Goal: Task Accomplishment & Management: Manage account settings

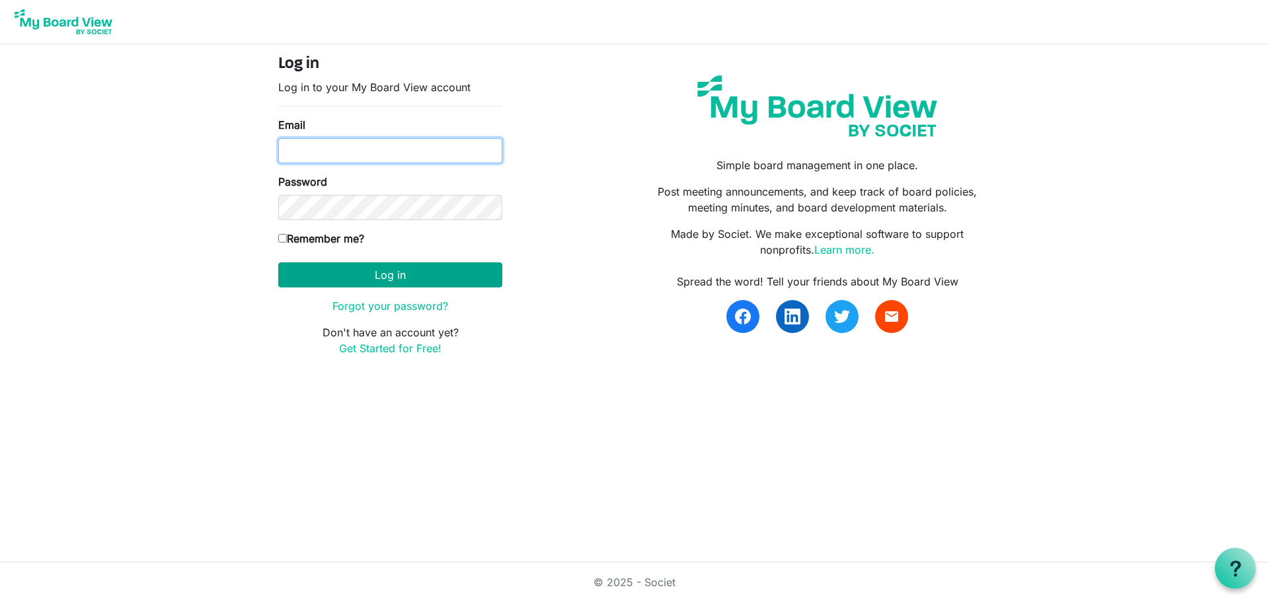
type input "sarah.a.walling@gmail.com"
click at [396, 276] on button "Log in" at bounding box center [390, 274] width 224 height 25
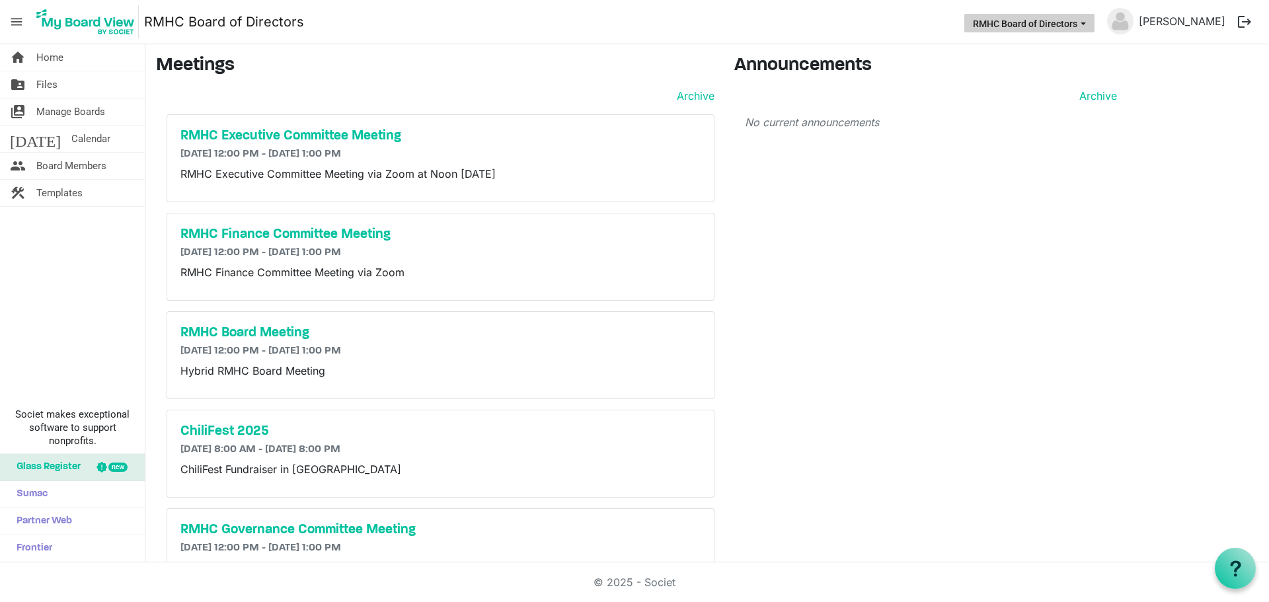
click at [1089, 23] on span "RMHC Board of Directors dropdownbutton" at bounding box center [1083, 23] width 12 height 5
click at [1199, 20] on link "[PERSON_NAME]" at bounding box center [1181, 21] width 97 height 26
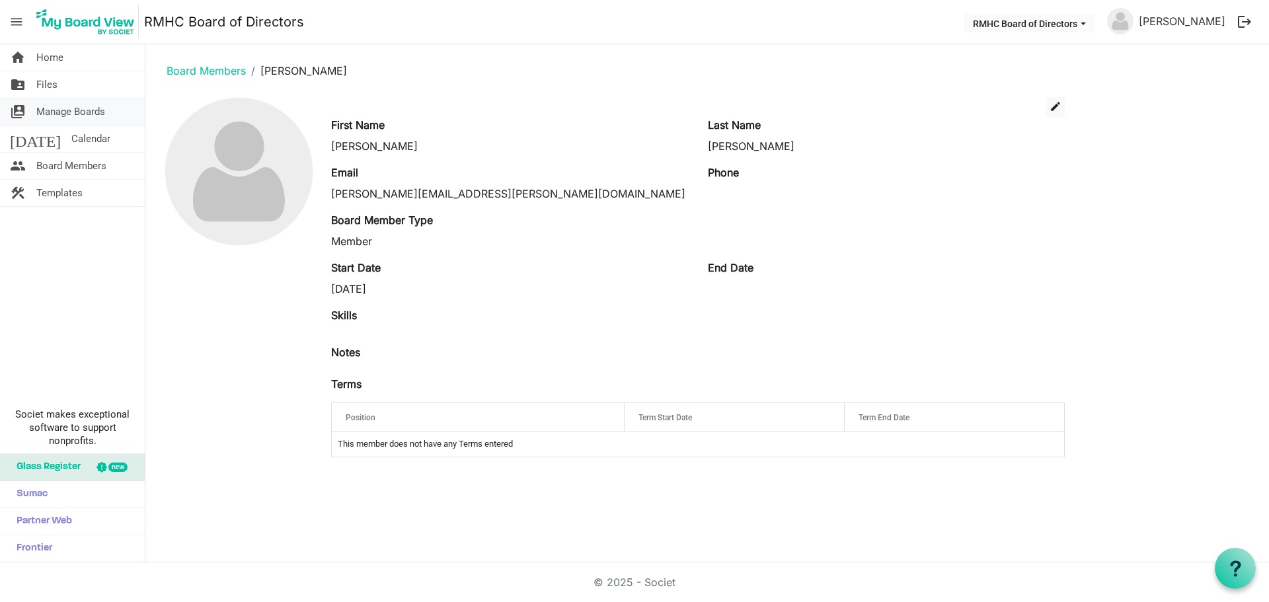
click at [85, 109] on span "Manage Boards" at bounding box center [70, 111] width 69 height 26
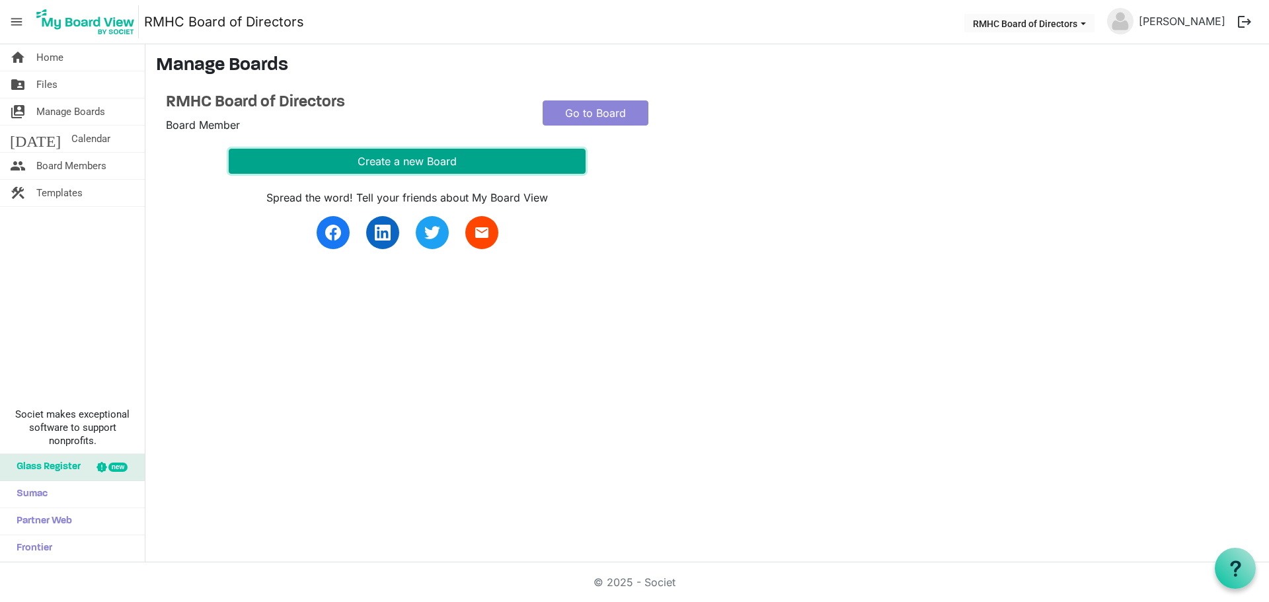
click at [411, 160] on button "Create a new Board" at bounding box center [407, 161] width 357 height 25
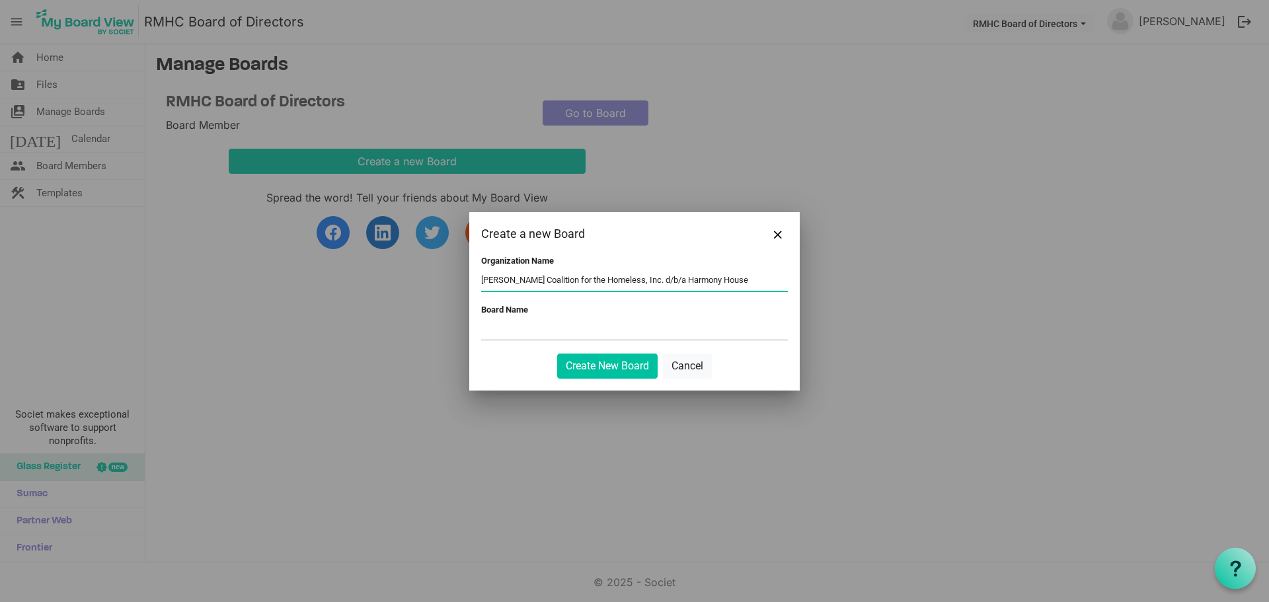
type input "Cabell-Huntington Coalition for the Homeless, Inc. d/b/a Harmony House"
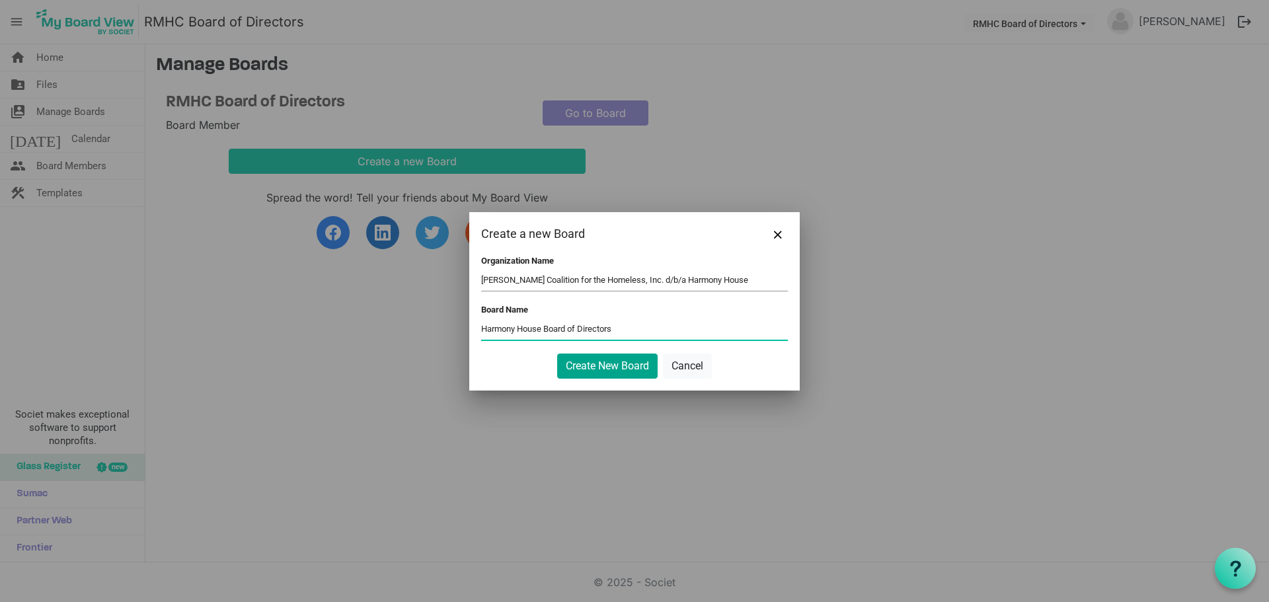
type input "Harmony House Board of Directors"
click at [583, 366] on button "Create New Board" at bounding box center [607, 366] width 100 height 25
click at [624, 363] on button "Create New Board" at bounding box center [607, 366] width 100 height 25
click at [685, 309] on div "Board Name Harmony House Board of Directors" at bounding box center [634, 324] width 307 height 38
click at [673, 323] on input "Harmony House Board of Directors" at bounding box center [634, 330] width 307 height 20
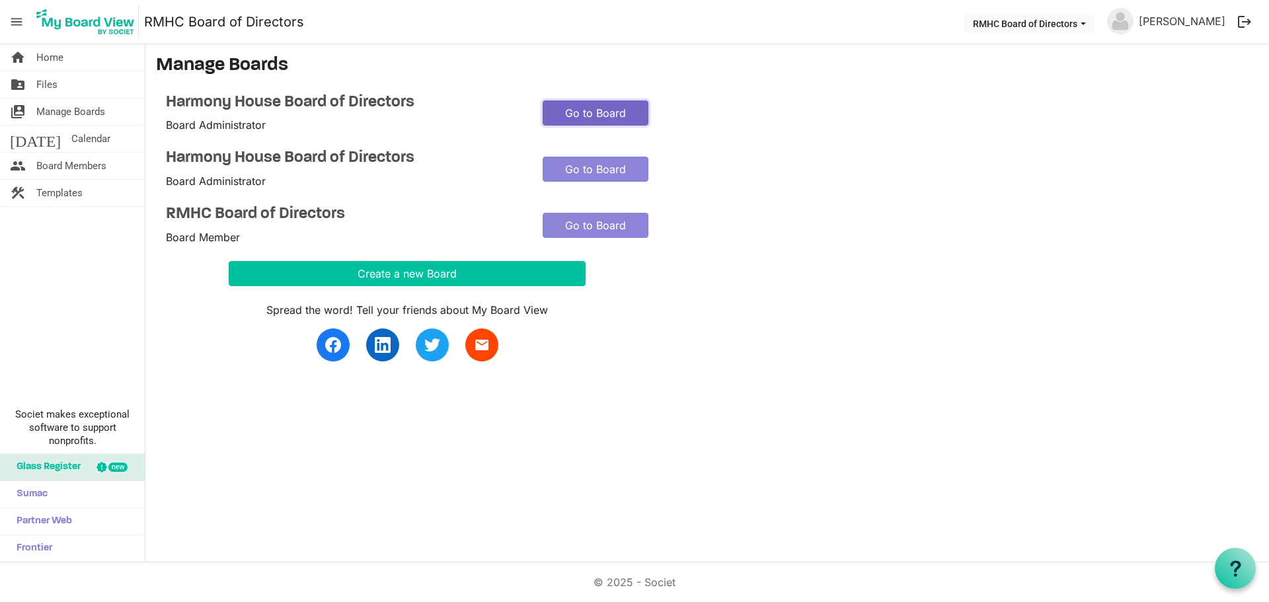
click at [590, 115] on link "Go to Board" at bounding box center [595, 112] width 106 height 25
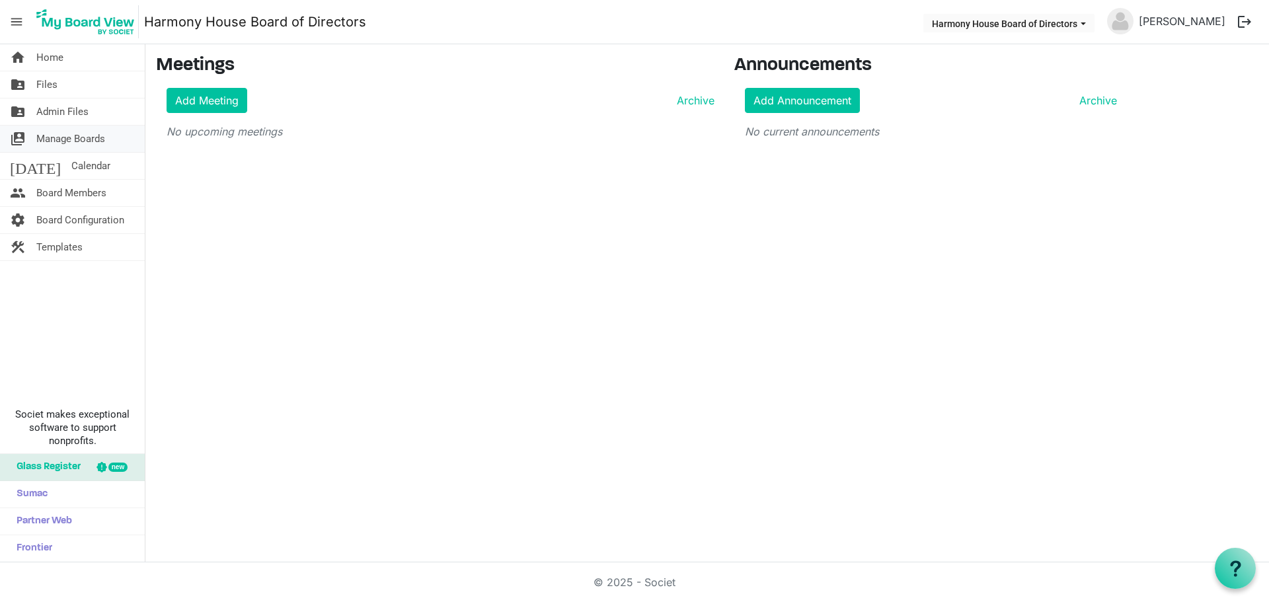
click at [73, 136] on span "Manage Boards" at bounding box center [70, 139] width 69 height 26
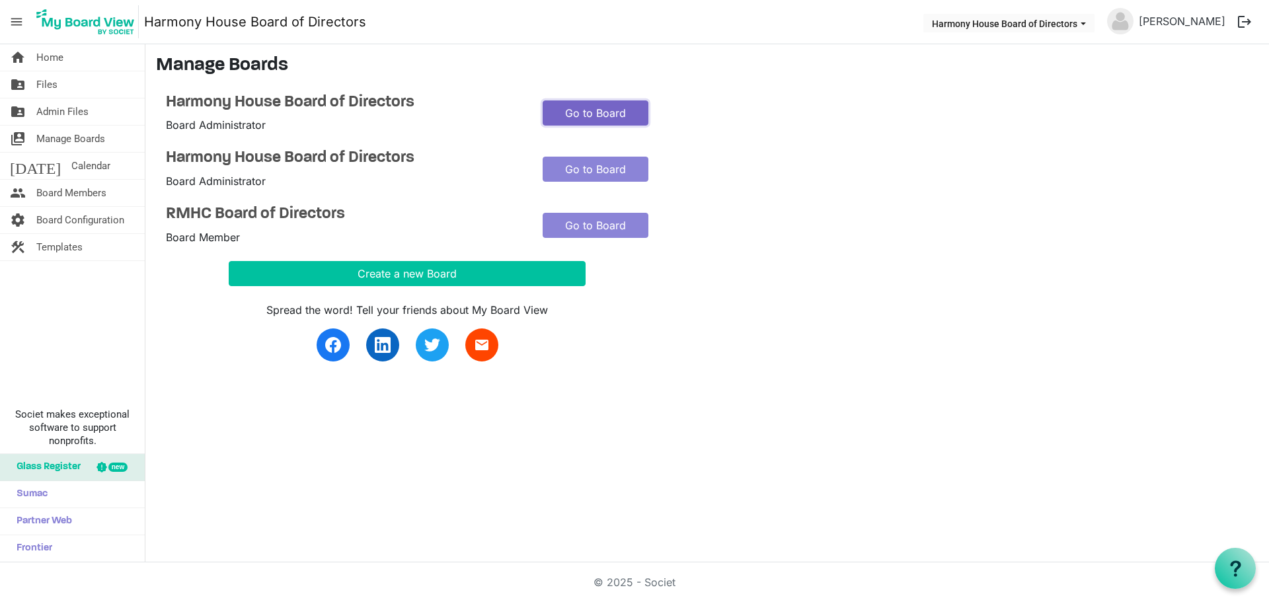
click at [564, 109] on link "Go to Board" at bounding box center [595, 112] width 106 height 25
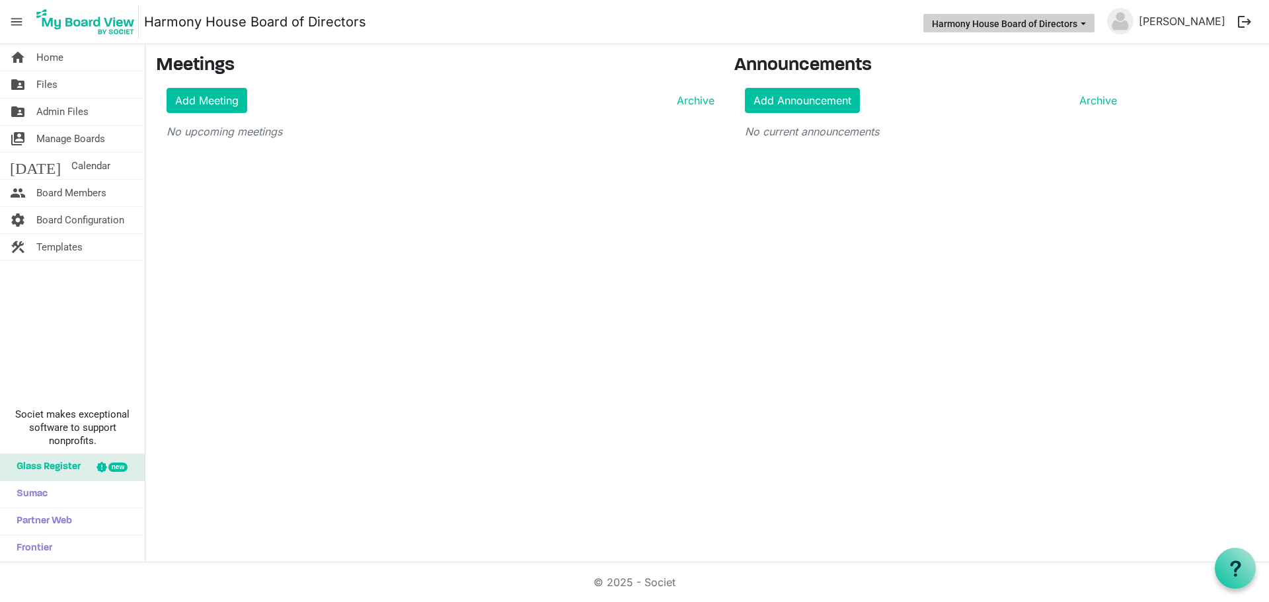
click at [1094, 22] on button "Harmony House Board of Directors" at bounding box center [1008, 23] width 171 height 19
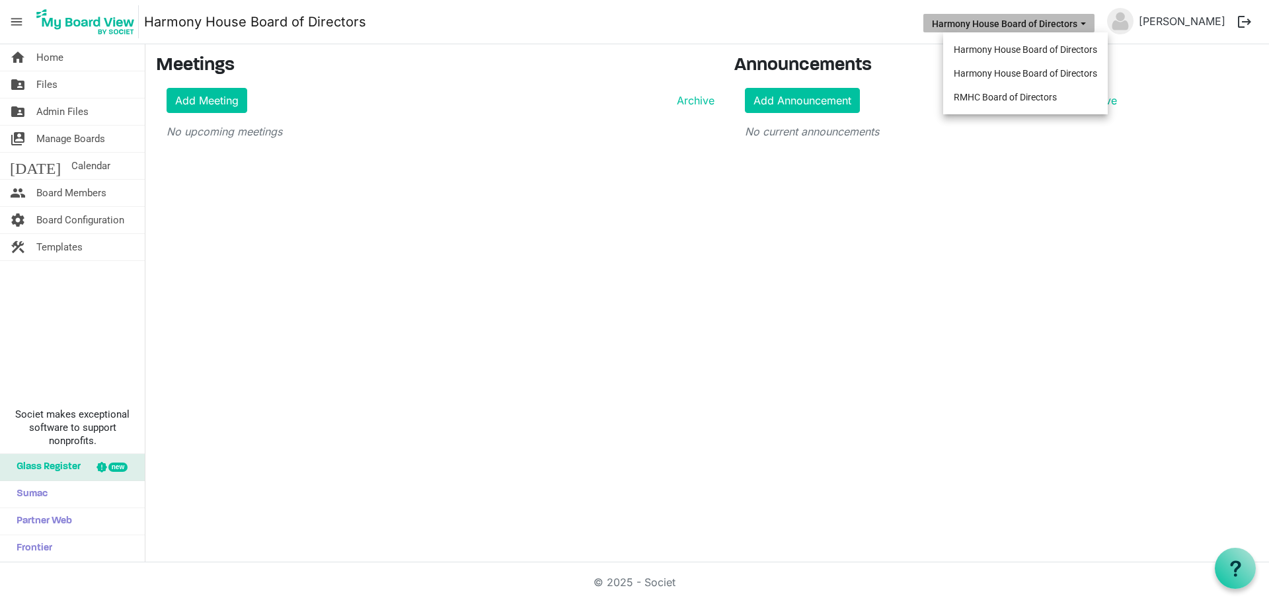
click at [1094, 22] on button "Harmony House Board of Directors" at bounding box center [1008, 23] width 171 height 19
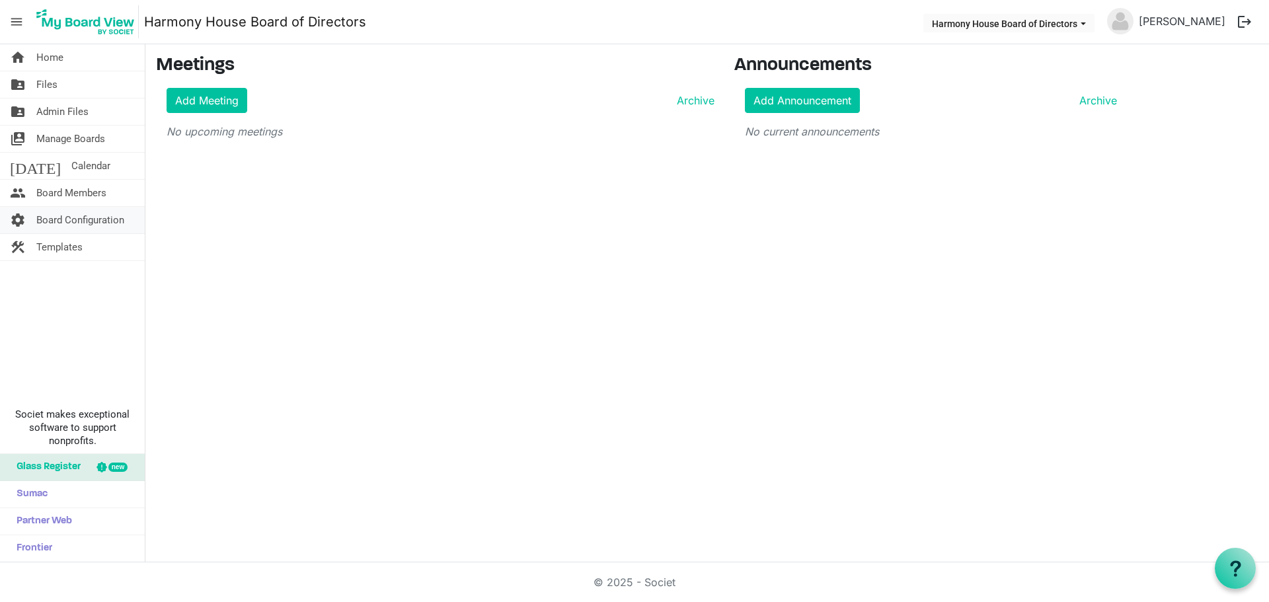
click at [63, 217] on span "Board Configuration" at bounding box center [80, 220] width 88 height 26
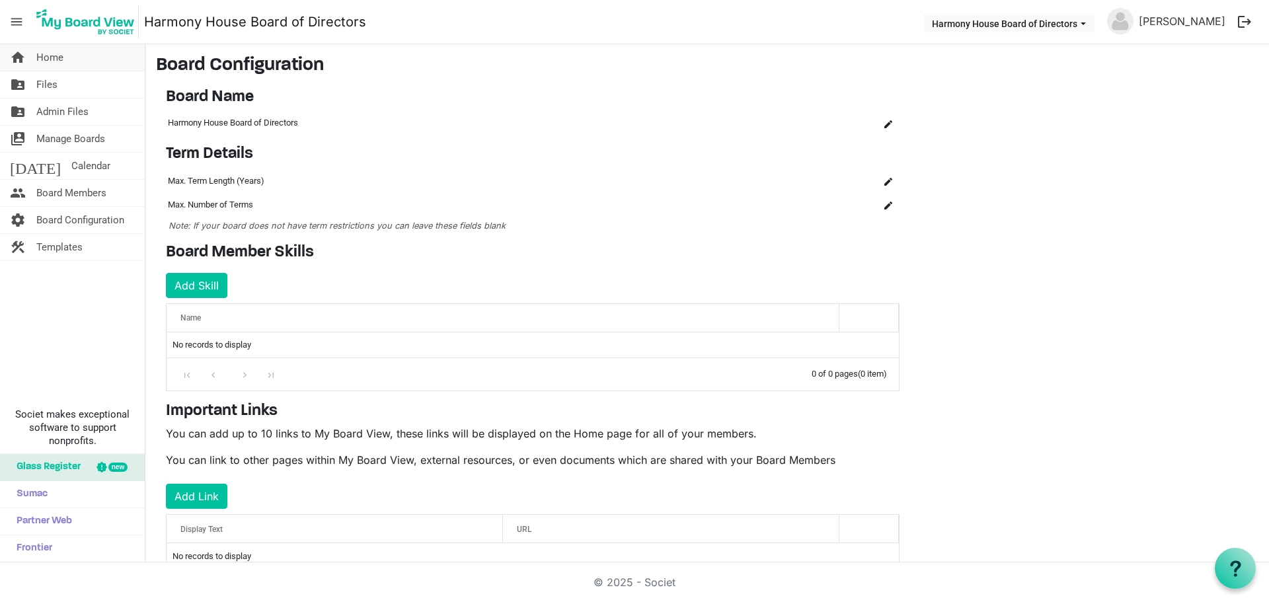
click at [38, 54] on span "Home" at bounding box center [49, 57] width 27 height 26
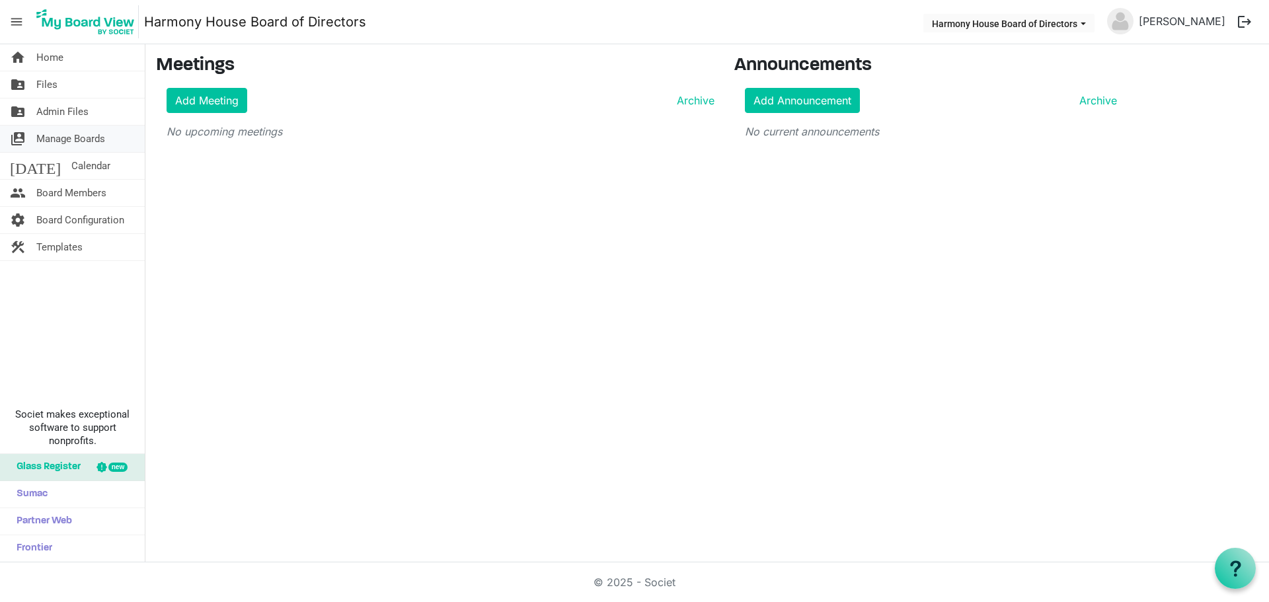
click at [59, 139] on span "Manage Boards" at bounding box center [70, 139] width 69 height 26
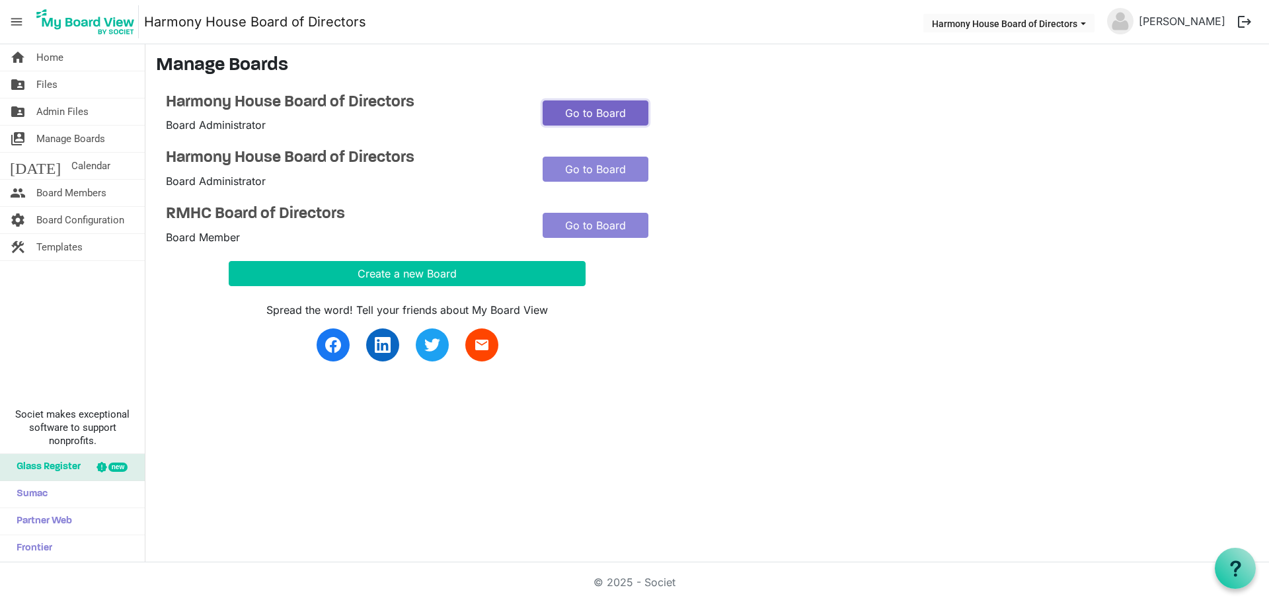
click at [601, 113] on link "Go to Board" at bounding box center [595, 112] width 106 height 25
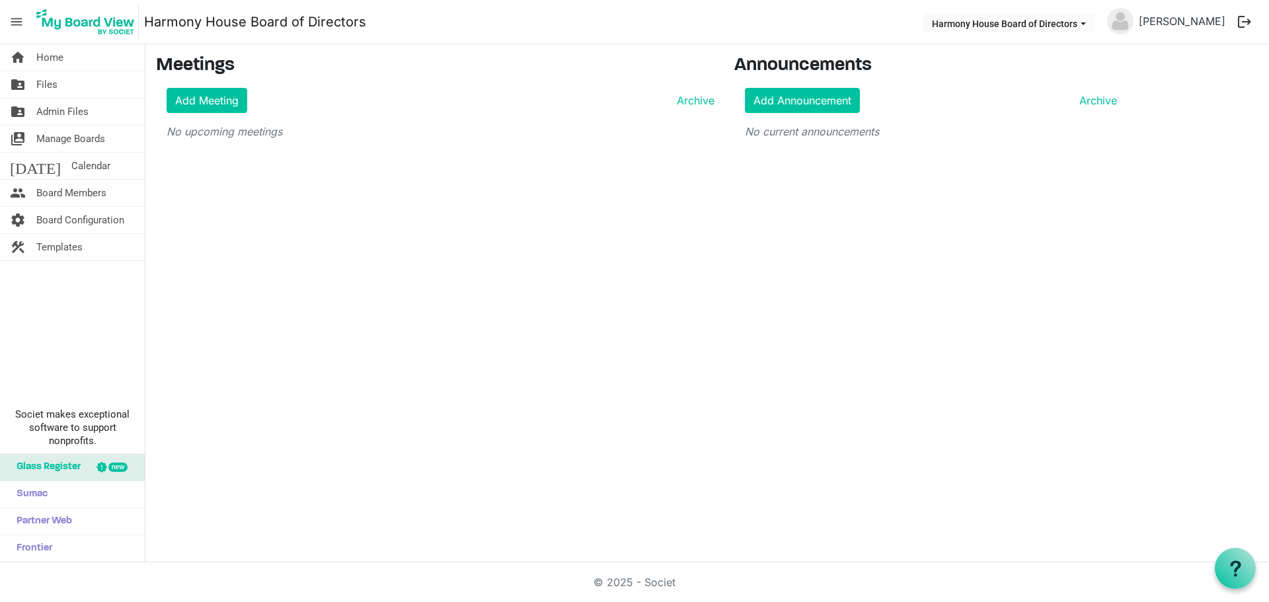
click at [15, 17] on span "menu" at bounding box center [16, 21] width 25 height 25
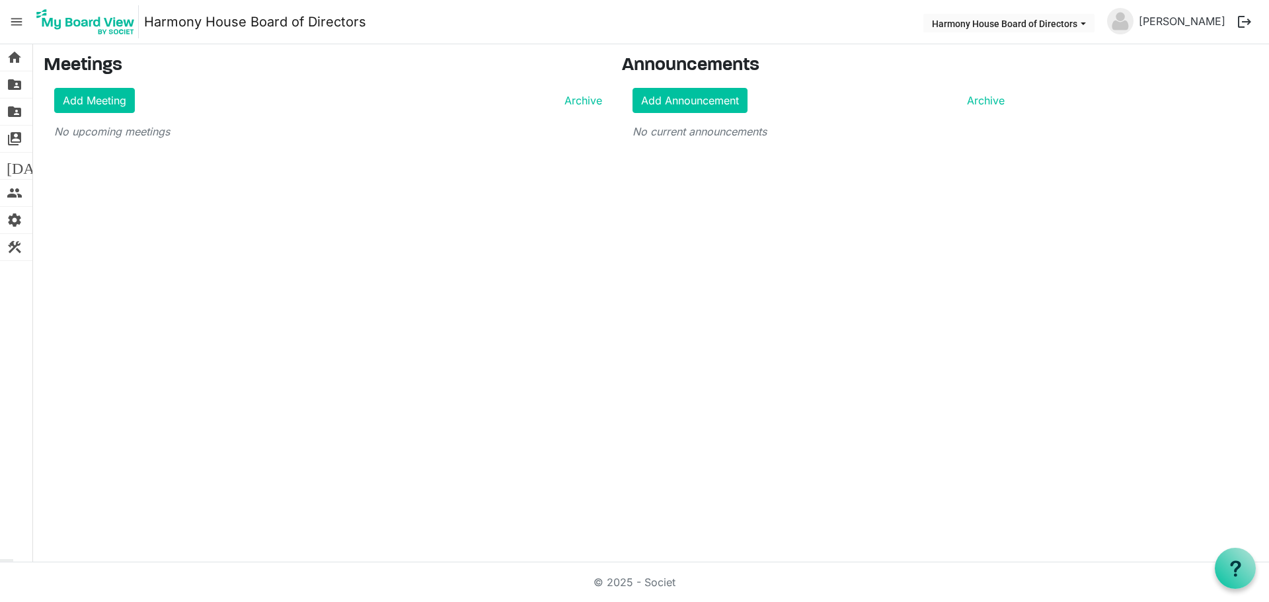
click at [15, 17] on span "menu" at bounding box center [16, 21] width 25 height 25
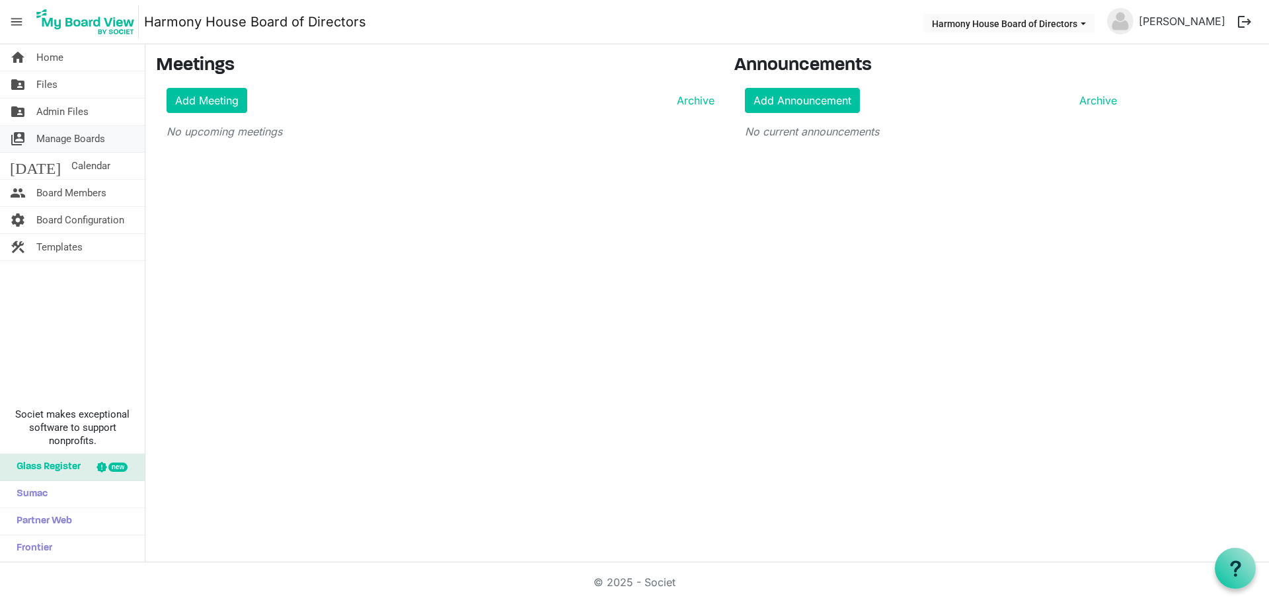
click at [74, 141] on span "Manage Boards" at bounding box center [70, 139] width 69 height 26
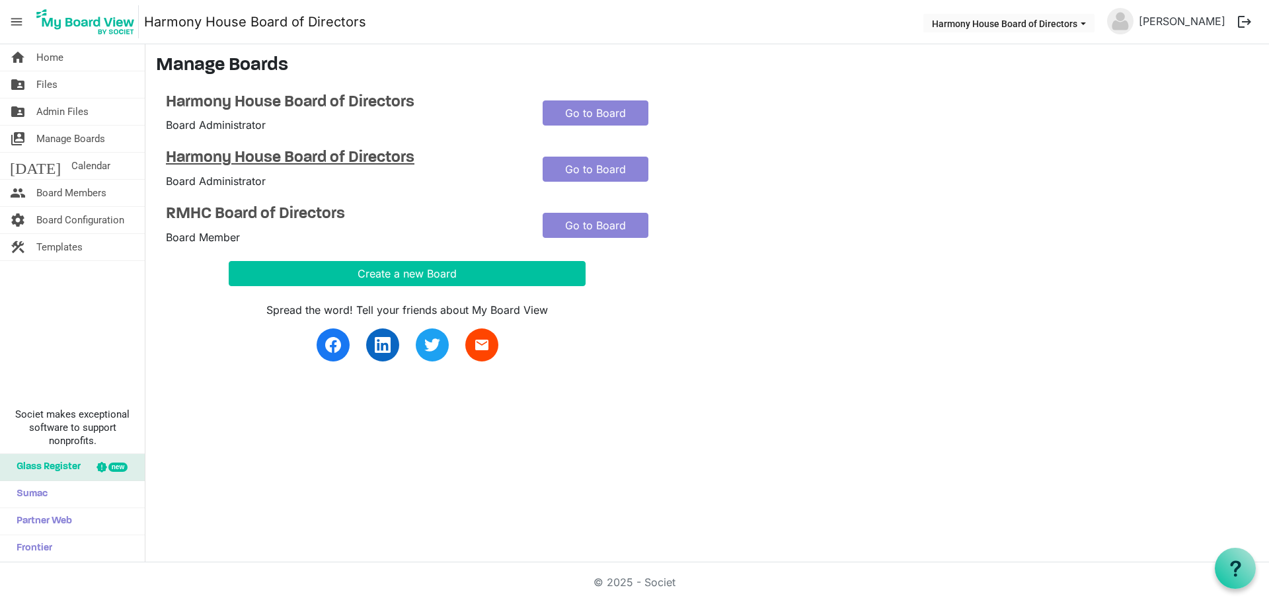
click at [330, 155] on h4 "Harmony House Board of Directors" at bounding box center [344, 158] width 357 height 19
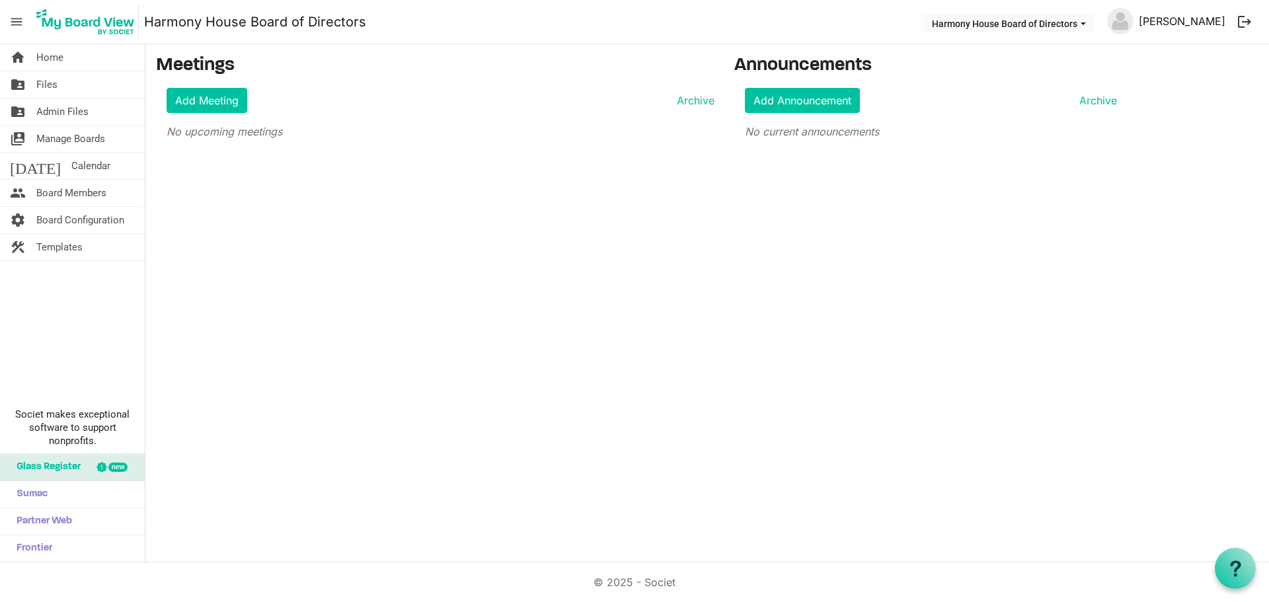
click at [1171, 21] on link "[PERSON_NAME]" at bounding box center [1181, 21] width 97 height 26
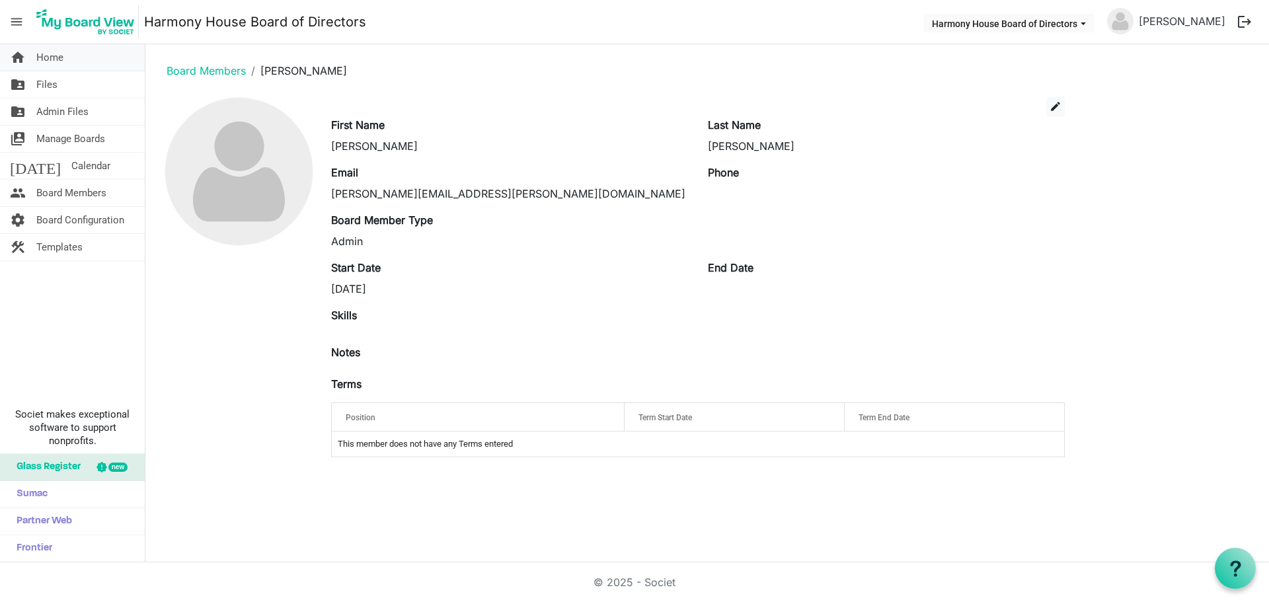
click at [46, 60] on span "Home" at bounding box center [49, 57] width 27 height 26
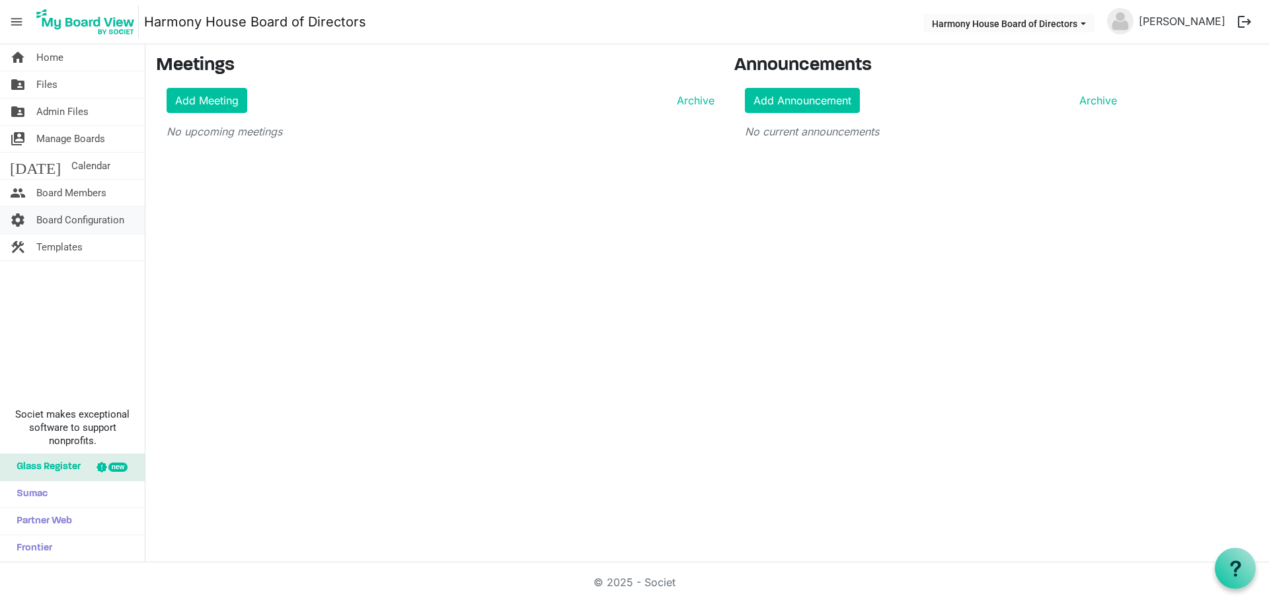
click at [71, 217] on span "Board Configuration" at bounding box center [80, 220] width 88 height 26
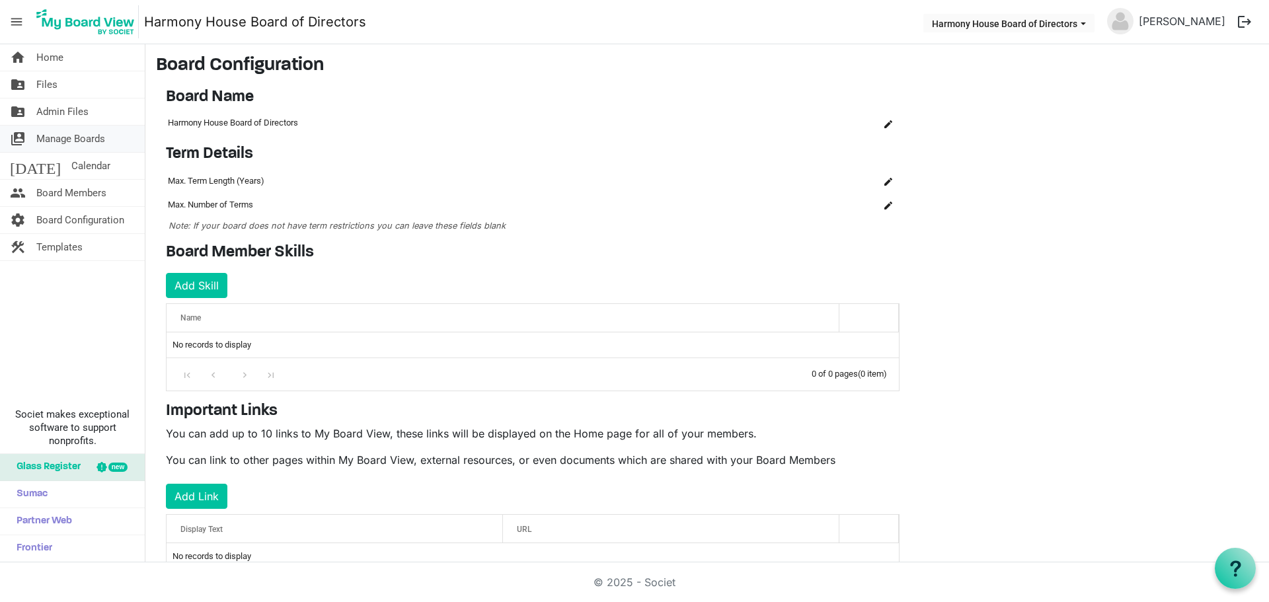
click at [61, 130] on span "Manage Boards" at bounding box center [70, 139] width 69 height 26
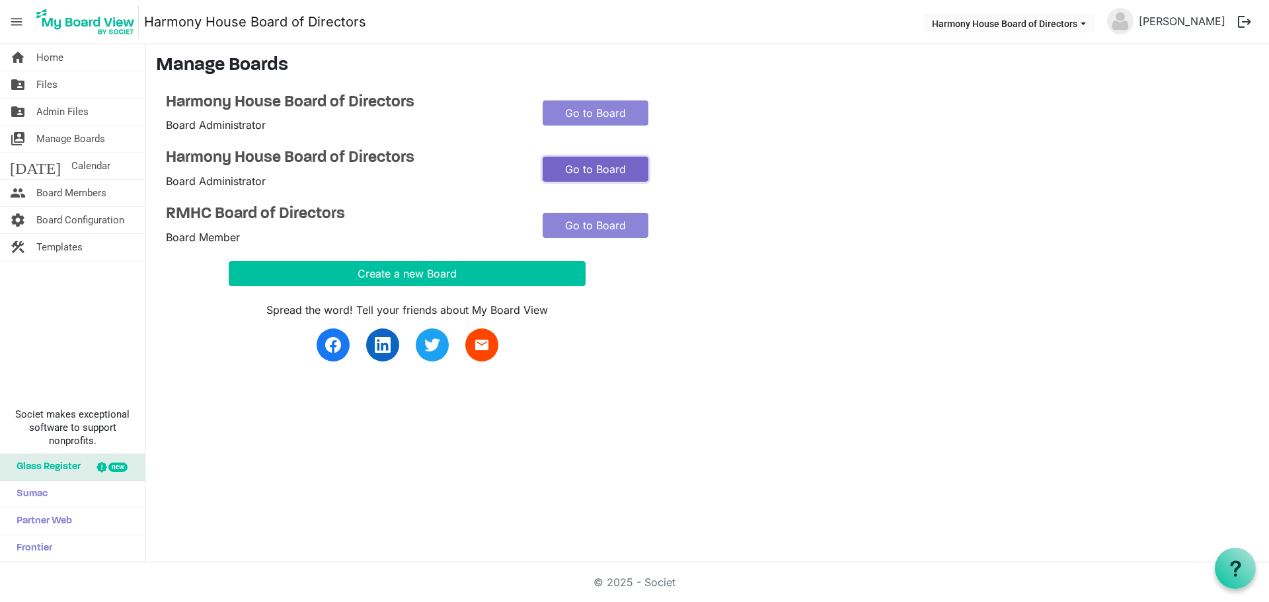
click at [597, 170] on link "Go to Board" at bounding box center [595, 169] width 106 height 25
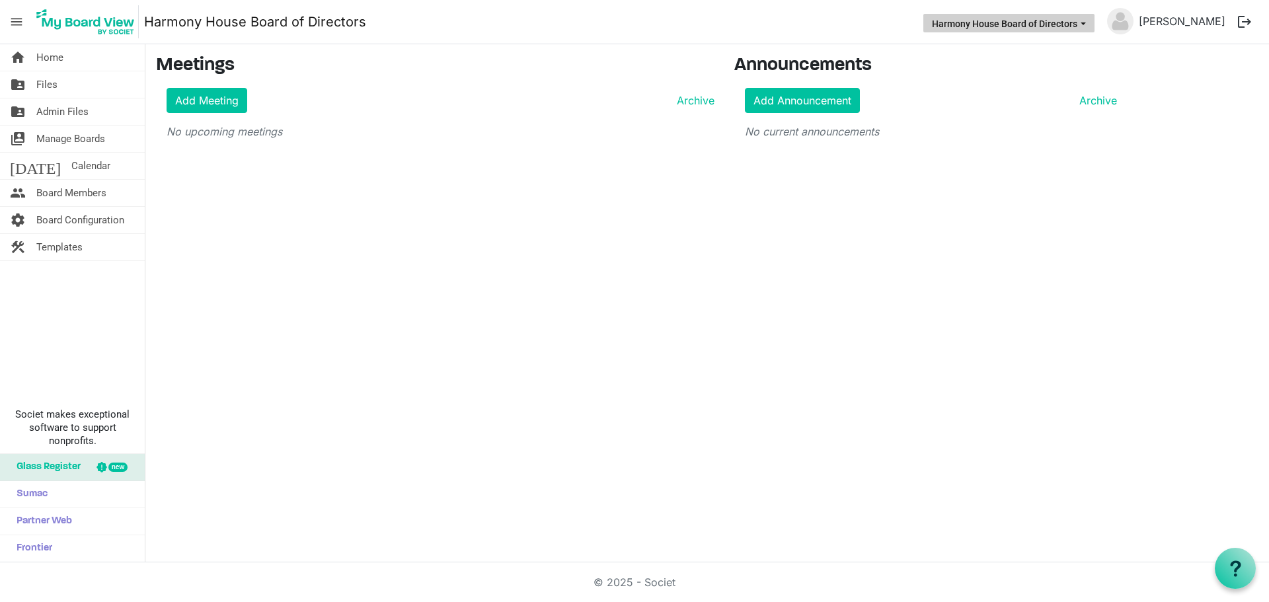
click at [1089, 21] on span "Harmony House Board of Directors dropdownbutton" at bounding box center [1083, 23] width 12 height 5
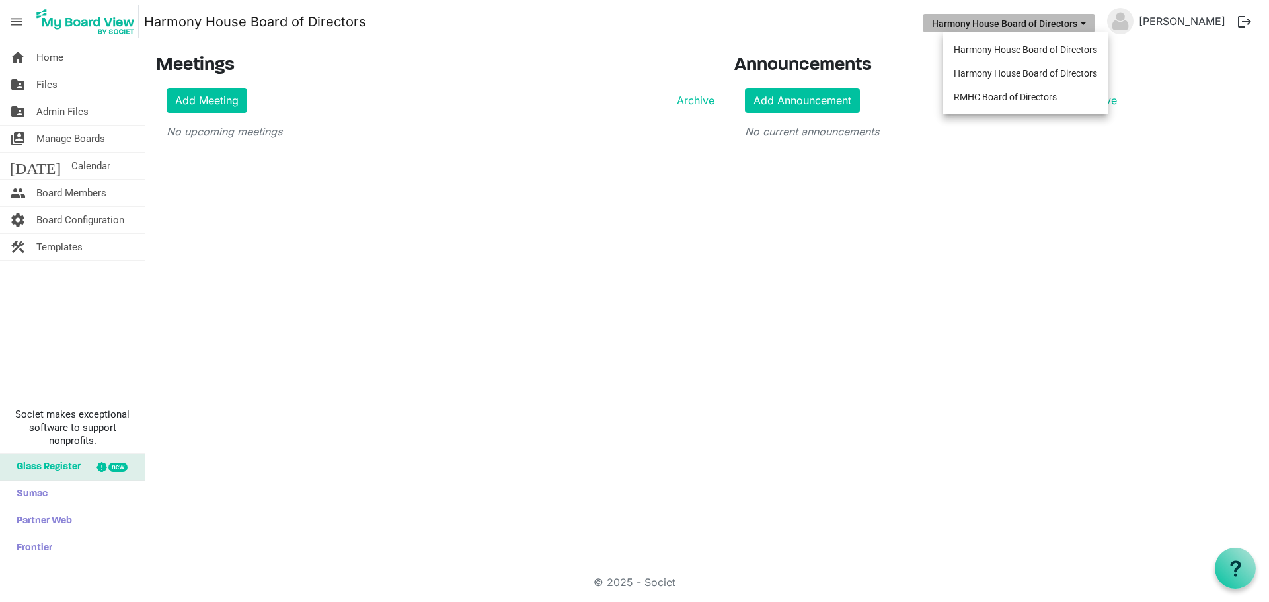
click at [1089, 21] on span "Harmony House Board of Directors dropdownbutton" at bounding box center [1083, 23] width 12 height 5
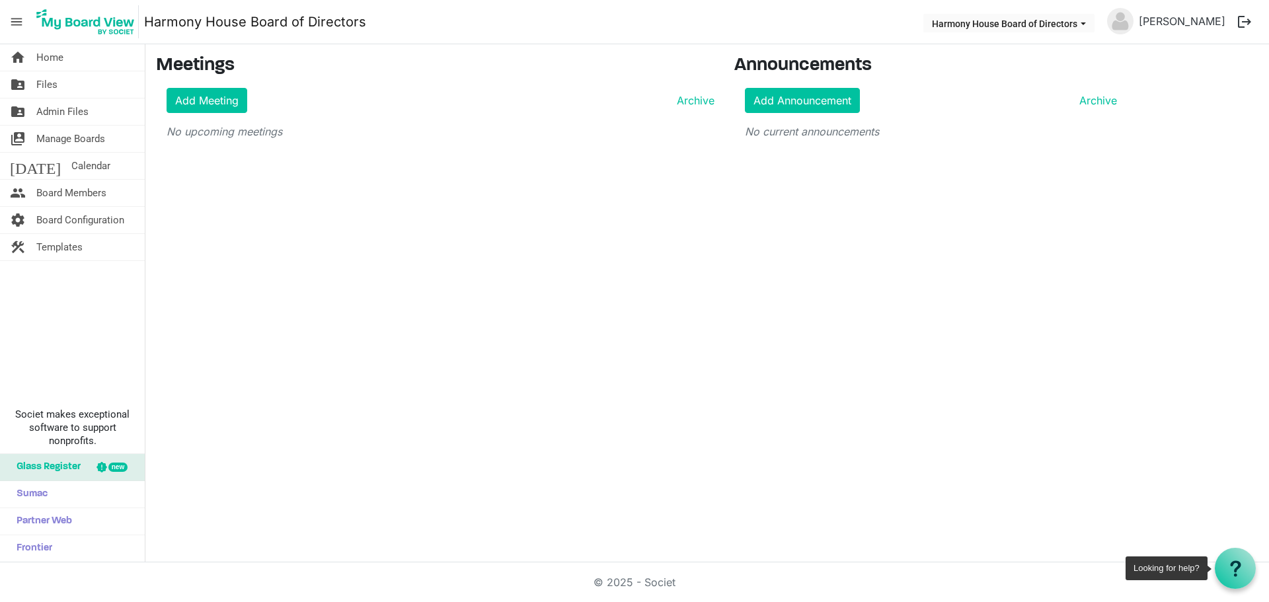
click at [1236, 568] on use at bounding box center [1235, 568] width 11 height 16
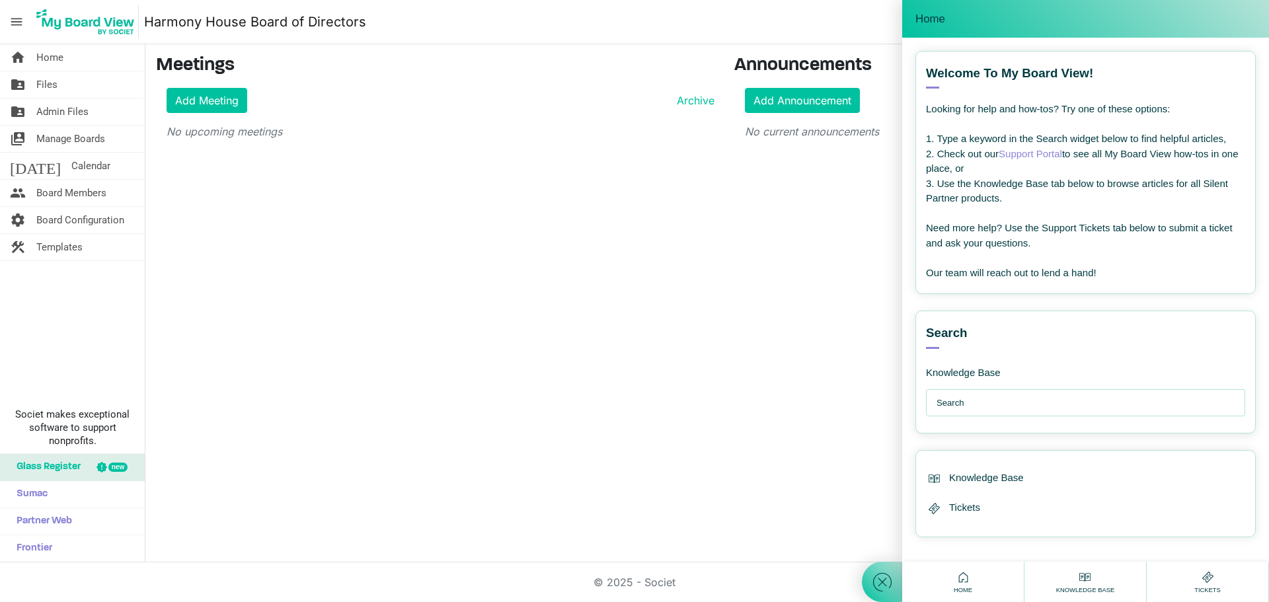
click at [1082, 395] on input "text" at bounding box center [1088, 403] width 305 height 26
type input "how to delete a board"
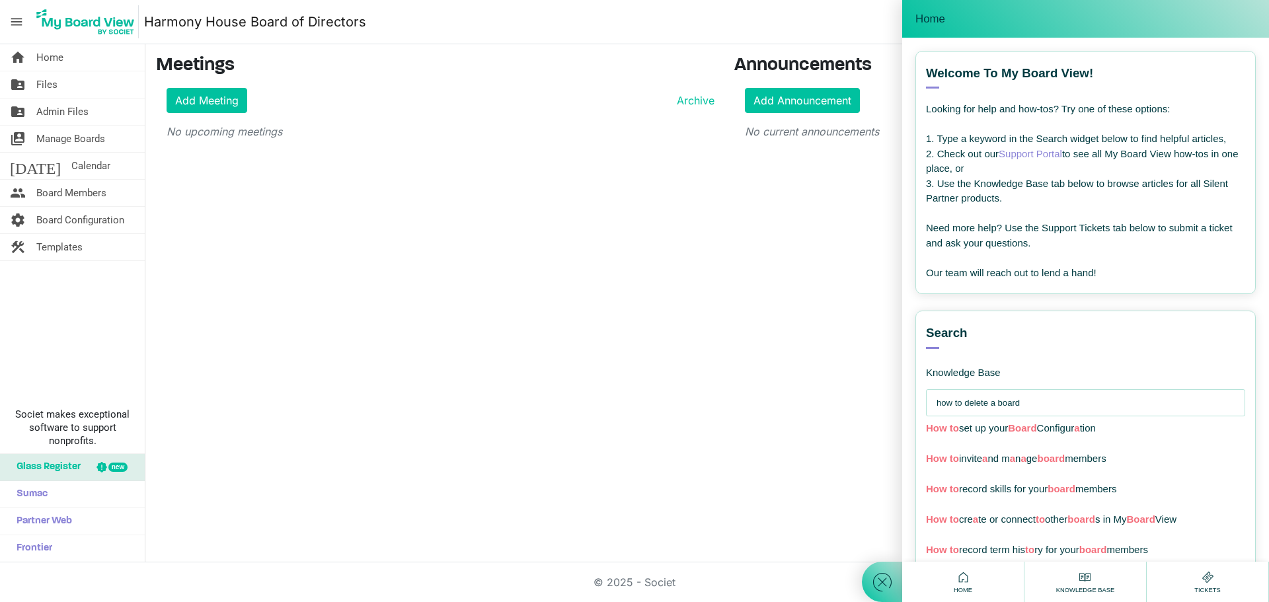
click at [1034, 156] on link "Support Portal" at bounding box center [1029, 153] width 63 height 11
click at [778, 378] on div "home Home folder_shared Files folder_shared Admin Files switch_account Manage B…" at bounding box center [634, 303] width 1269 height 518
click at [883, 574] on icon at bounding box center [882, 582] width 24 height 24
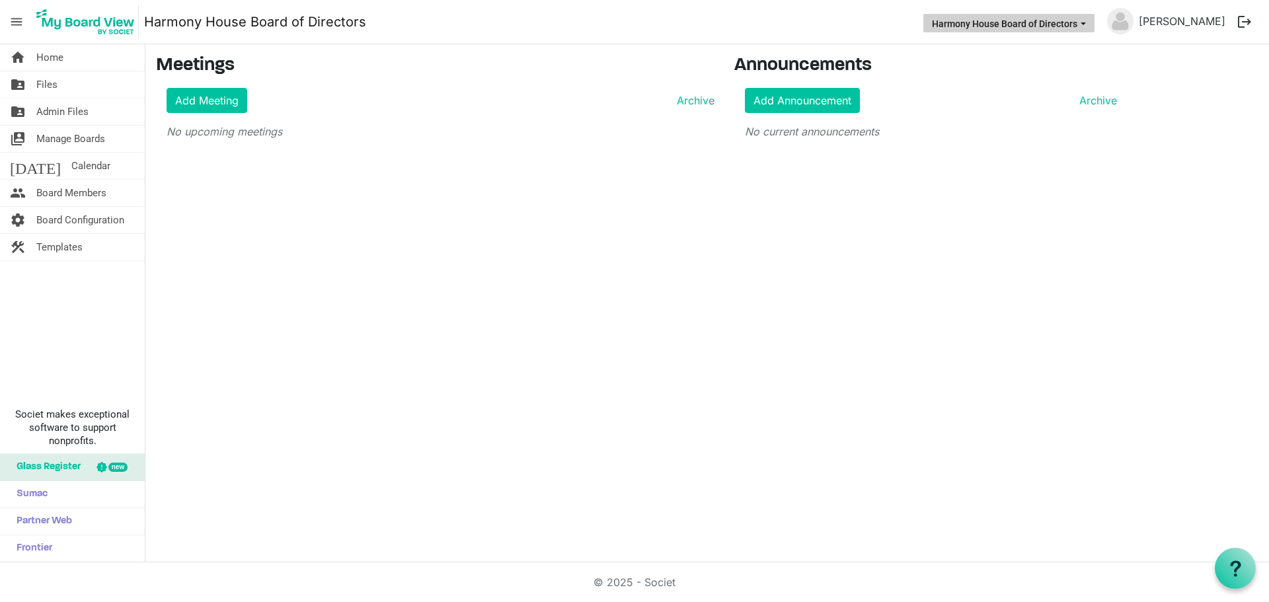
click at [1073, 19] on button "Harmony House Board of Directors" at bounding box center [1008, 23] width 171 height 19
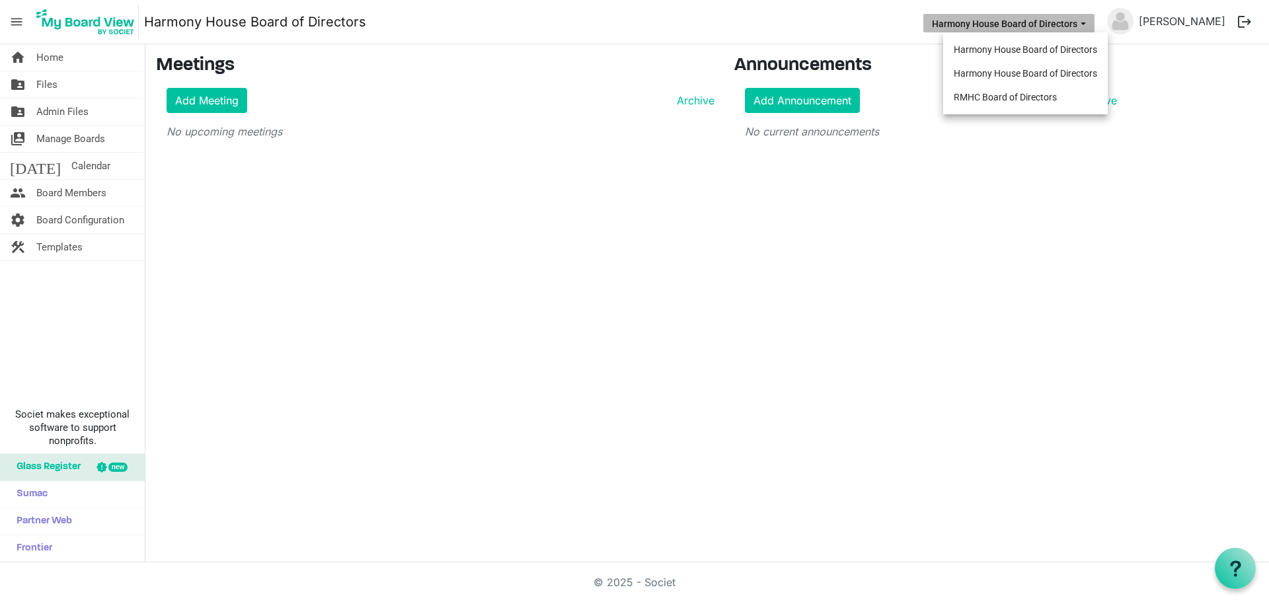
drag, startPoint x: 1035, startPoint y: 77, endPoint x: 846, endPoint y: 315, distance: 303.8
click at [846, 315] on div "home Home folder_shared Files folder_shared Admin Files switch_account Manage B…" at bounding box center [634, 303] width 1269 height 518
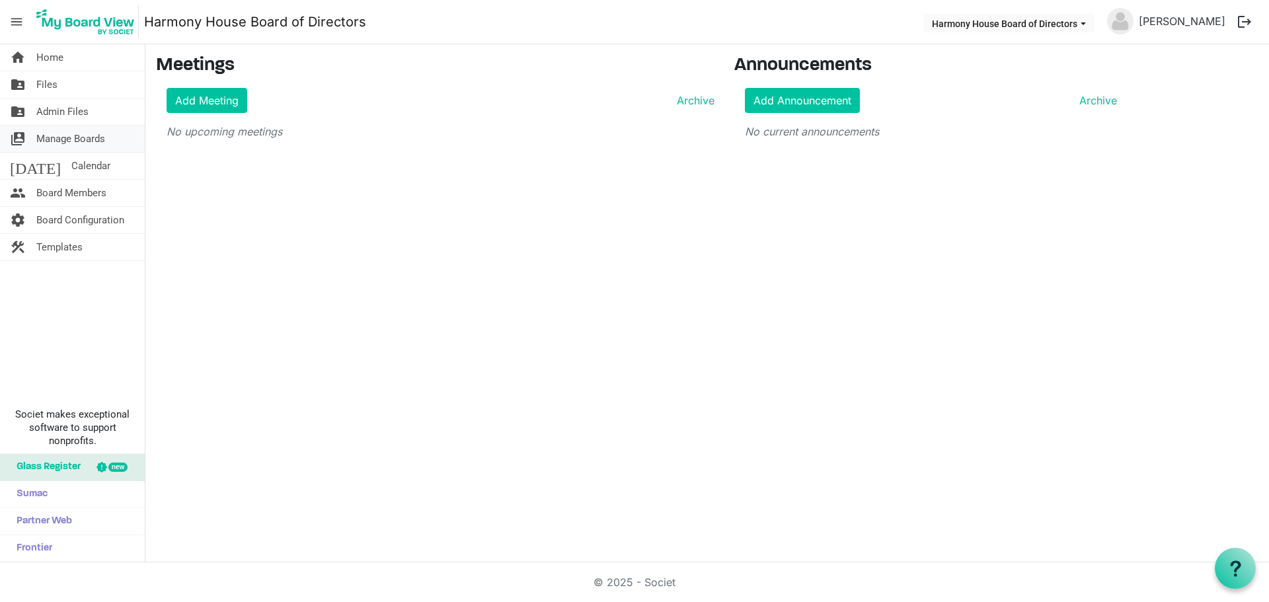
click at [55, 137] on span "Manage Boards" at bounding box center [70, 139] width 69 height 26
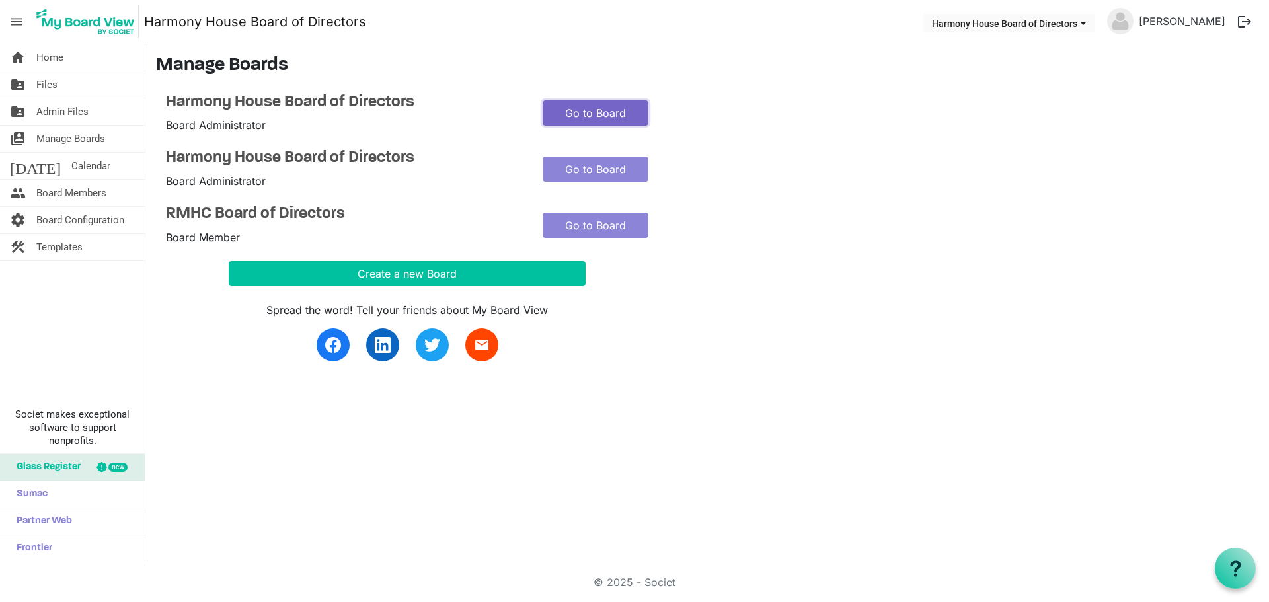
click at [622, 116] on link "Go to Board" at bounding box center [595, 112] width 106 height 25
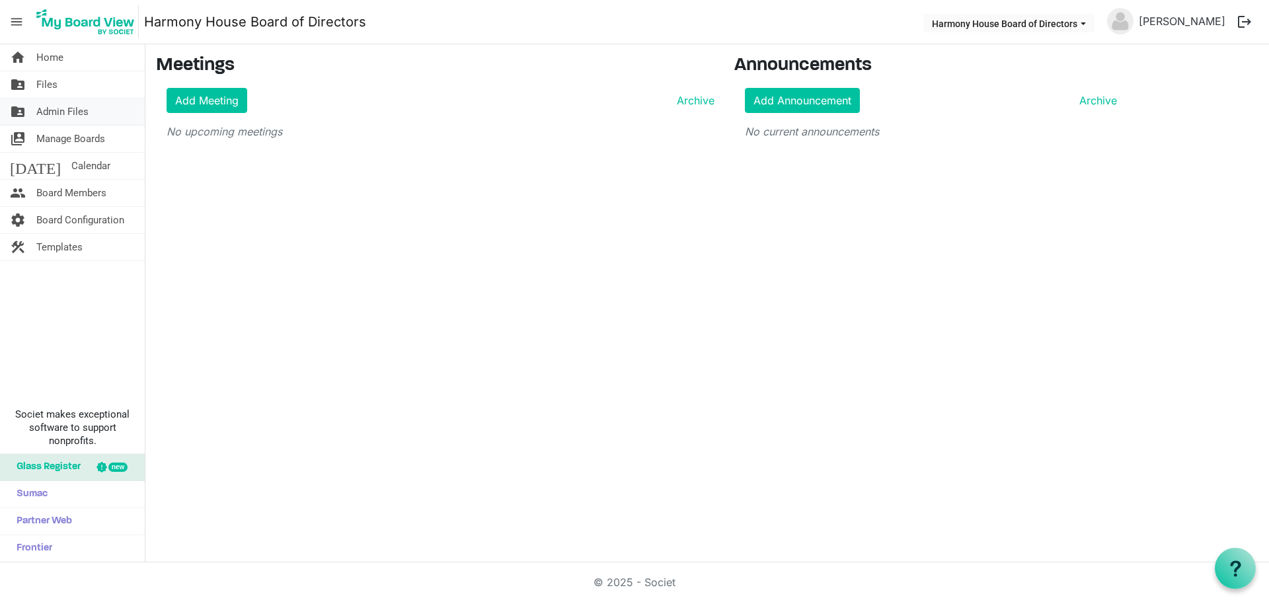
click at [69, 114] on span "Admin Files" at bounding box center [62, 111] width 52 height 26
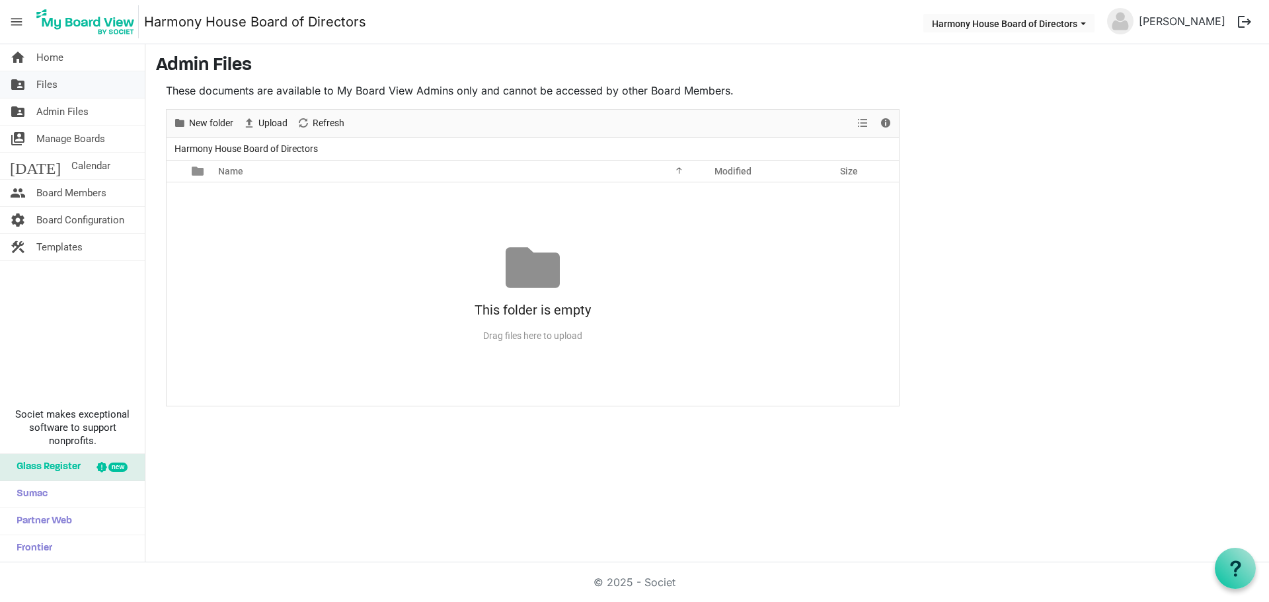
click at [54, 79] on span "Files" at bounding box center [46, 84] width 21 height 26
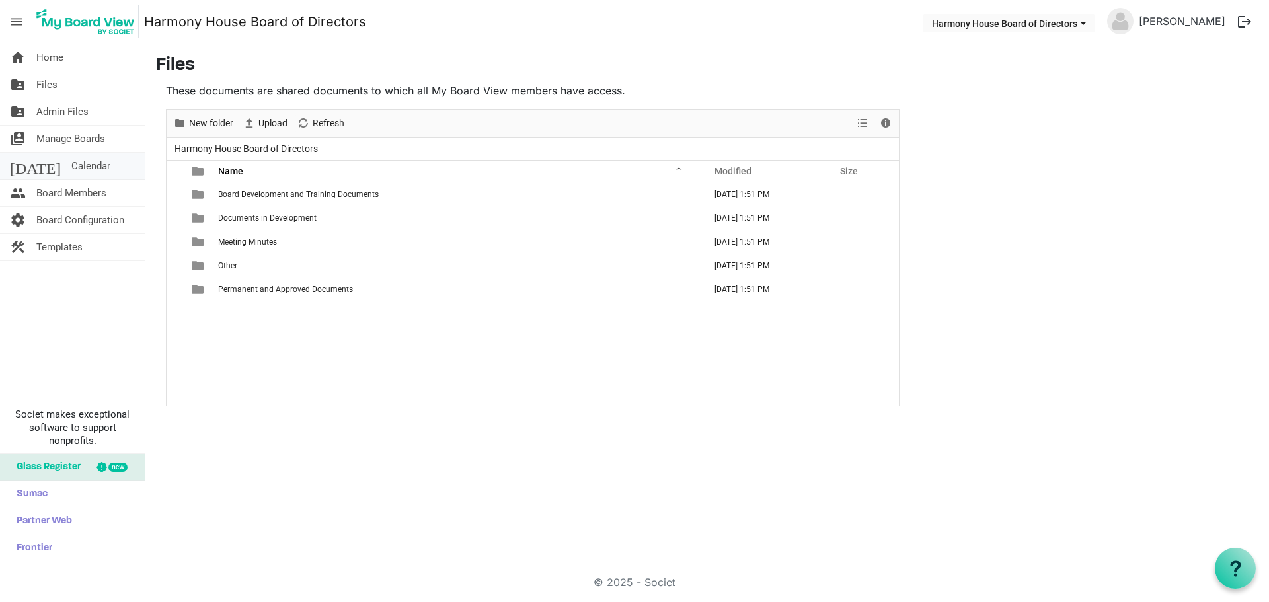
click at [71, 165] on span "Calendar" at bounding box center [90, 166] width 39 height 26
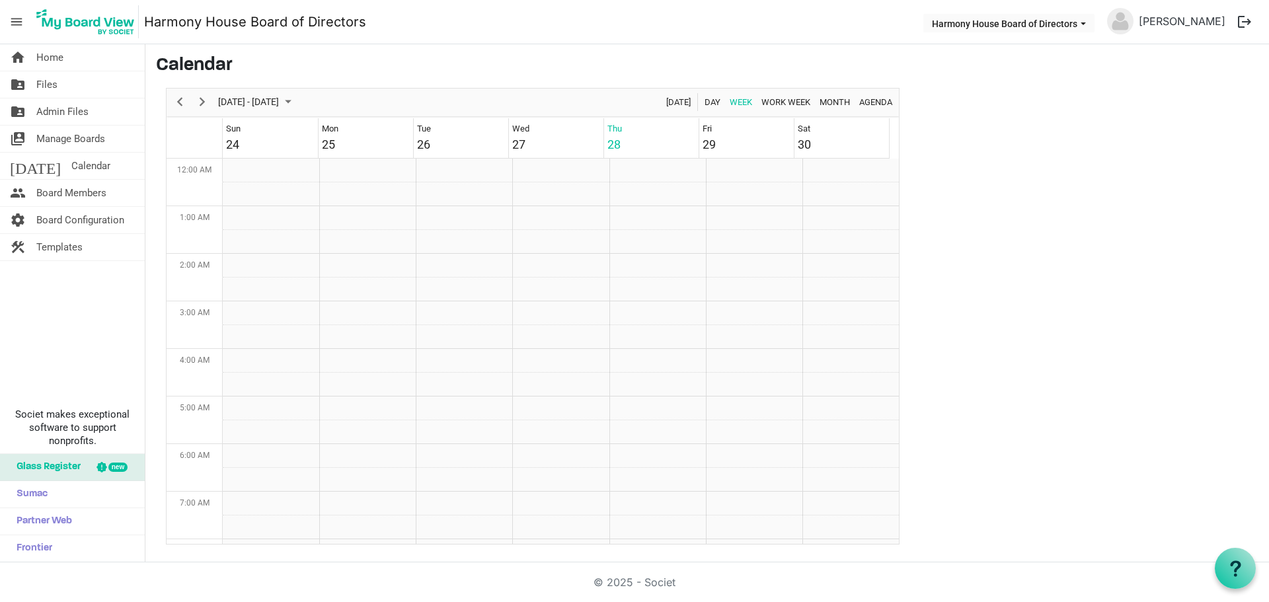
scroll to position [428, 0]
click at [63, 135] on span "Manage Boards" at bounding box center [70, 139] width 69 height 26
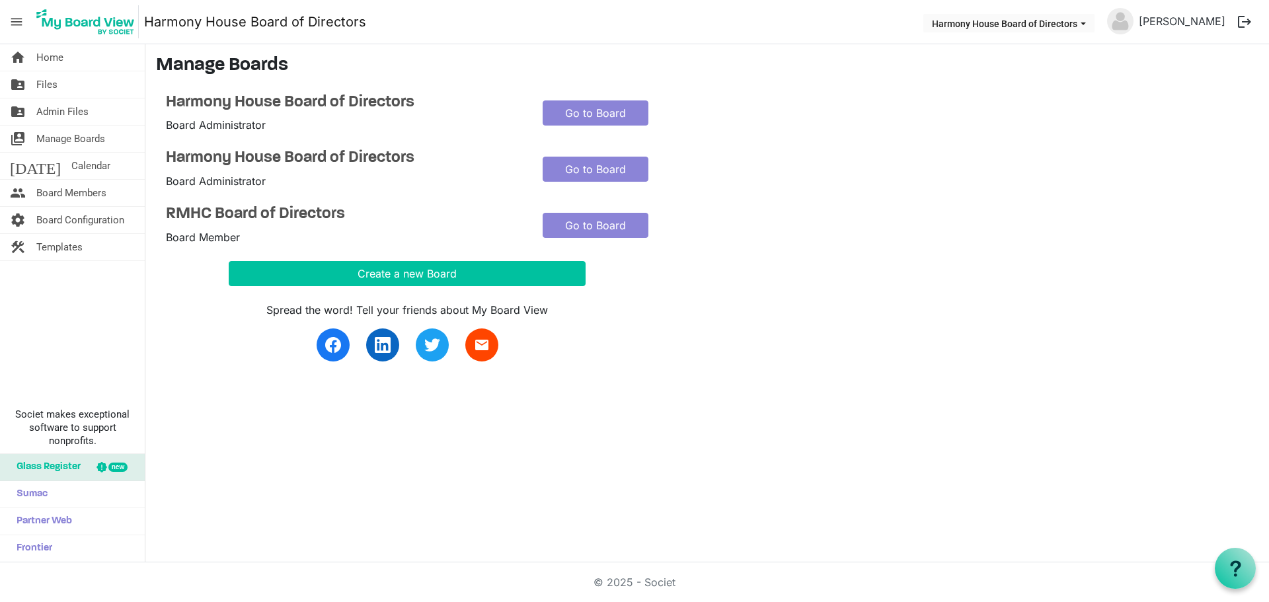
drag, startPoint x: 336, startPoint y: 210, endPoint x: 850, endPoint y: 344, distance: 531.8
click at [850, 344] on div "Spread the word! Tell your friends about My Board View email" at bounding box center [532, 323] width 753 height 75
click at [15, 19] on span "menu" at bounding box center [16, 21] width 25 height 25
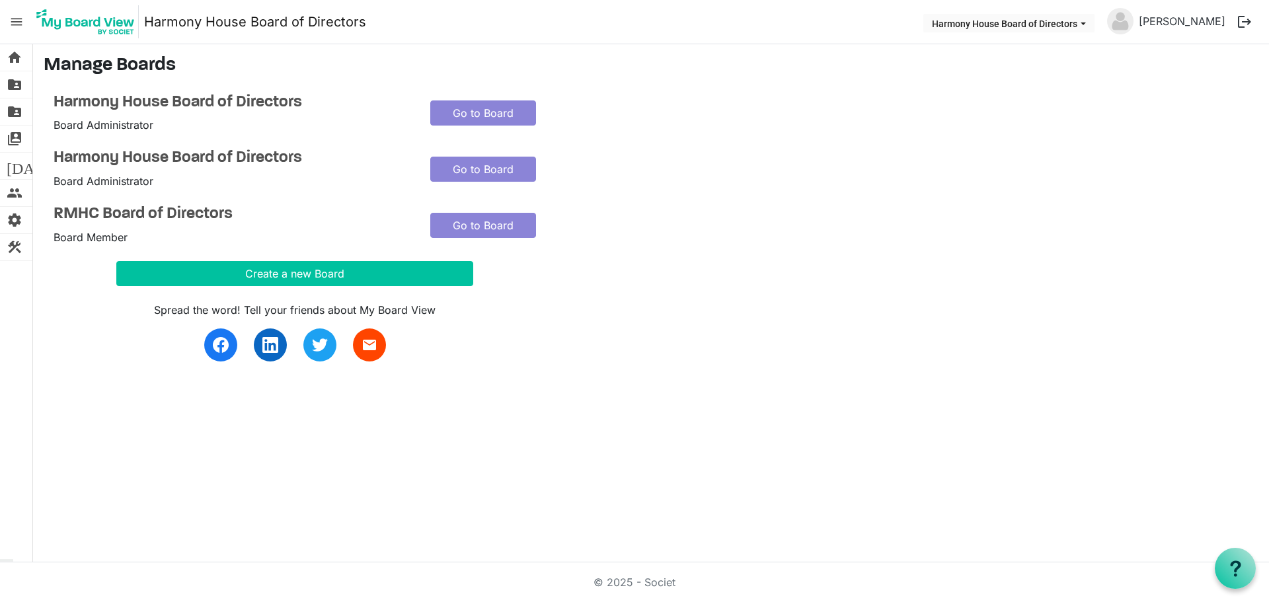
click at [15, 19] on span "menu" at bounding box center [16, 21] width 25 height 25
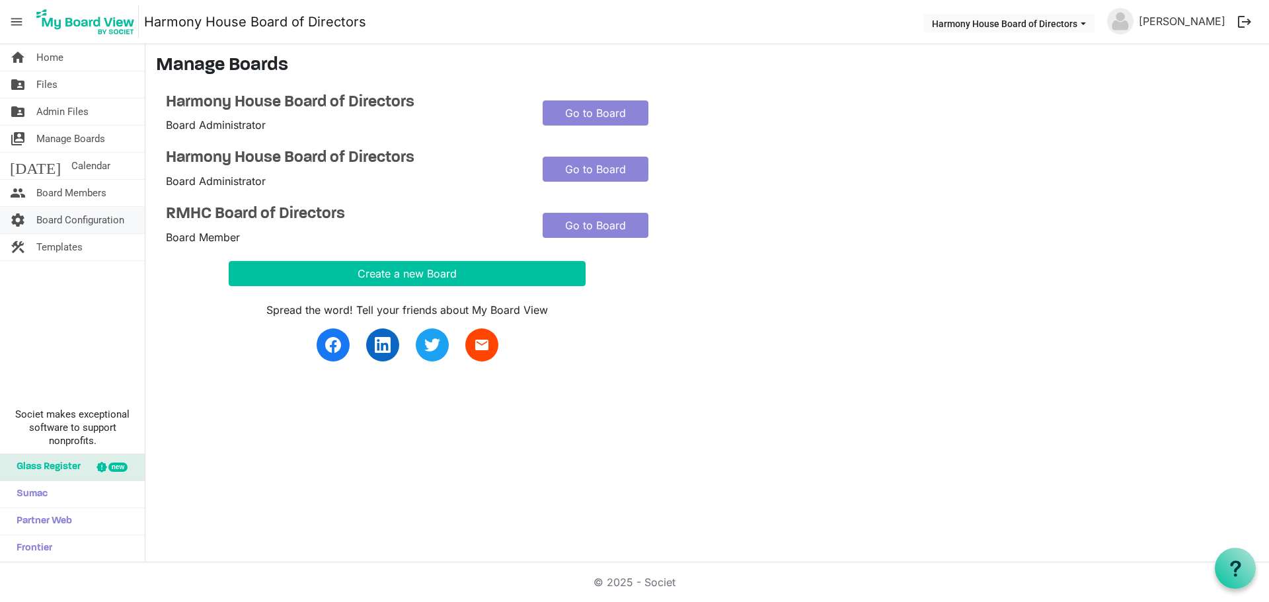
click at [15, 222] on span "settings" at bounding box center [18, 220] width 16 height 26
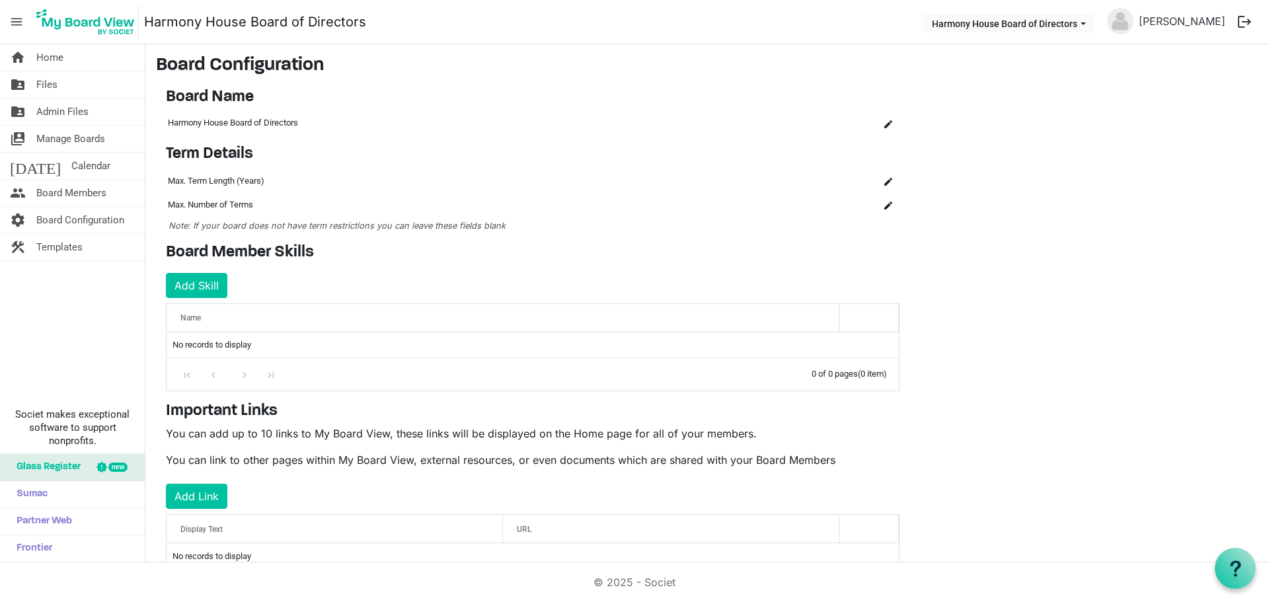
drag, startPoint x: 342, startPoint y: 26, endPoint x: 626, endPoint y: 22, distance: 284.8
click at [626, 22] on nav "menu Harmony House Board of Directors Harmony House Board of Directors Sarah Wa…" at bounding box center [634, 22] width 1269 height 44
click at [887, 120] on span "is Command column column header" at bounding box center [888, 124] width 8 height 8
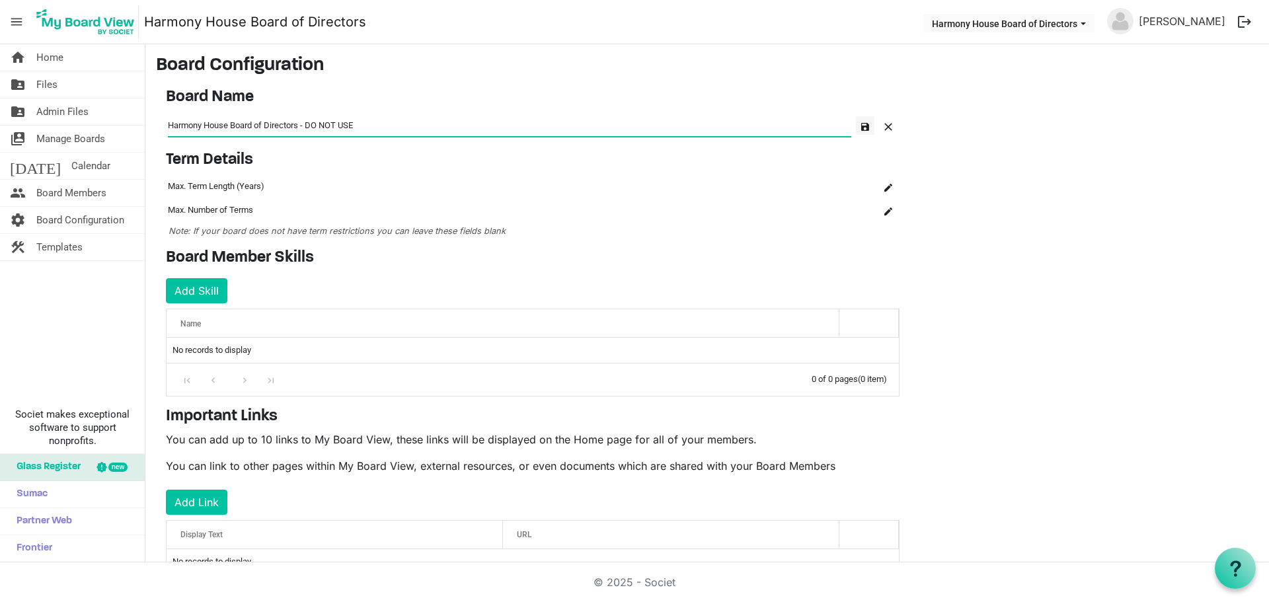
type input "Harmony House Board of Directors - DO NOT USE"
click at [869, 127] on button "button" at bounding box center [865, 125] width 19 height 19
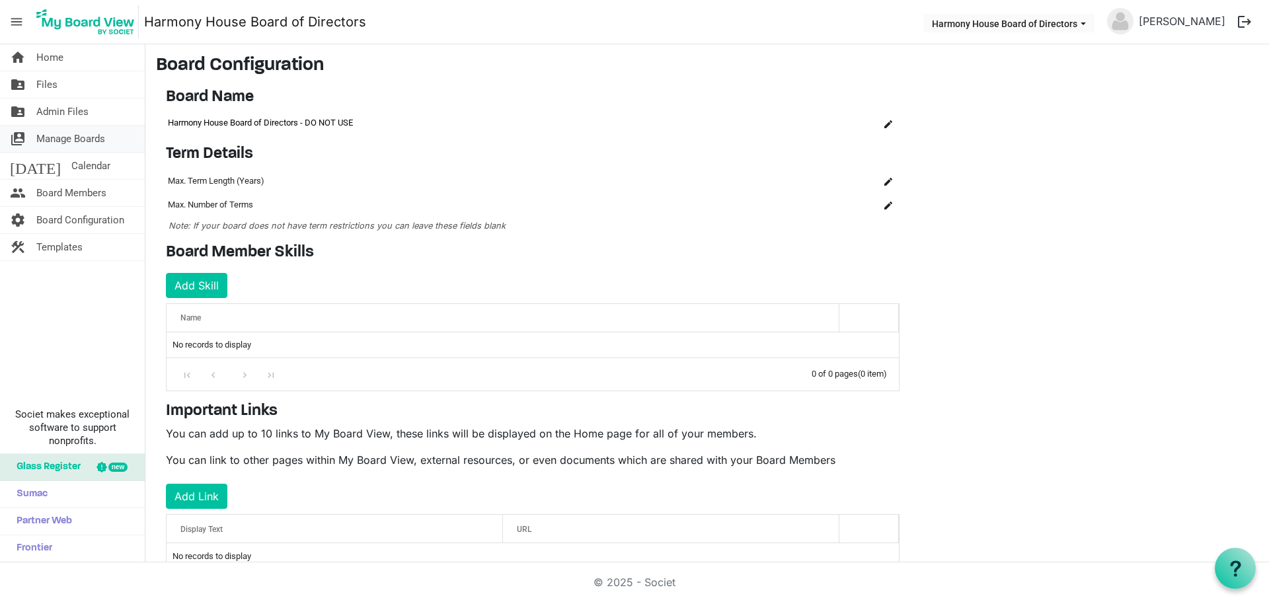
click at [59, 136] on span "Manage Boards" at bounding box center [70, 139] width 69 height 26
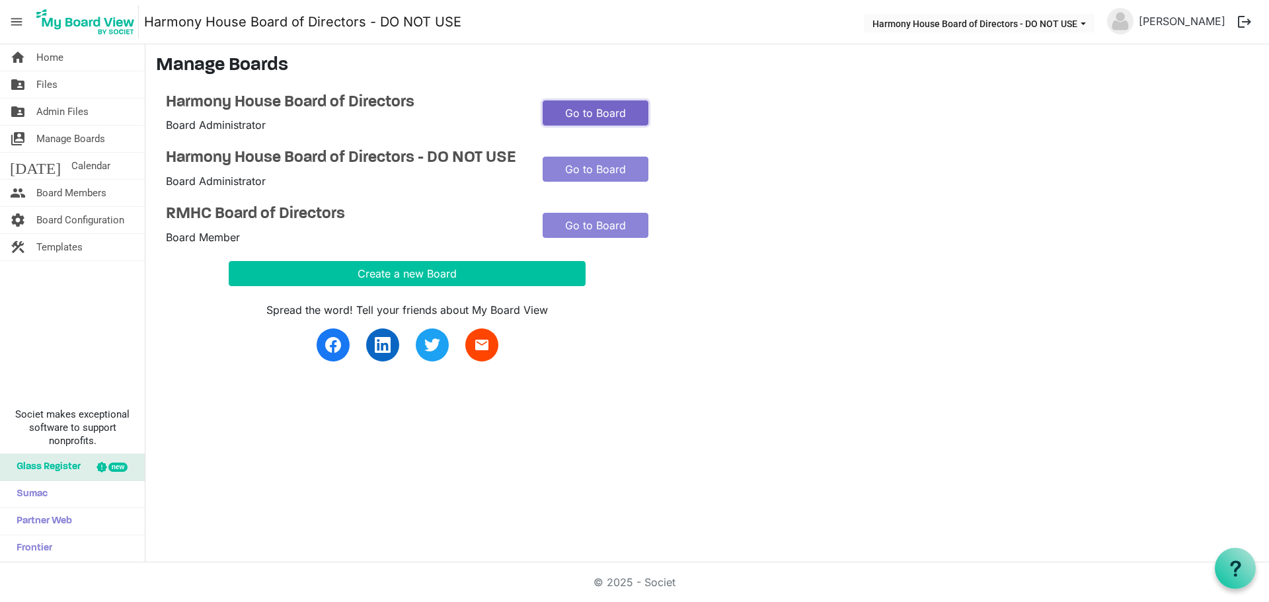
click at [613, 108] on link "Go to Board" at bounding box center [595, 112] width 106 height 25
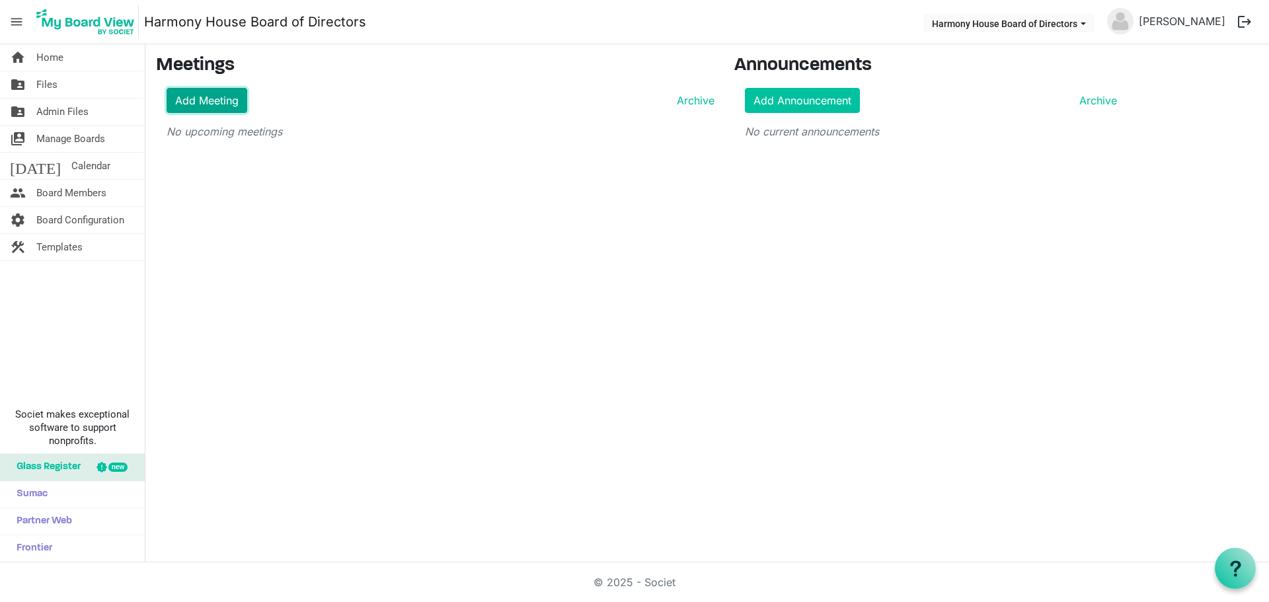
click at [221, 101] on link "Add Meeting" at bounding box center [207, 100] width 81 height 25
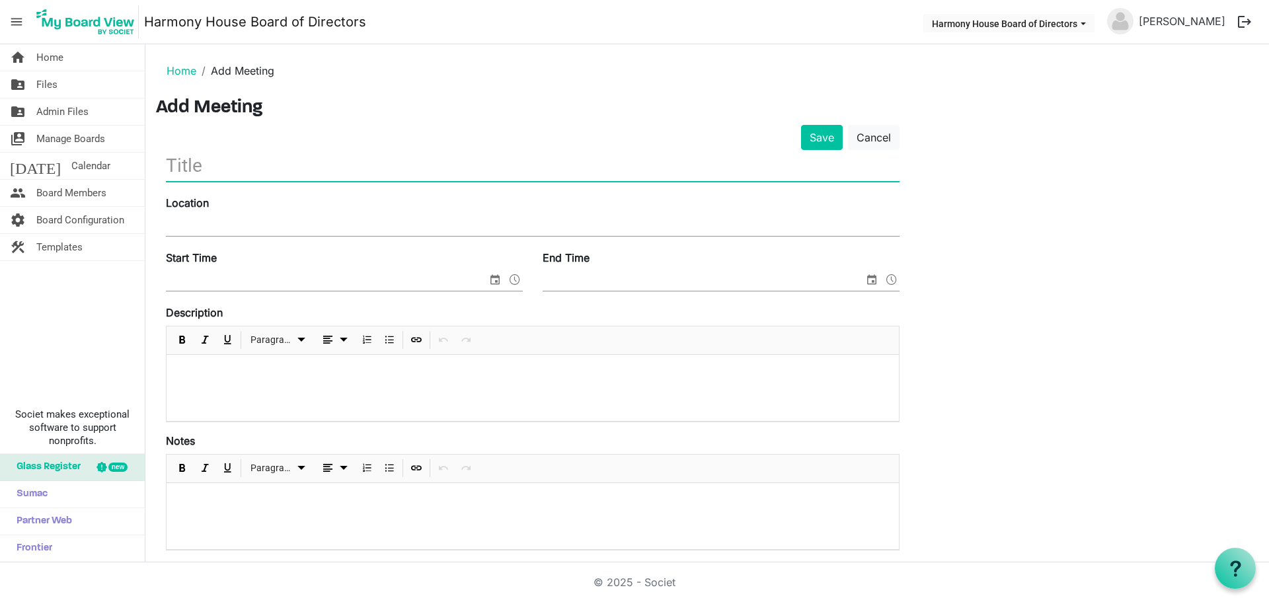
click at [385, 167] on input "text" at bounding box center [532, 165] width 733 height 31
type input "H"
type input "OVP Health, 825 Third Avenue, Suite 200"
drag, startPoint x: 505, startPoint y: 159, endPoint x: 164, endPoint y: 159, distance: 341.6
click at [164, 159] on div "Save Cancel OVP Health, 825 Third Avenue, Suite 200 Location Start Time End Tim…" at bounding box center [532, 480] width 753 height 710
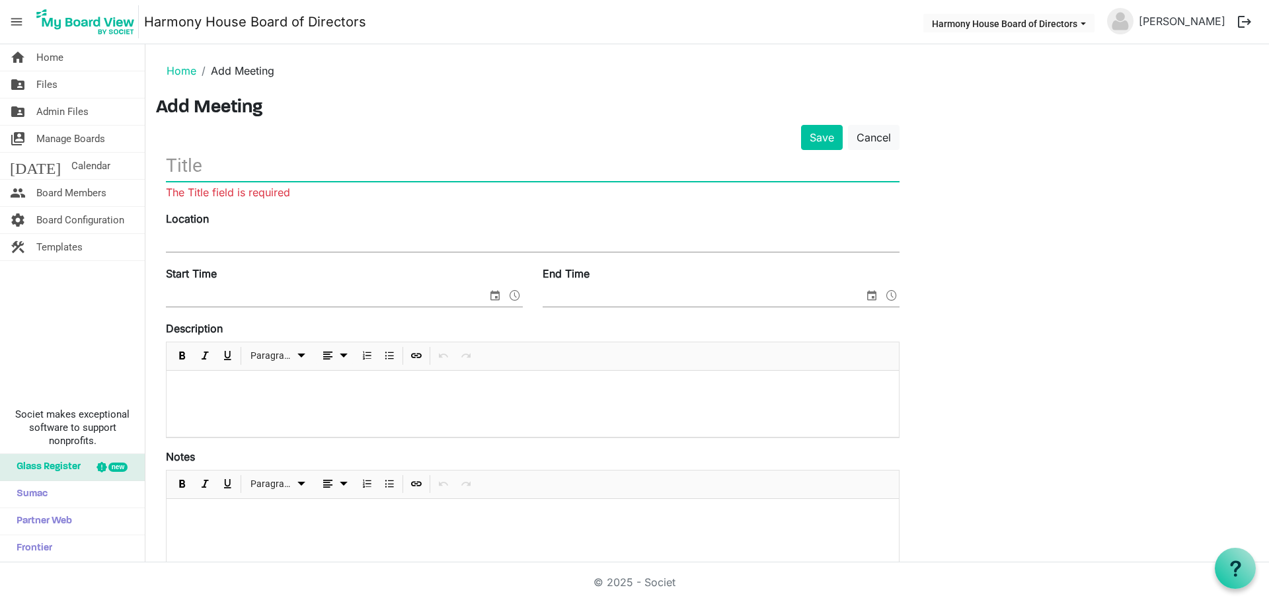
click at [202, 241] on input "Location" at bounding box center [532, 242] width 733 height 20
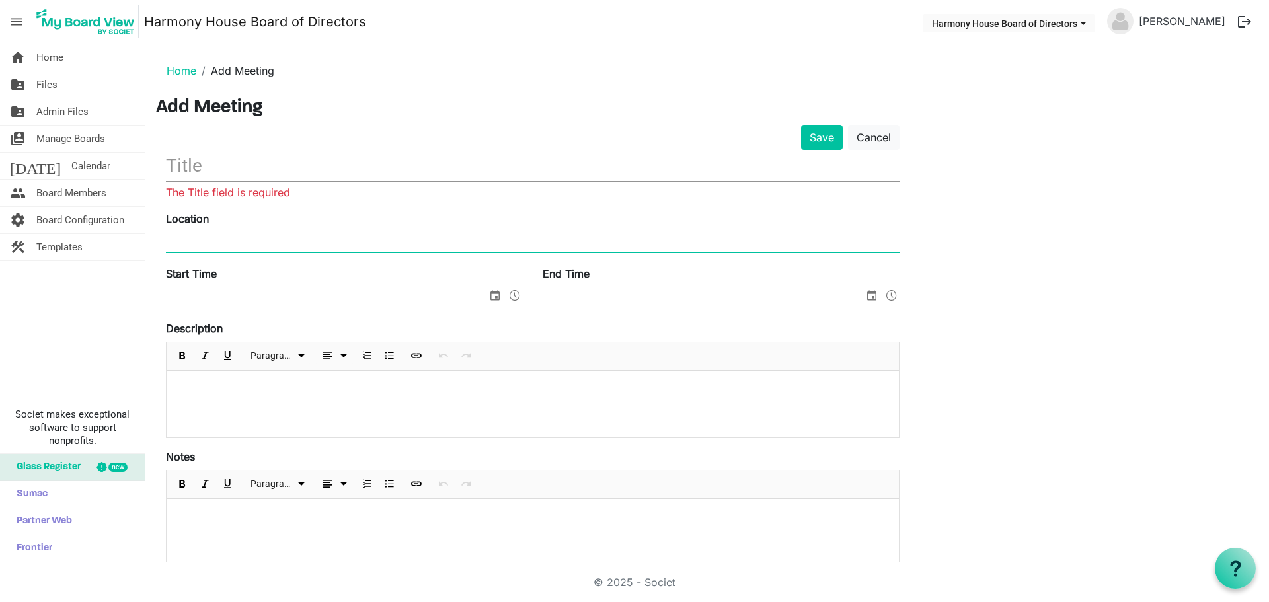
paste input "OVP Health, 825 Third Avenue, Suite 200"
type input "OVP Health, 825 Third Avenue, Suite 200"
click at [216, 167] on input "text" at bounding box center [532, 165] width 733 height 31
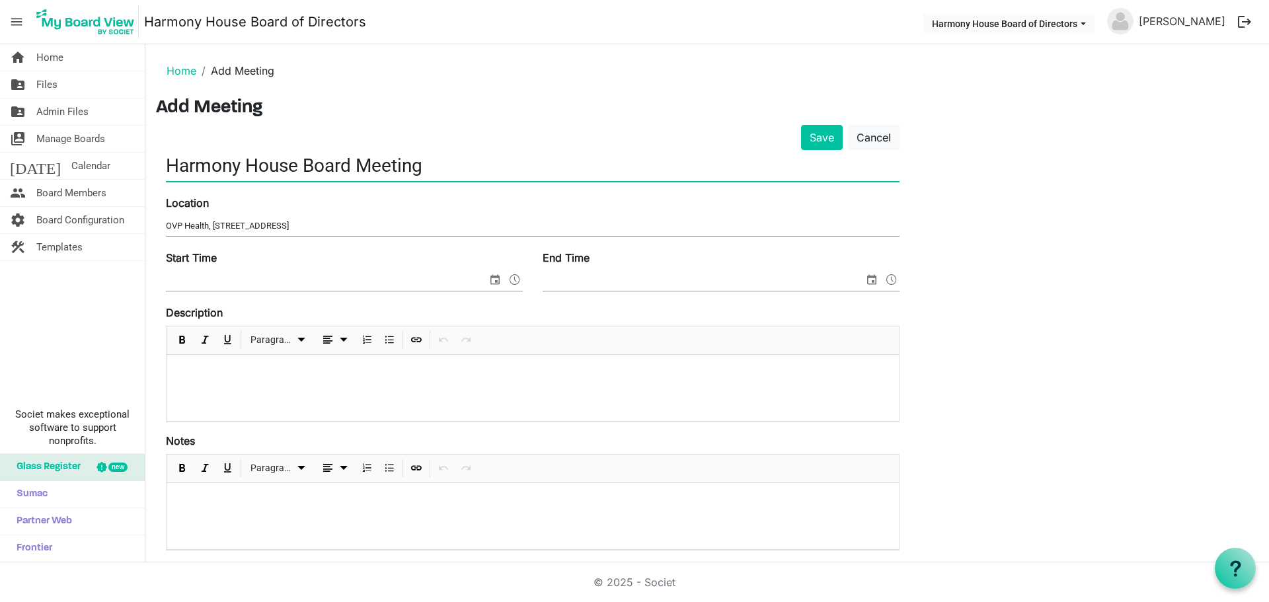
type input "Harmony House Board Meeting"
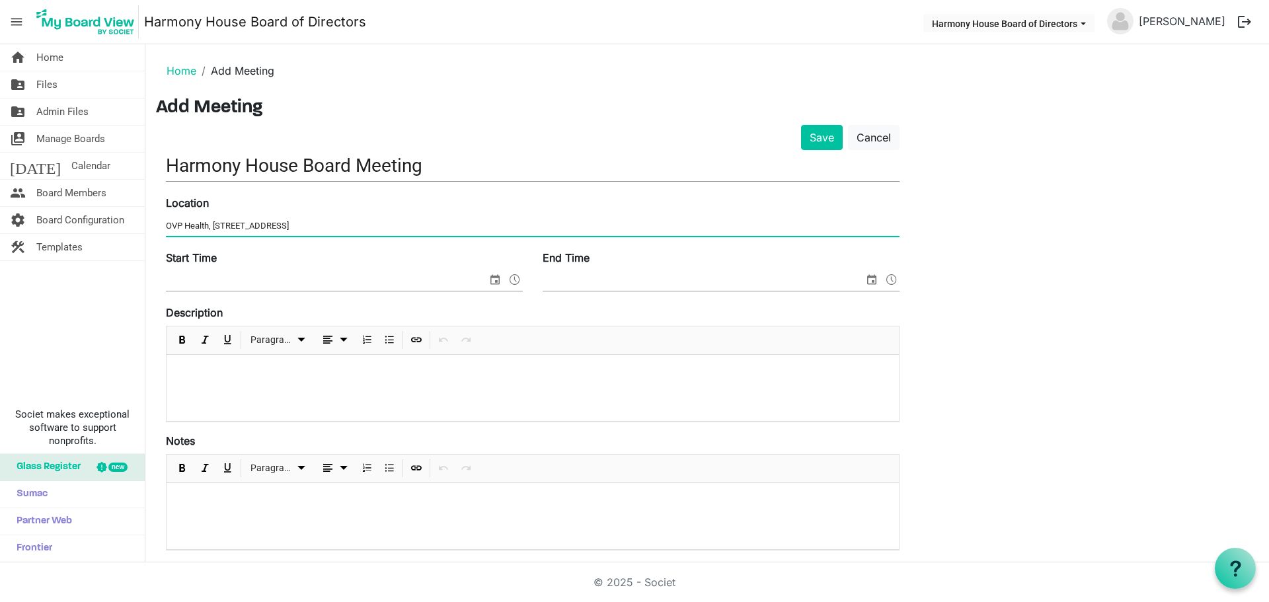
click at [974, 309] on div "Save Cancel Harmony House Board Meeting Location OVP Health, 825 Third Avenue, …" at bounding box center [707, 480] width 1102 height 710
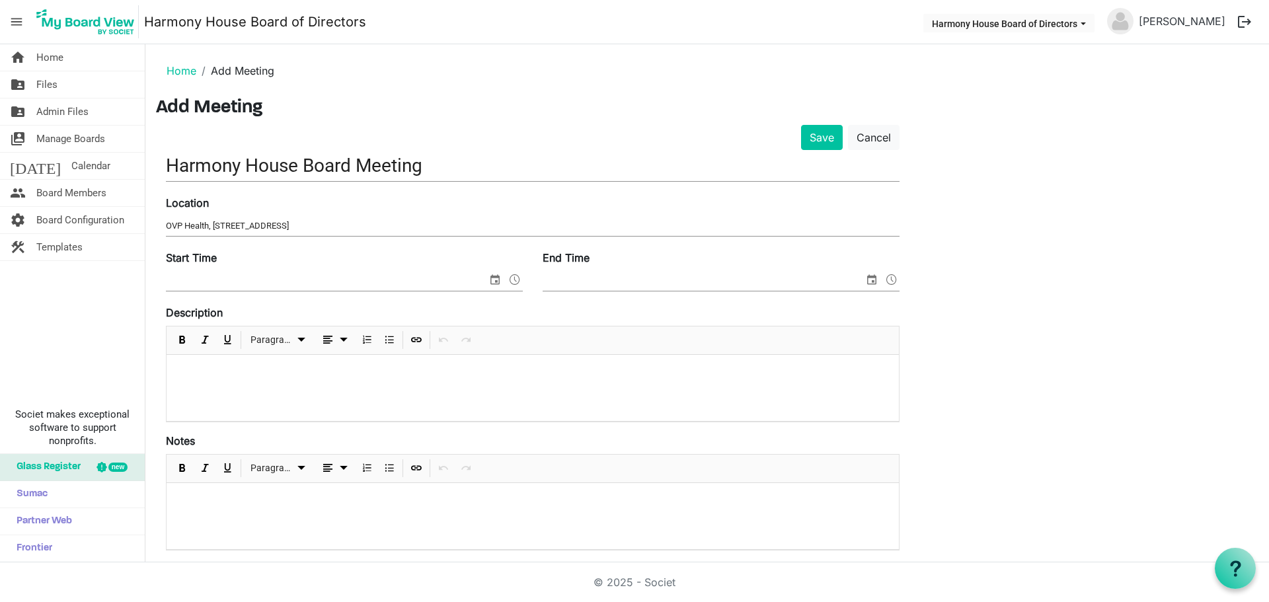
click at [265, 271] on input "Start Time" at bounding box center [326, 281] width 321 height 20
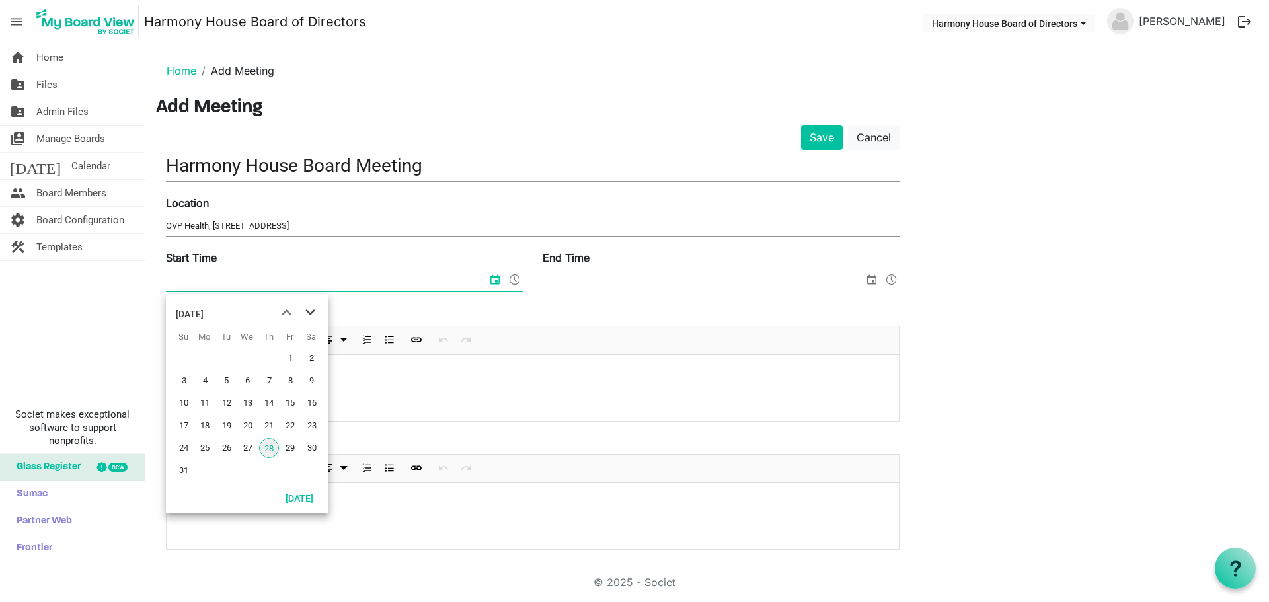
click at [309, 314] on span "next month" at bounding box center [310, 313] width 23 height 24
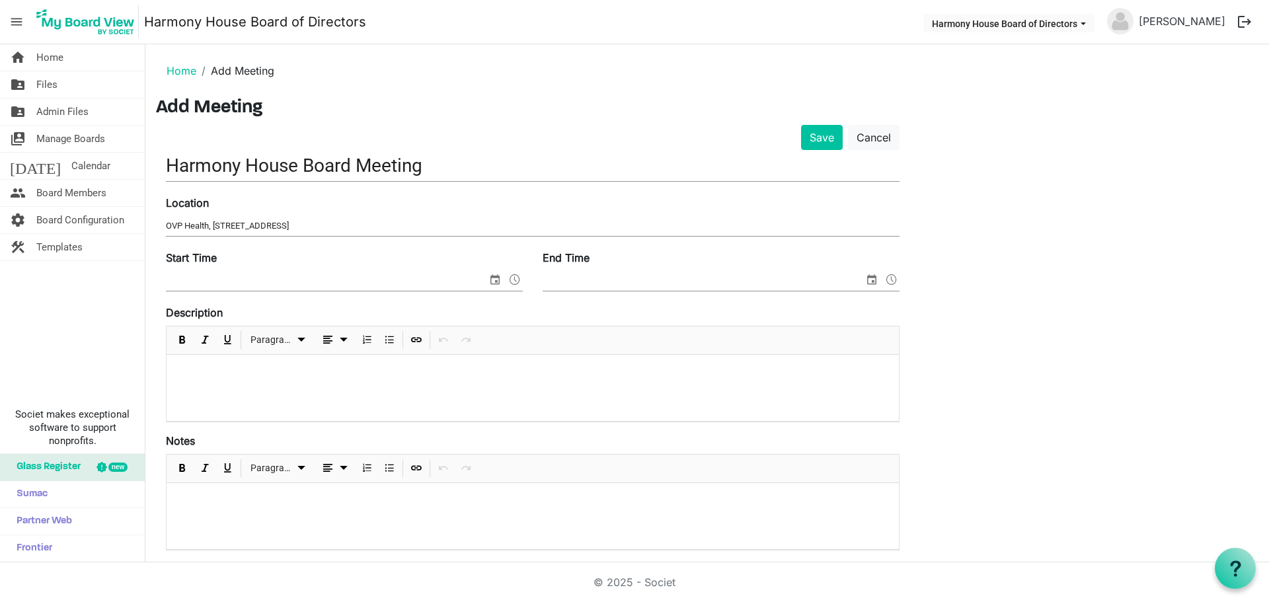
click at [277, 276] on input "Start Time" at bounding box center [326, 281] width 321 height 20
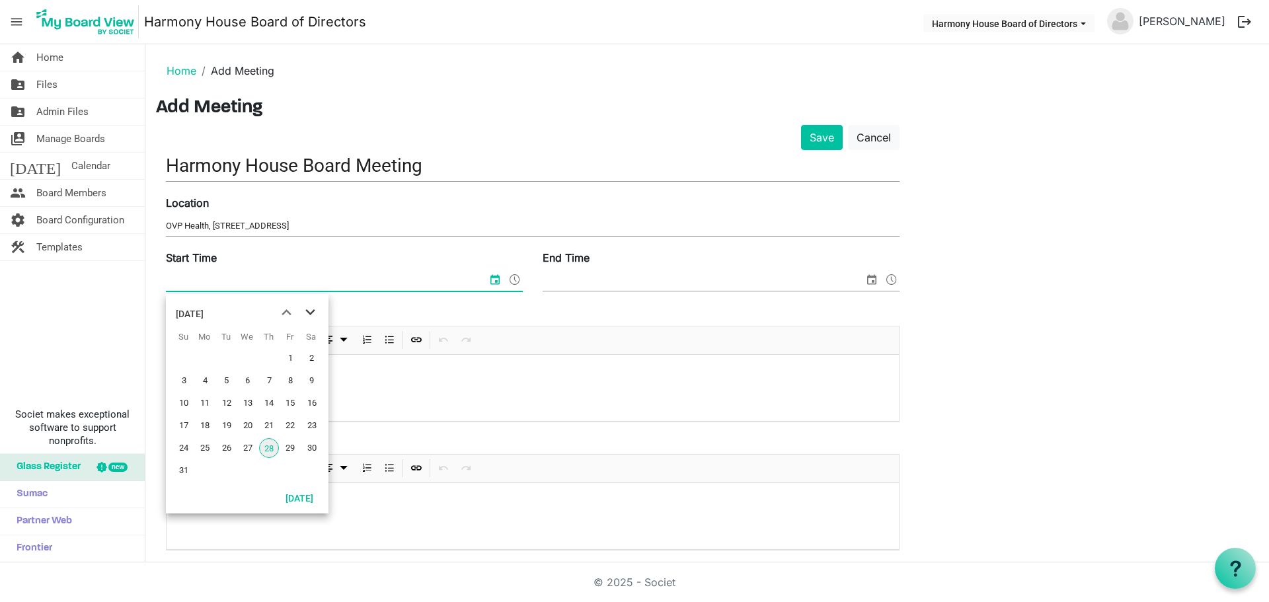
click at [313, 306] on span "next month" at bounding box center [310, 313] width 23 height 24
click at [269, 406] on span "18" at bounding box center [269, 403] width 20 height 20
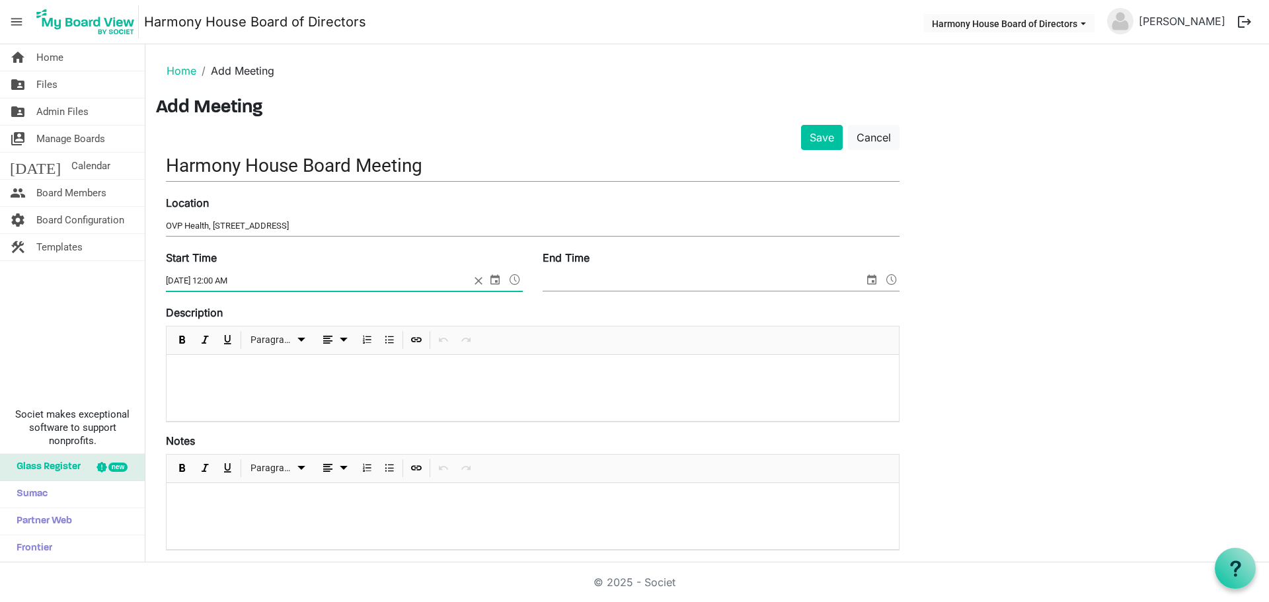
click at [517, 277] on span at bounding box center [515, 279] width 16 height 17
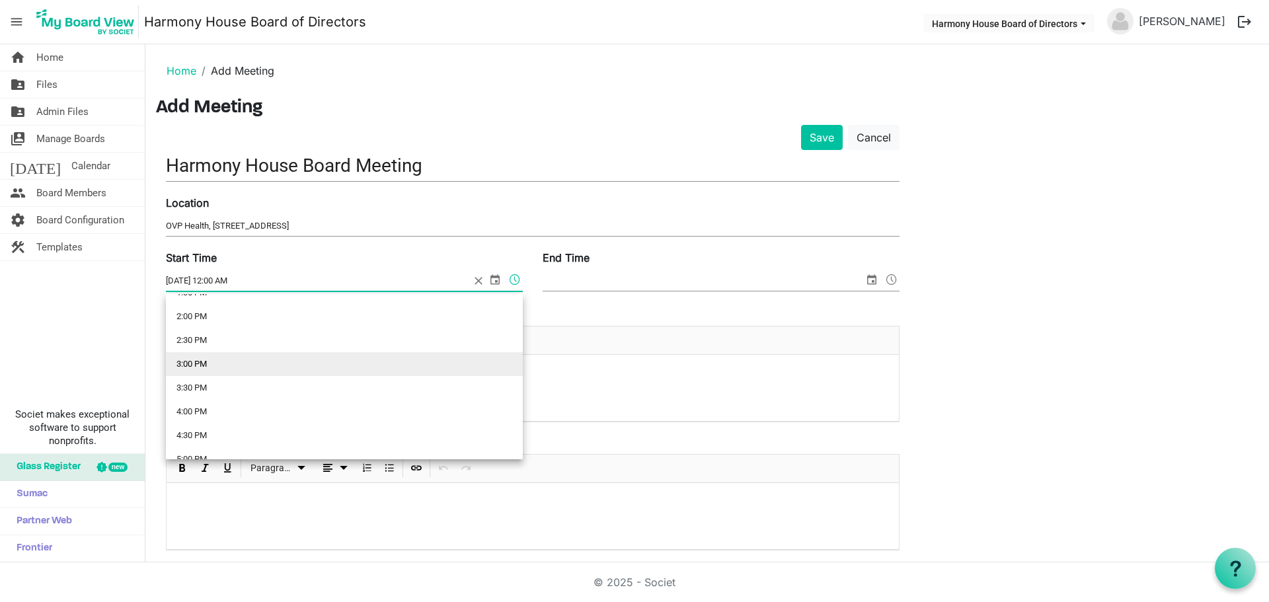
scroll to position [595, 0]
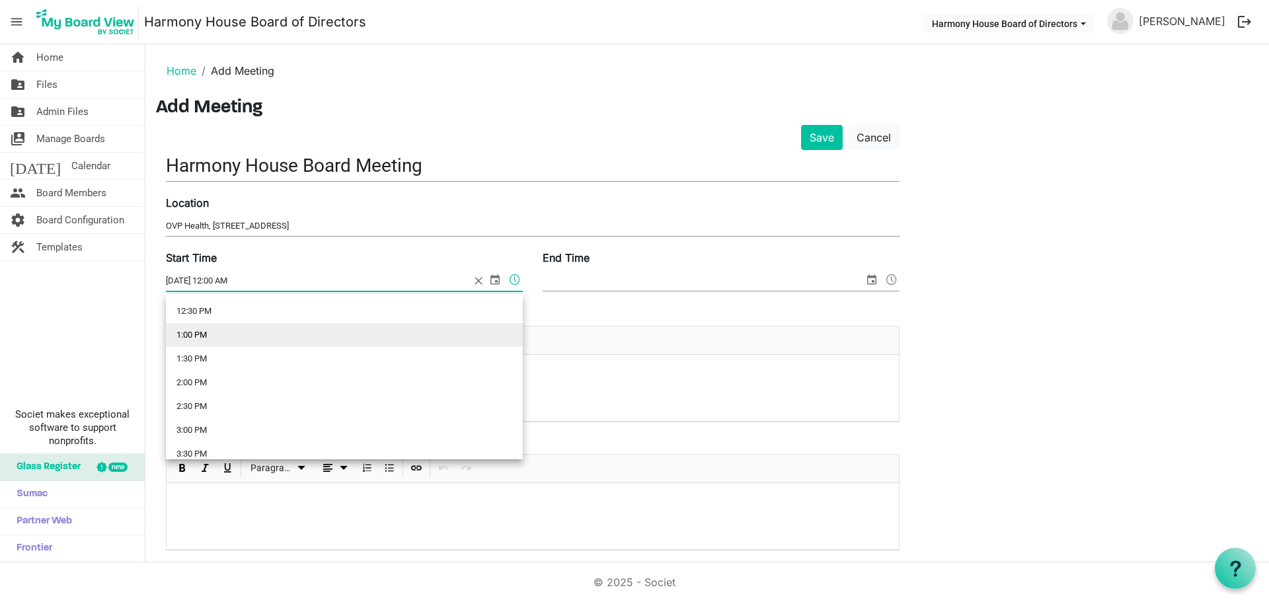
click at [251, 341] on li "1:00 PM" at bounding box center [344, 335] width 357 height 24
type input "9/18/2025 1:00 PM"
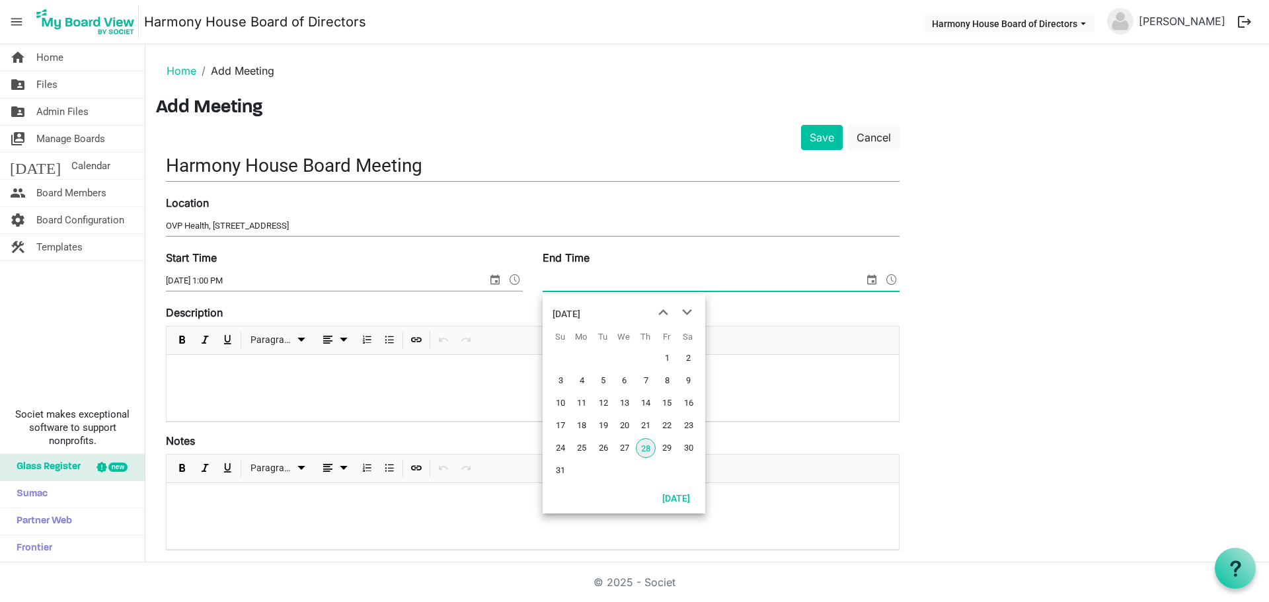
click at [874, 281] on span "select" at bounding box center [872, 279] width 16 height 17
click at [685, 311] on span "next month" at bounding box center [686, 313] width 23 height 24
click at [648, 402] on span "16" at bounding box center [646, 403] width 20 height 20
type input "10/16/2025 12:00 AM"
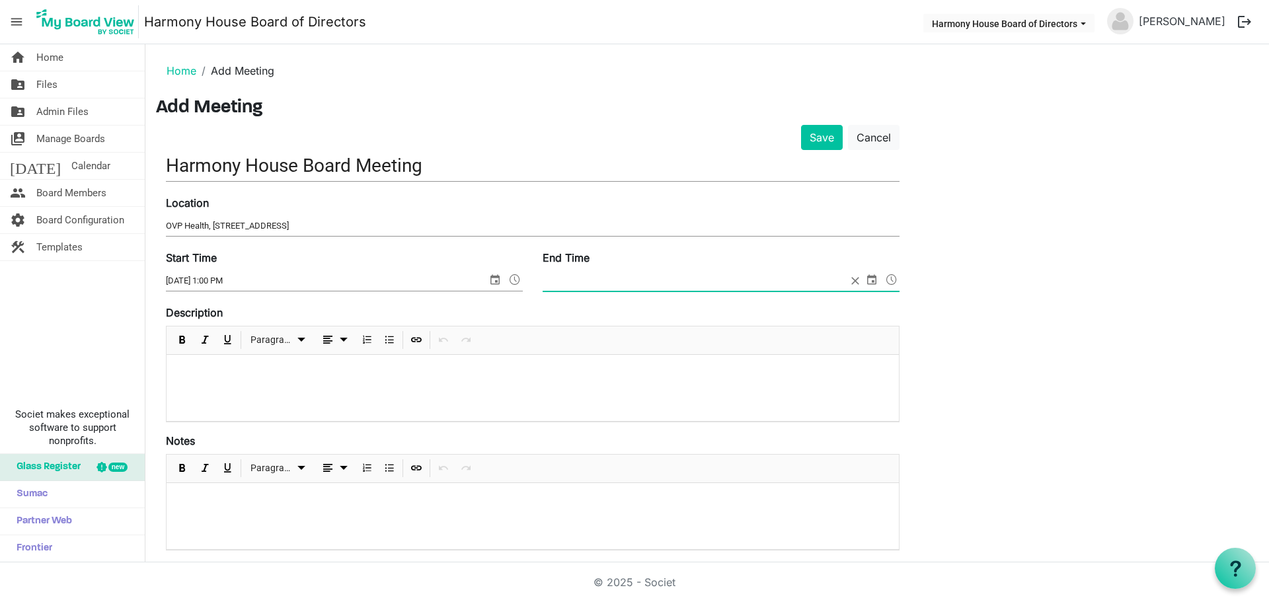
click at [855, 276] on span at bounding box center [720, 281] width 357 height 20
click at [234, 373] on p at bounding box center [532, 372] width 711 height 14
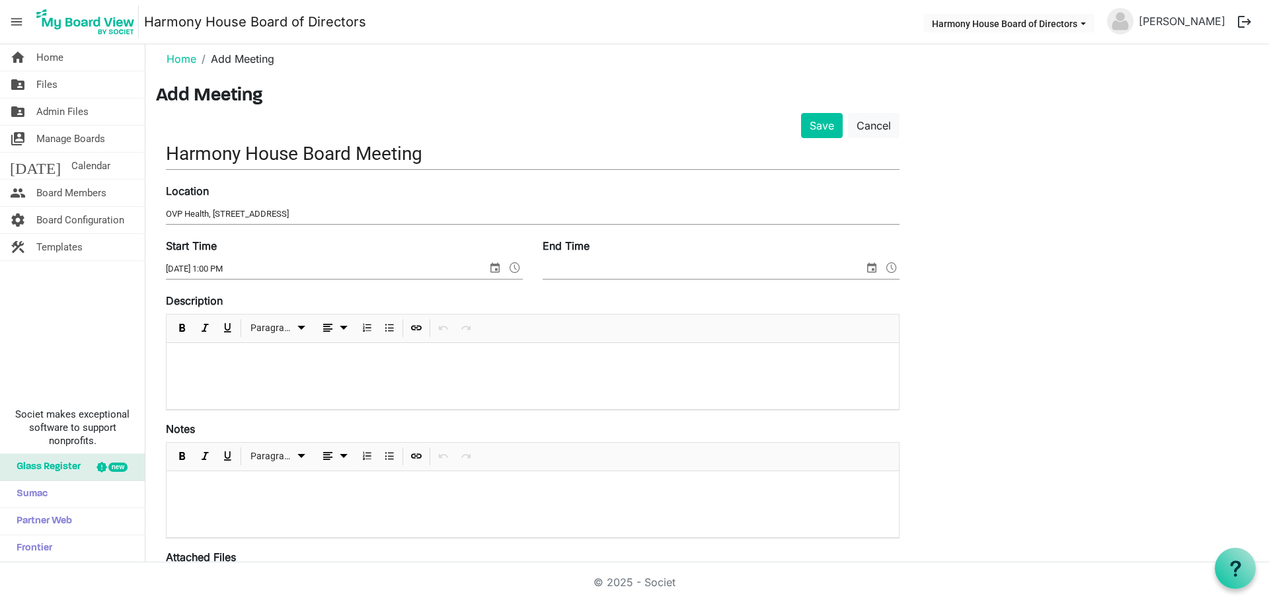
scroll to position [0, 0]
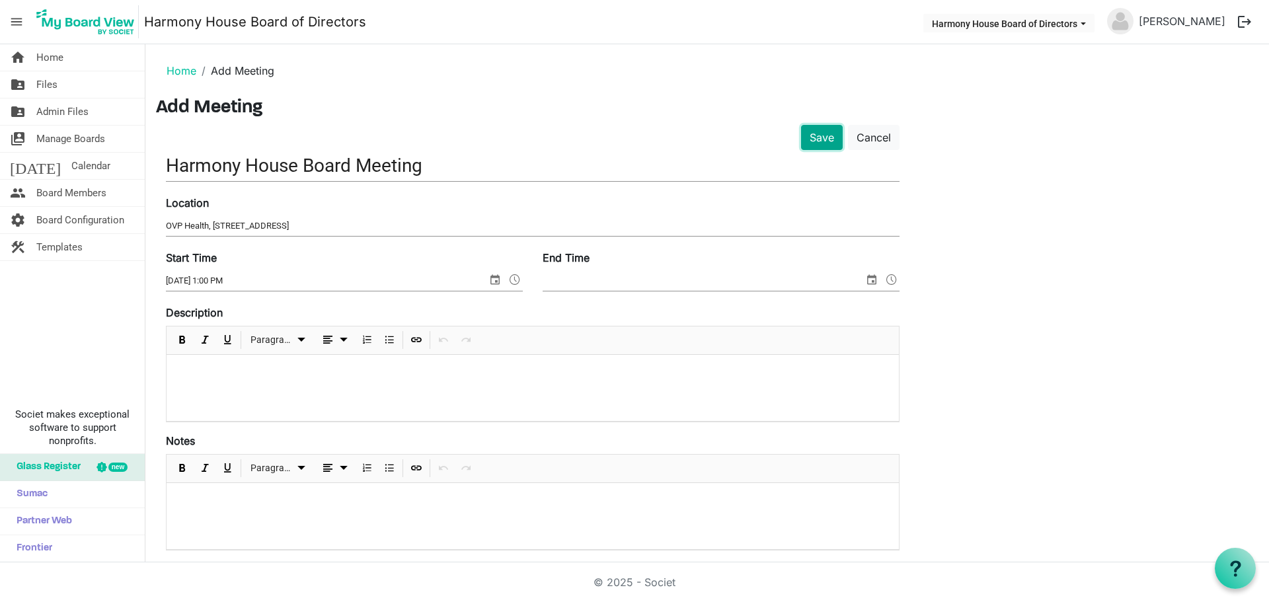
click at [815, 135] on button "Save" at bounding box center [822, 137] width 42 height 25
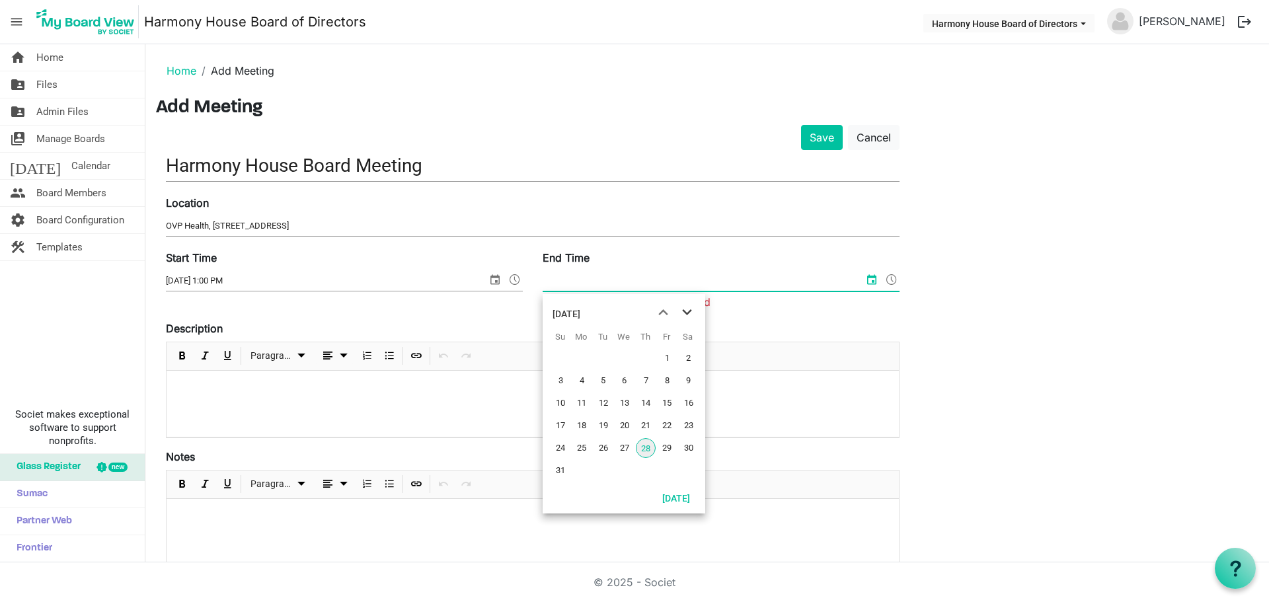
click at [682, 313] on span "next month" at bounding box center [686, 313] width 23 height 24
click at [648, 397] on span "18" at bounding box center [646, 403] width 20 height 20
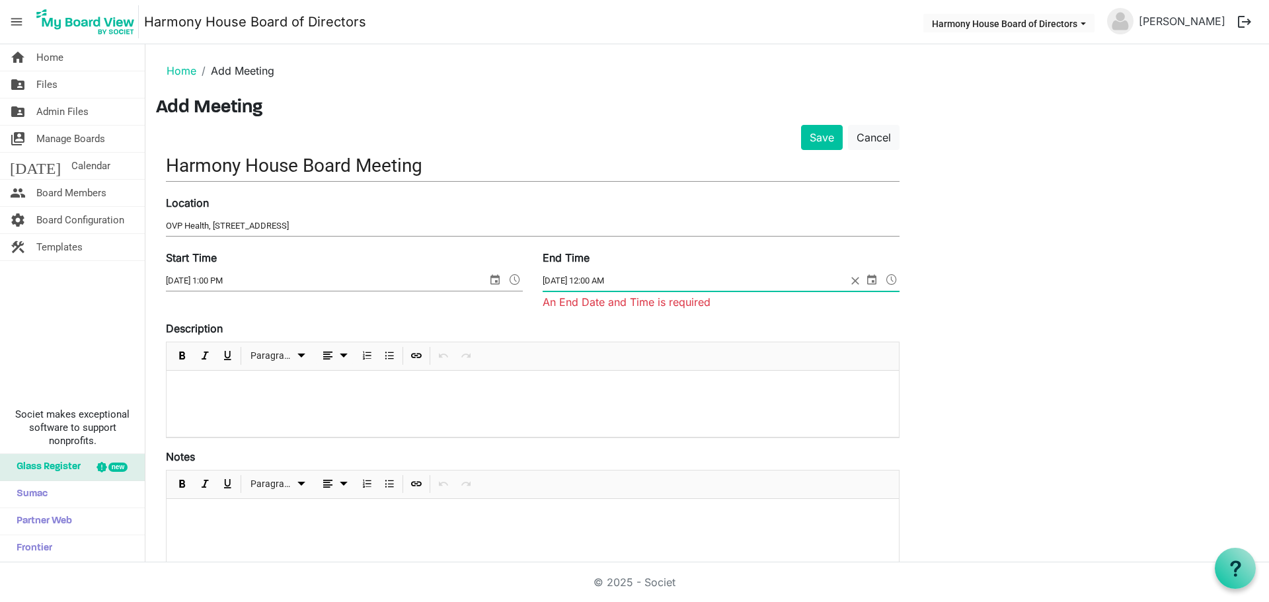
click at [891, 282] on span at bounding box center [891, 279] width 16 height 17
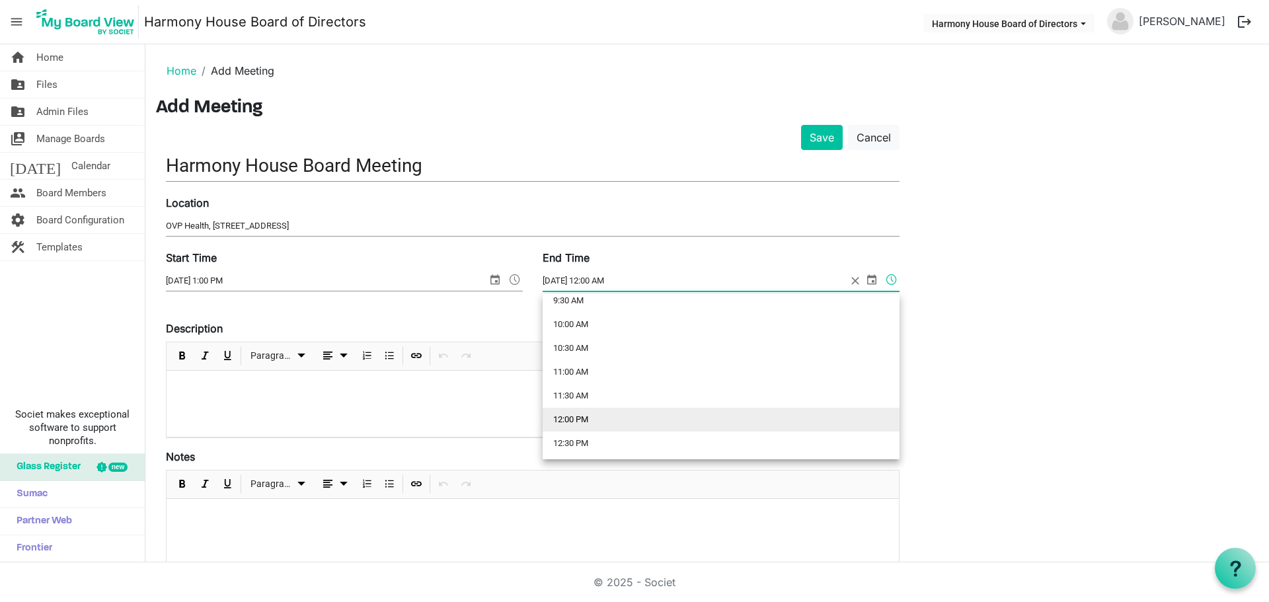
scroll to position [529, 0]
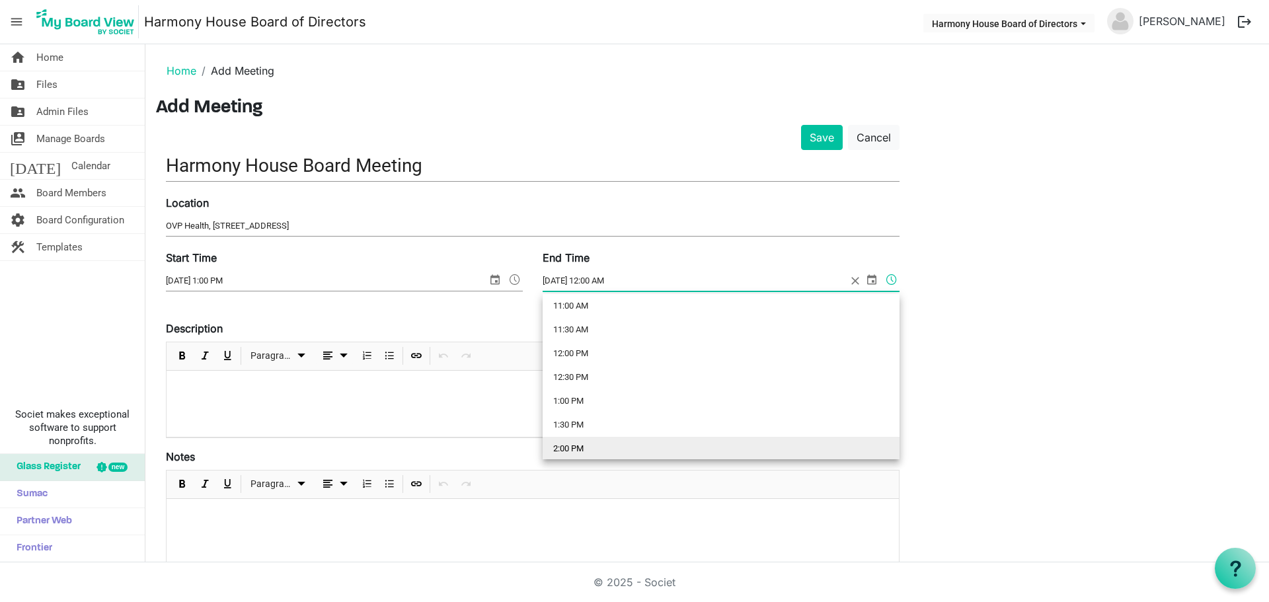
click at [671, 445] on li "2:00 PM" at bounding box center [720, 449] width 357 height 24
type input "9/18/2025 2:00 PM"
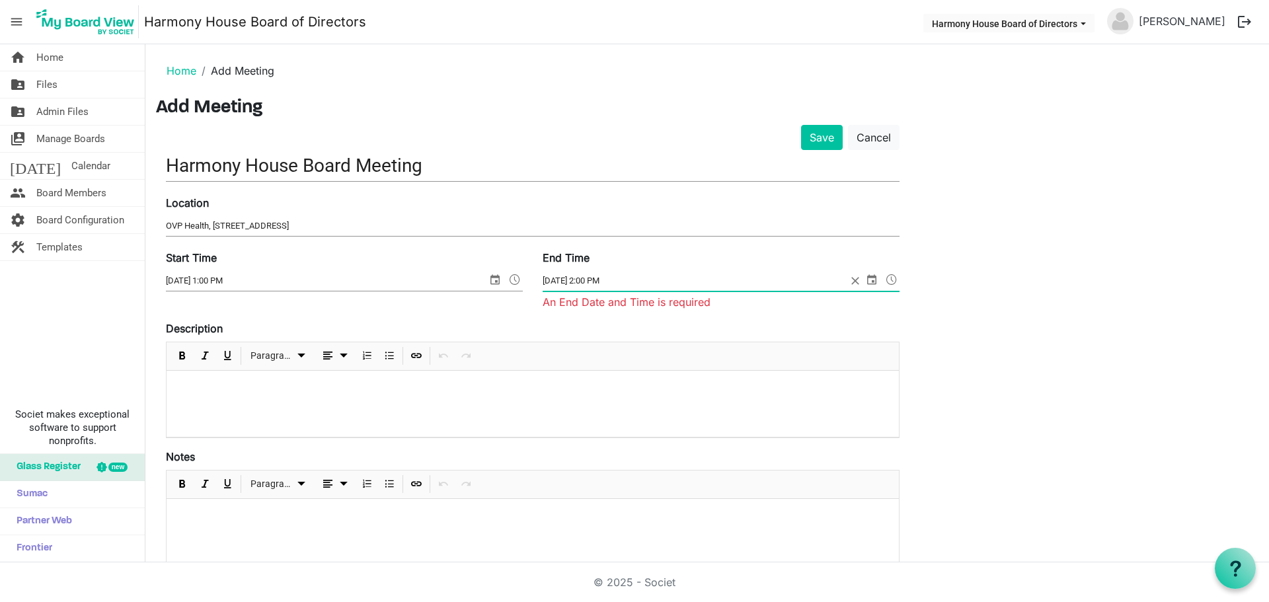
click at [992, 381] on div "Save Cancel Harmony House Board Meeting Location OVP Health, 825 Third Avenue, …" at bounding box center [707, 488] width 1102 height 726
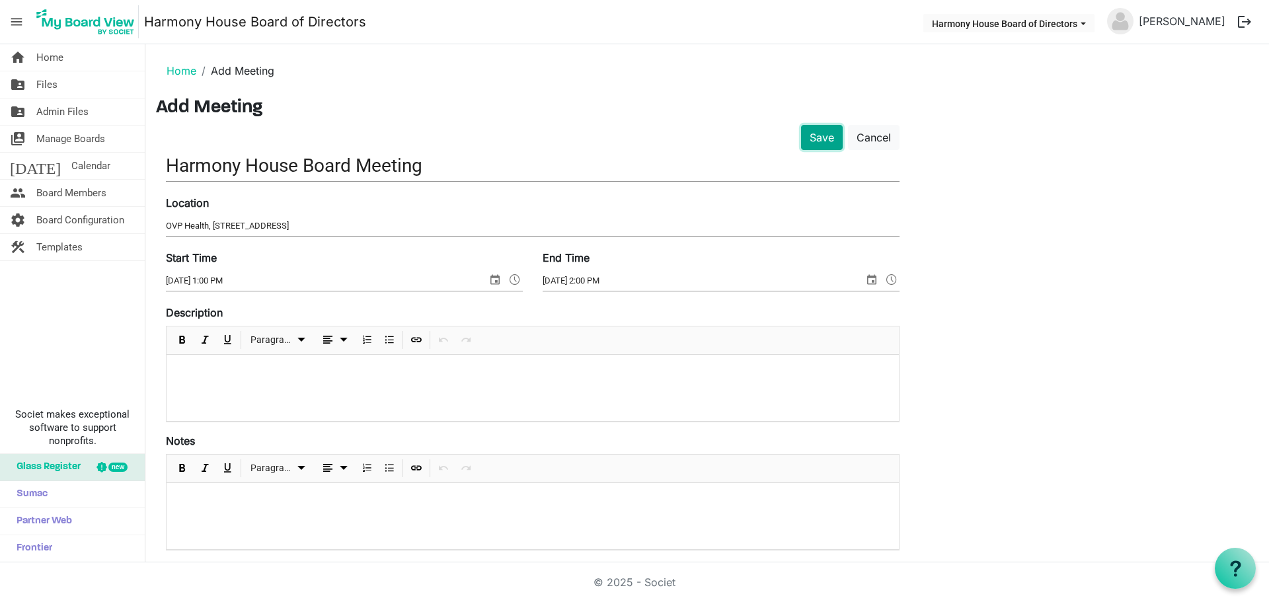
click at [823, 135] on button "Save" at bounding box center [822, 137] width 42 height 25
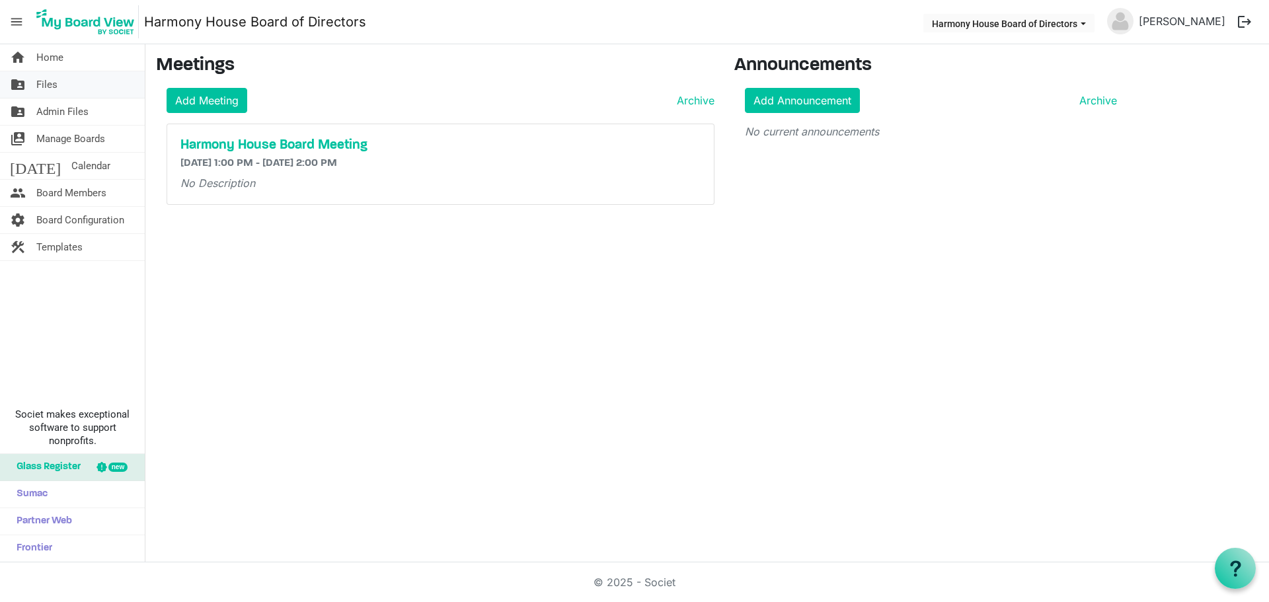
click at [52, 82] on span "Files" at bounding box center [46, 84] width 21 height 26
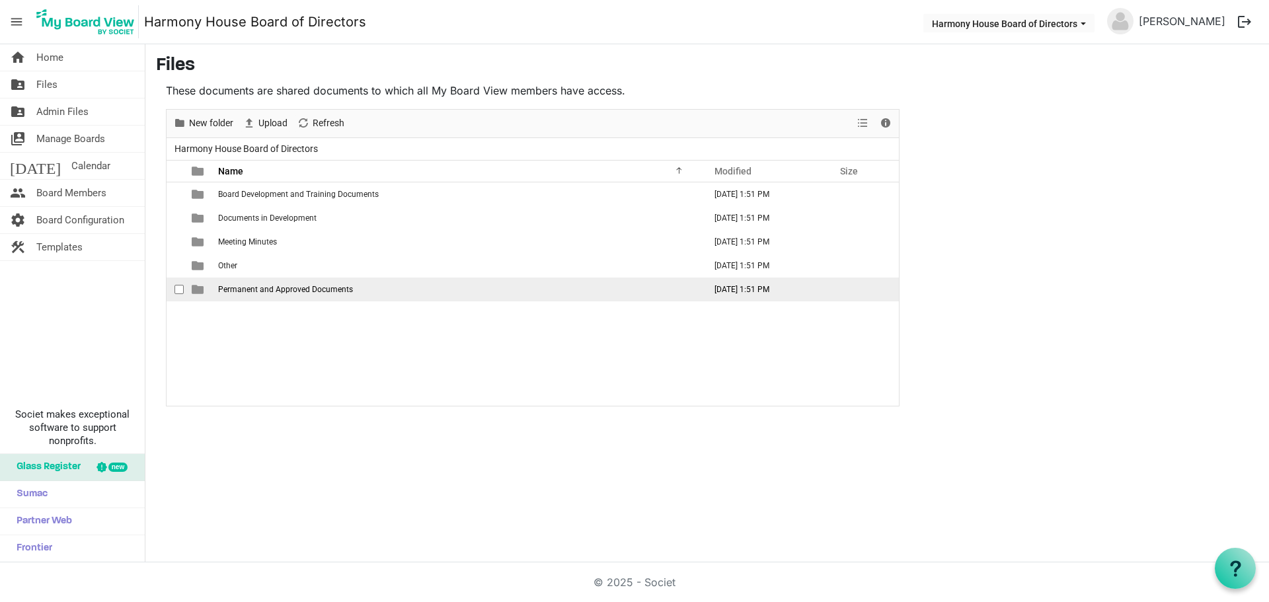
click at [346, 292] on span "Permanent and Approved Documents" at bounding box center [285, 289] width 135 height 9
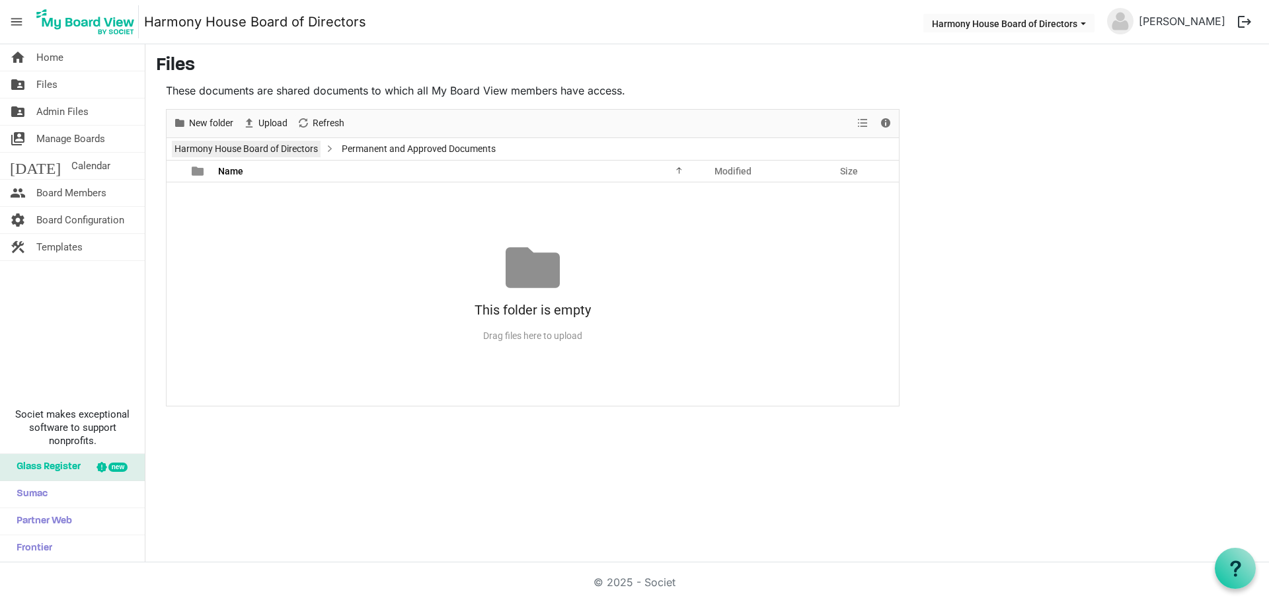
click at [249, 143] on link "Harmony House Board of Directors" at bounding box center [246, 149] width 149 height 17
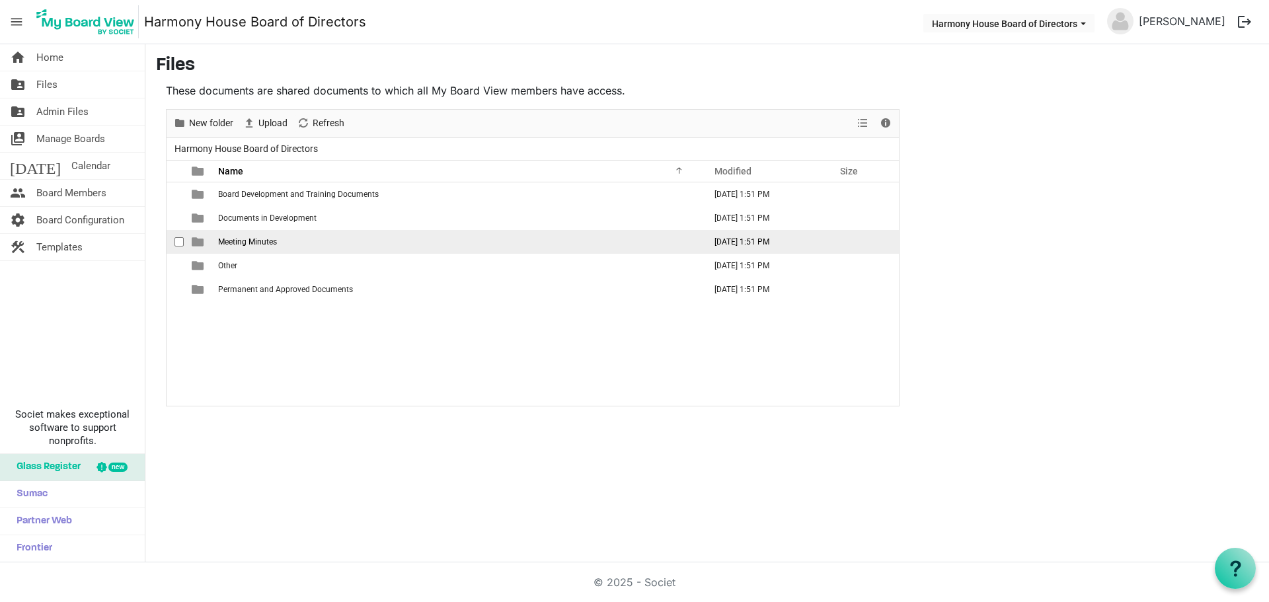
click at [260, 247] on td "Meeting Minutes" at bounding box center [457, 242] width 486 height 24
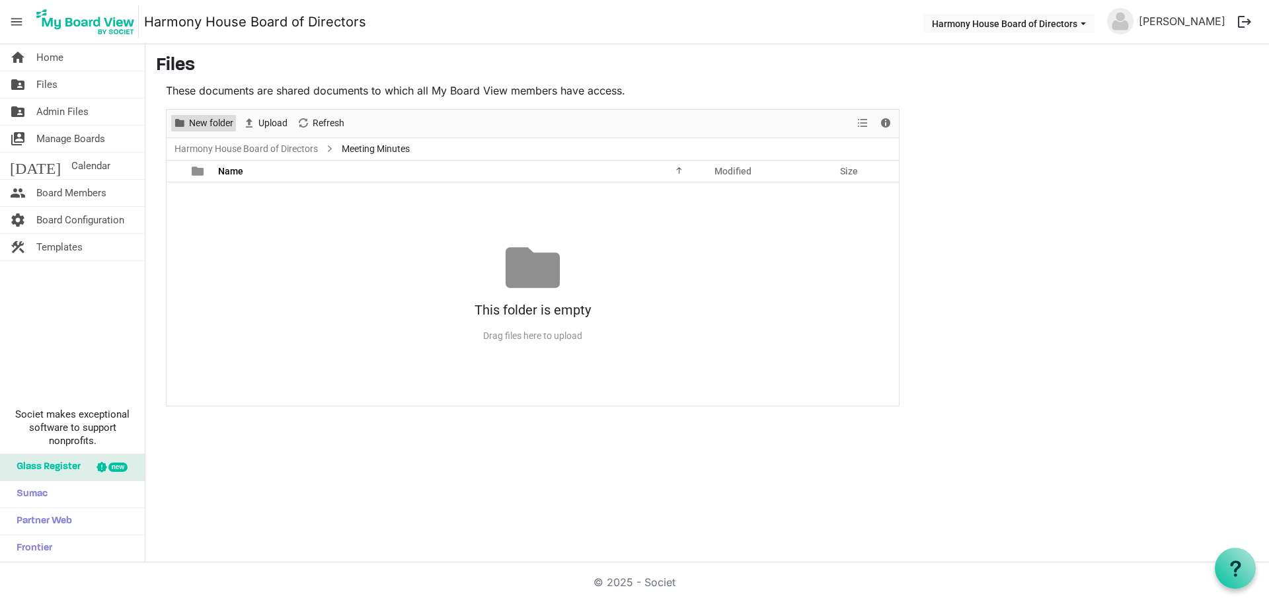
click at [204, 116] on span "New folder" at bounding box center [211, 123] width 47 height 17
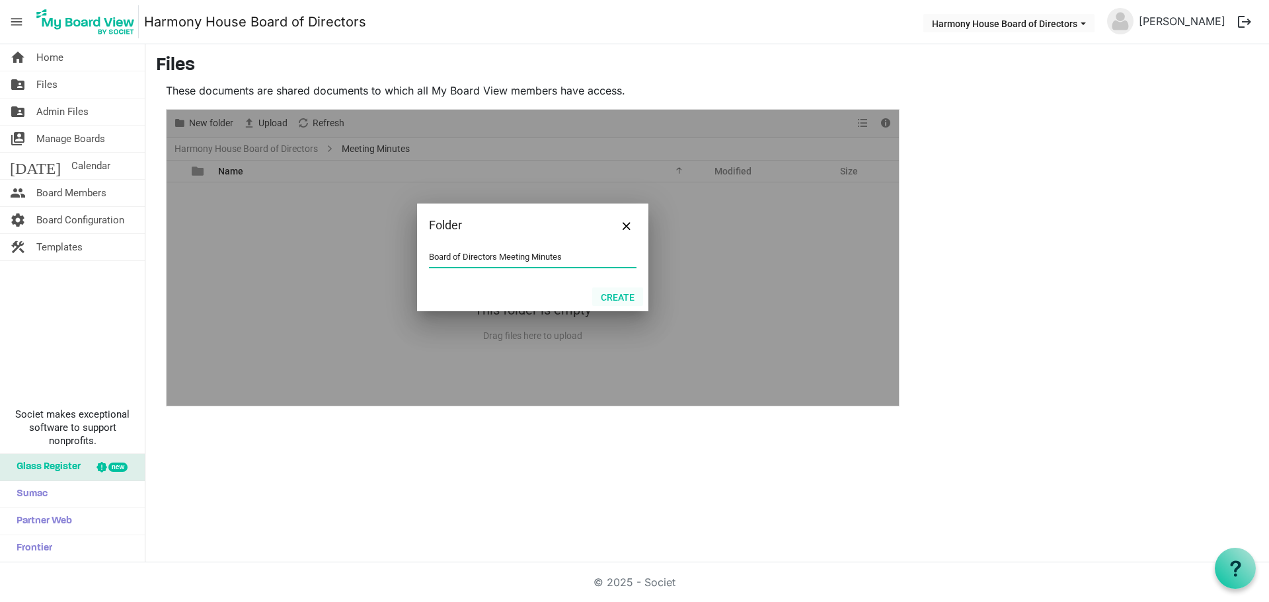
type input "Board of Directors Meeting Minutes"
click at [618, 293] on button "Create" at bounding box center [617, 296] width 51 height 19
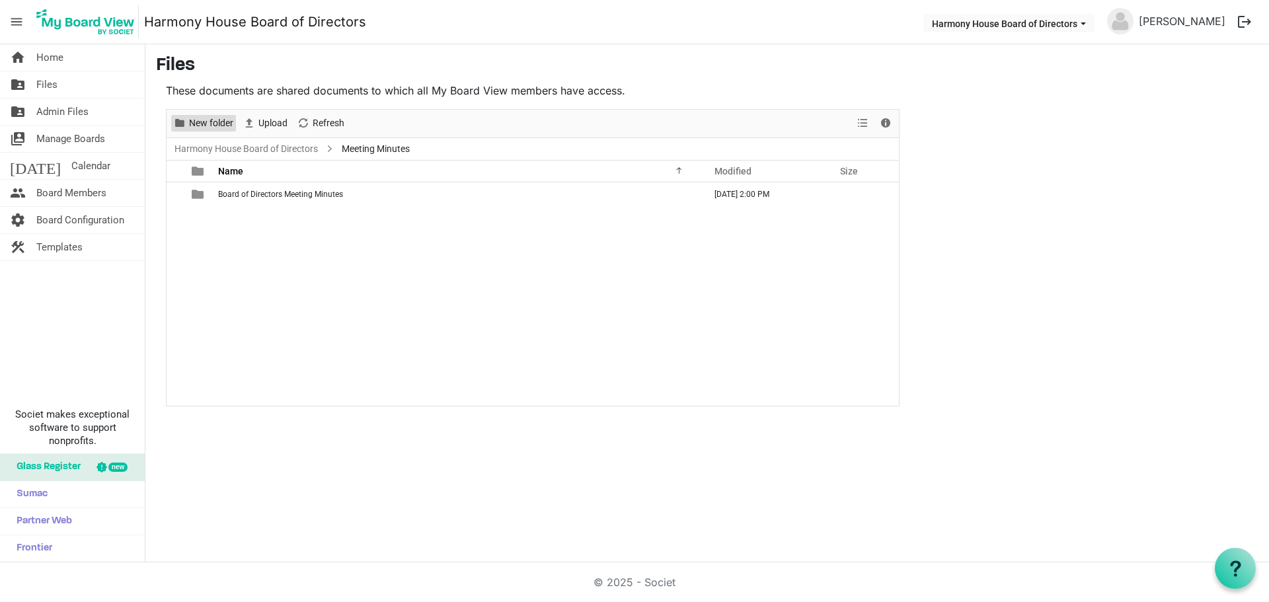
click at [205, 124] on span "New folder" at bounding box center [211, 123] width 47 height 17
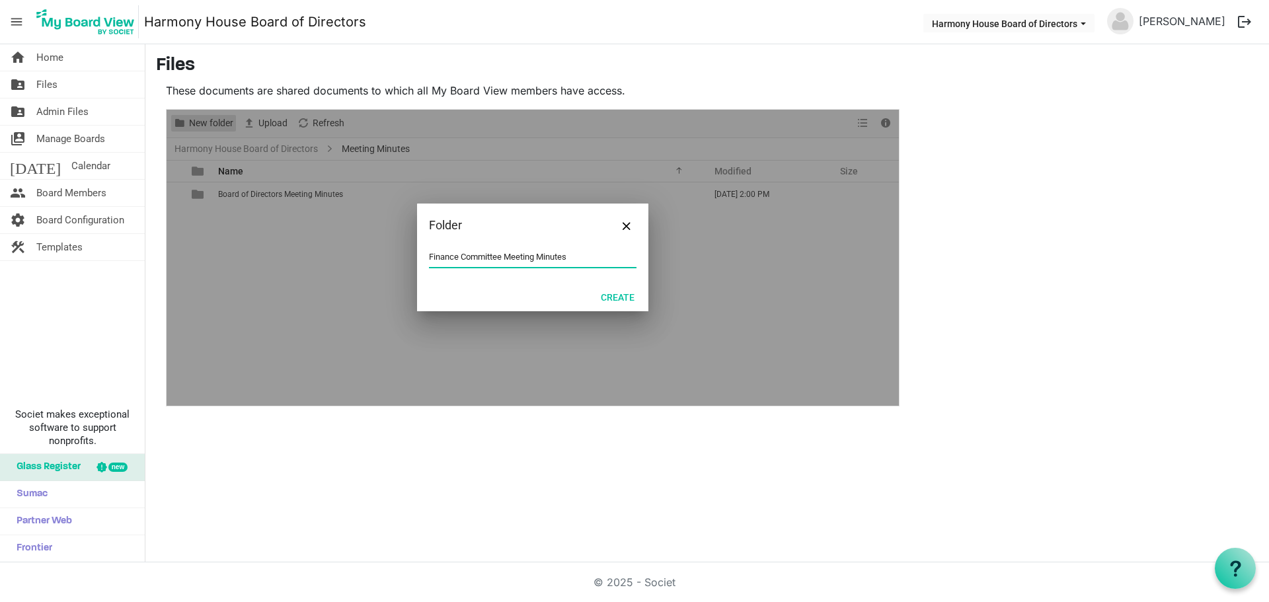
type input "Finance Committee Meeting Minutes"
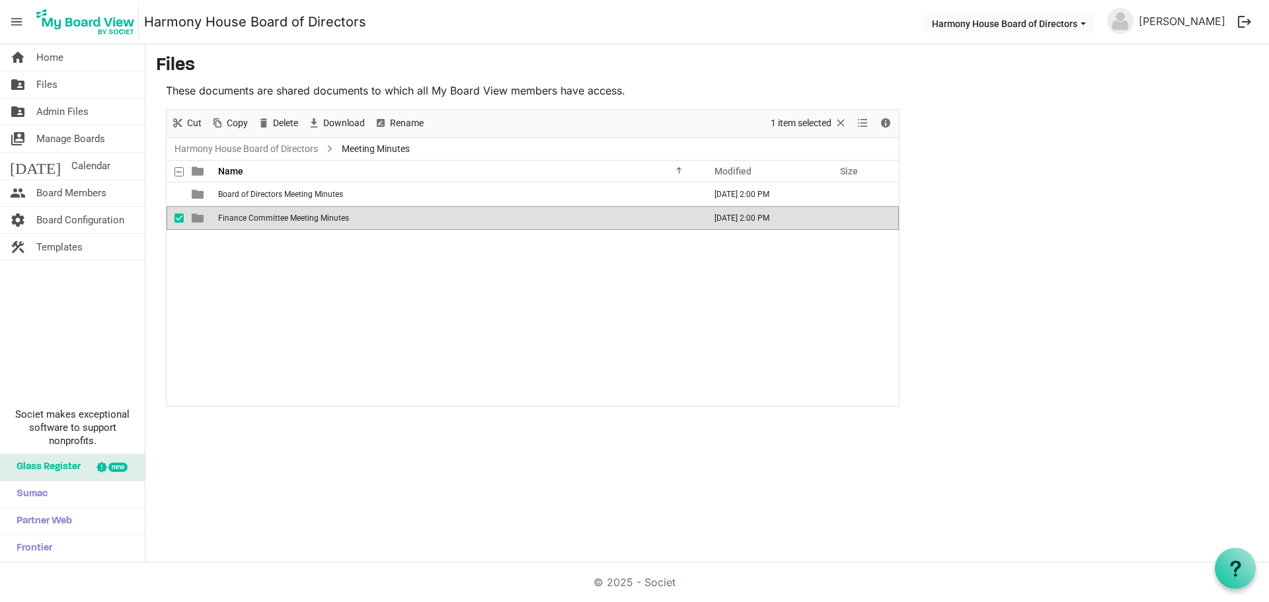
click at [367, 285] on div "Board of Directors Meeting Minutes August 28, 2025 2:00 PM Finance Committee Me…" at bounding box center [533, 293] width 732 height 223
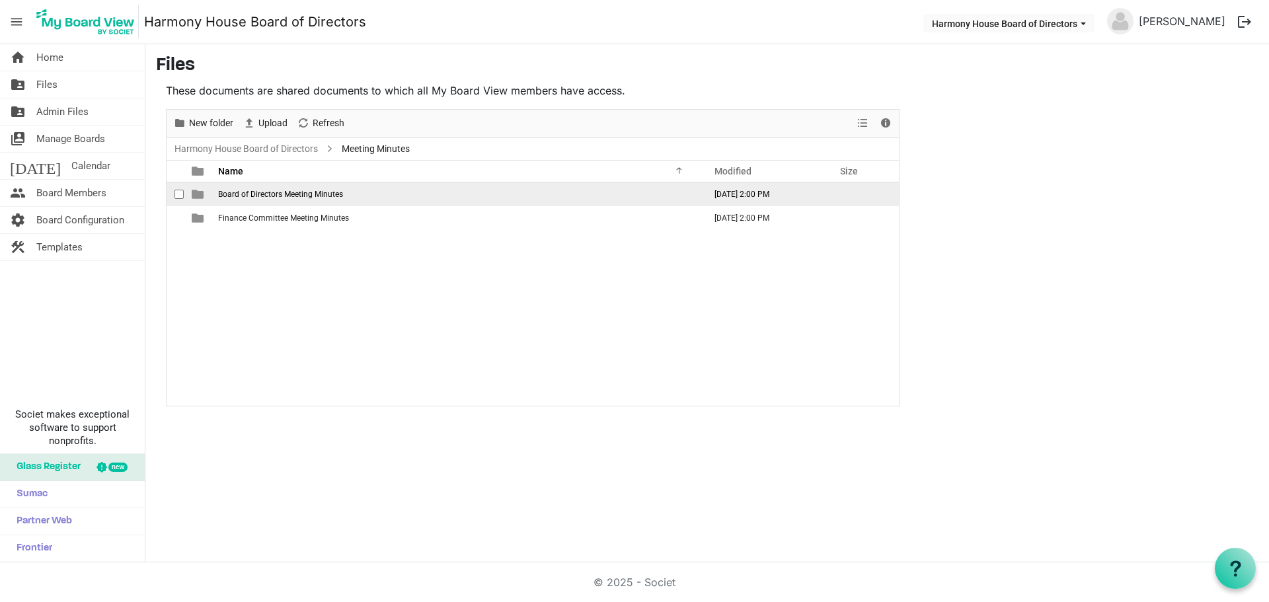
click at [321, 190] on span "Board of Directors Meeting Minutes" at bounding box center [280, 194] width 125 height 9
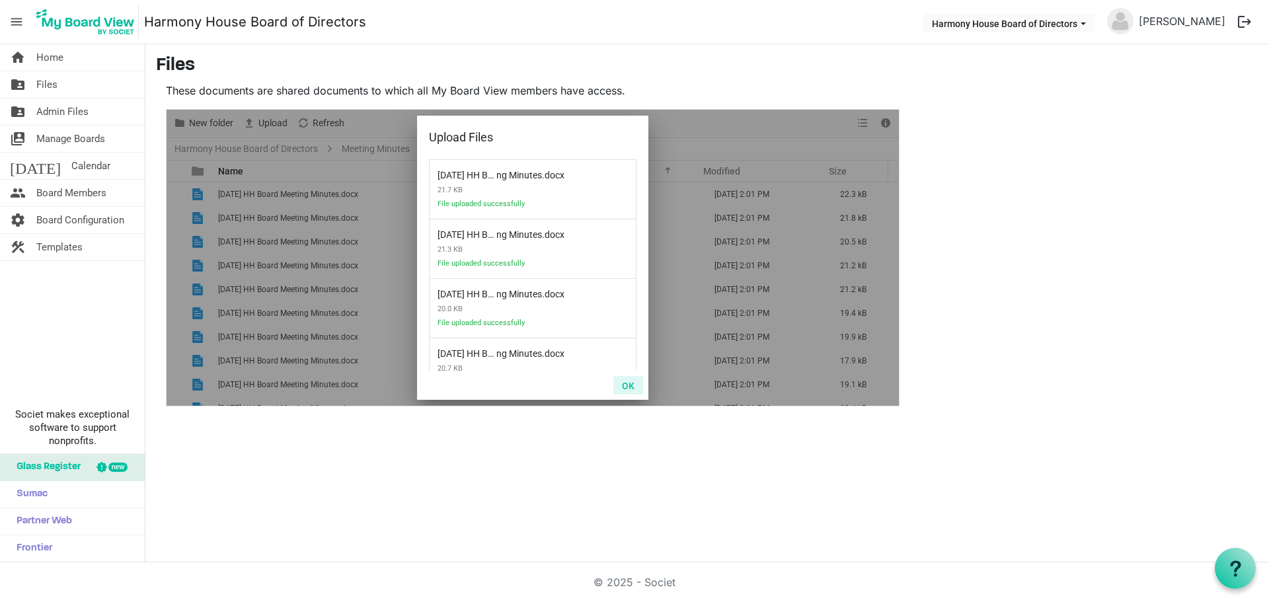
click at [630, 386] on button "OK" at bounding box center [628, 385] width 30 height 19
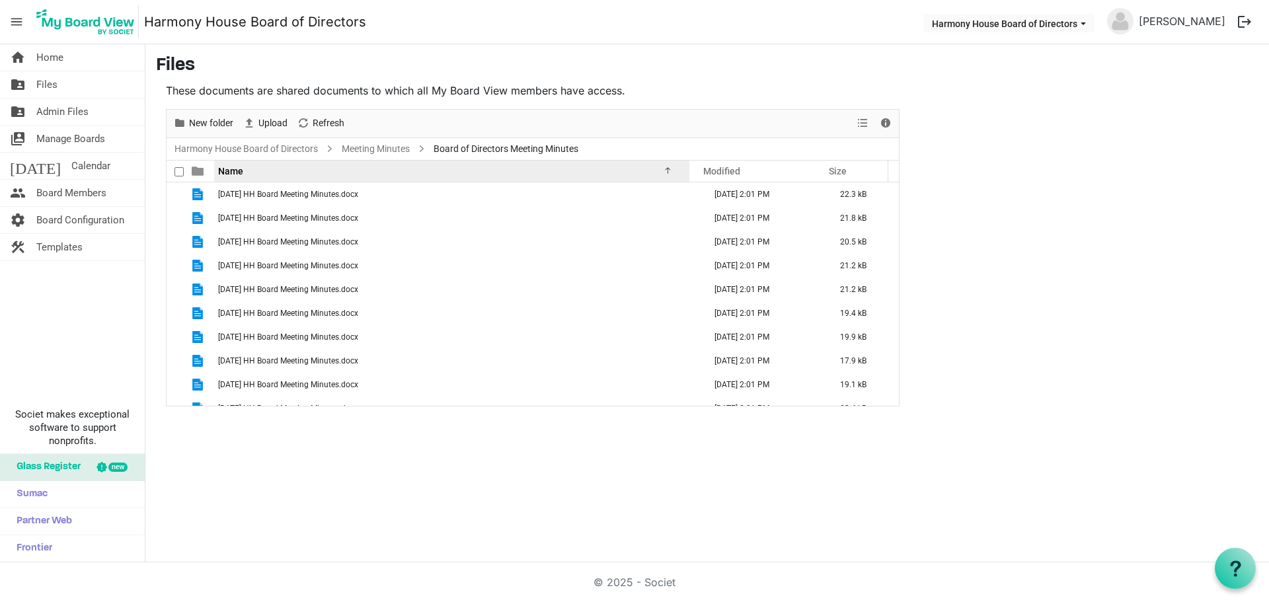
click at [231, 166] on span "Name" at bounding box center [230, 171] width 25 height 11
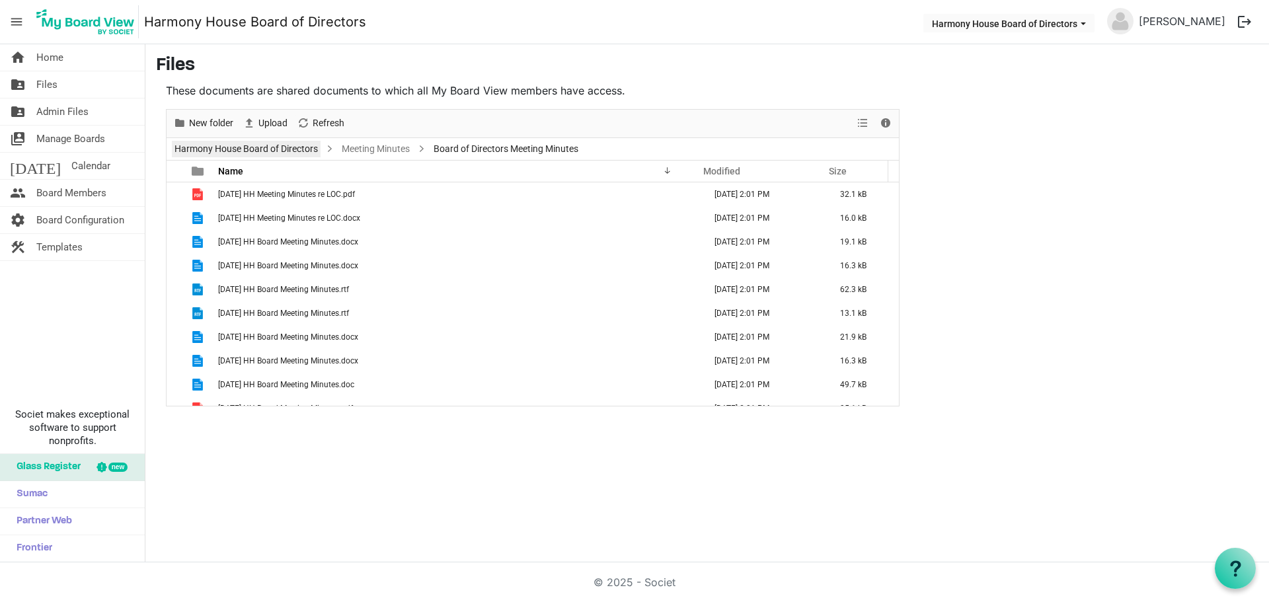
click at [286, 149] on link "Harmony House Board of Directors" at bounding box center [246, 149] width 149 height 17
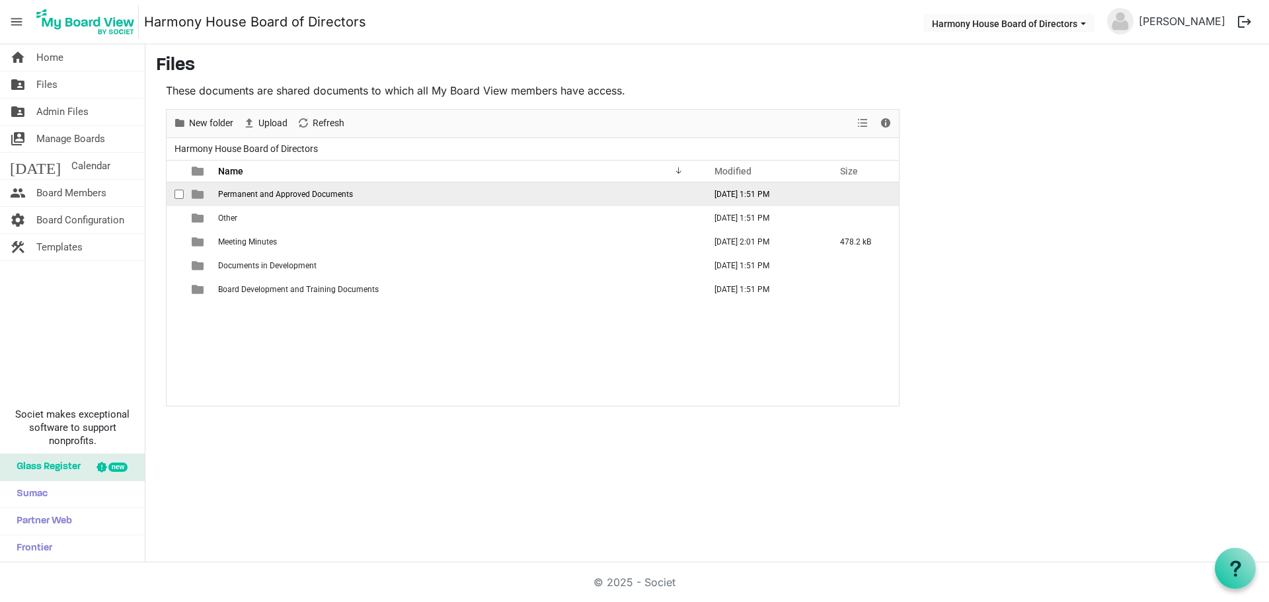
click at [290, 196] on span "Permanent and Approved Documents" at bounding box center [285, 194] width 135 height 9
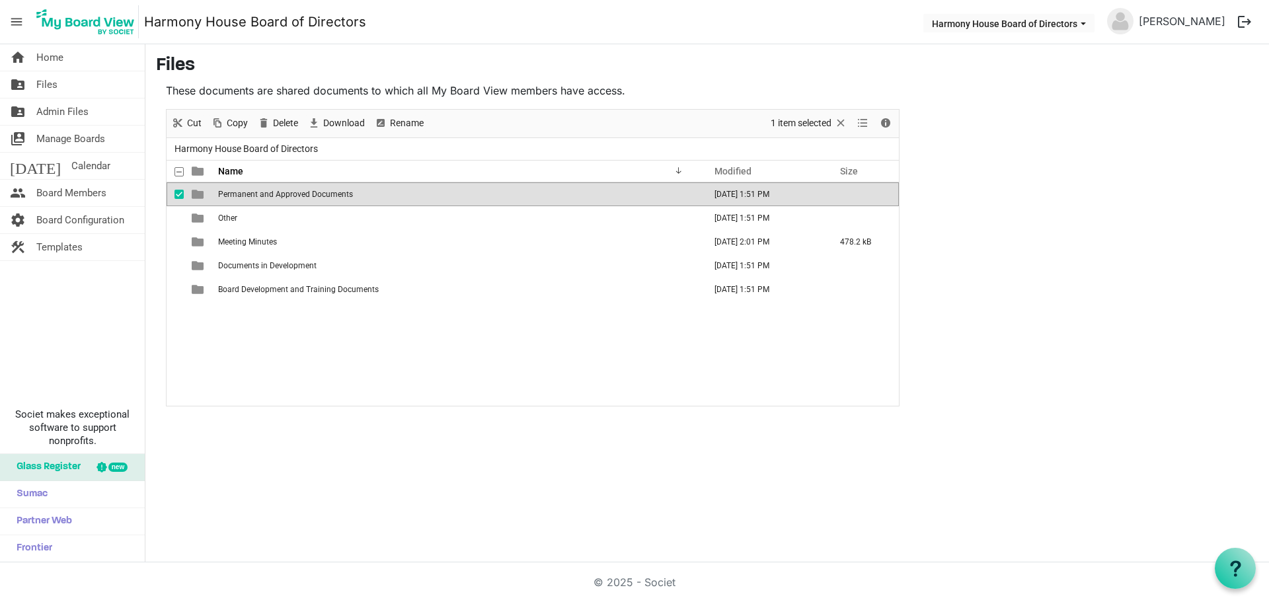
click at [290, 196] on span "Permanent and Approved Documents" at bounding box center [285, 194] width 135 height 9
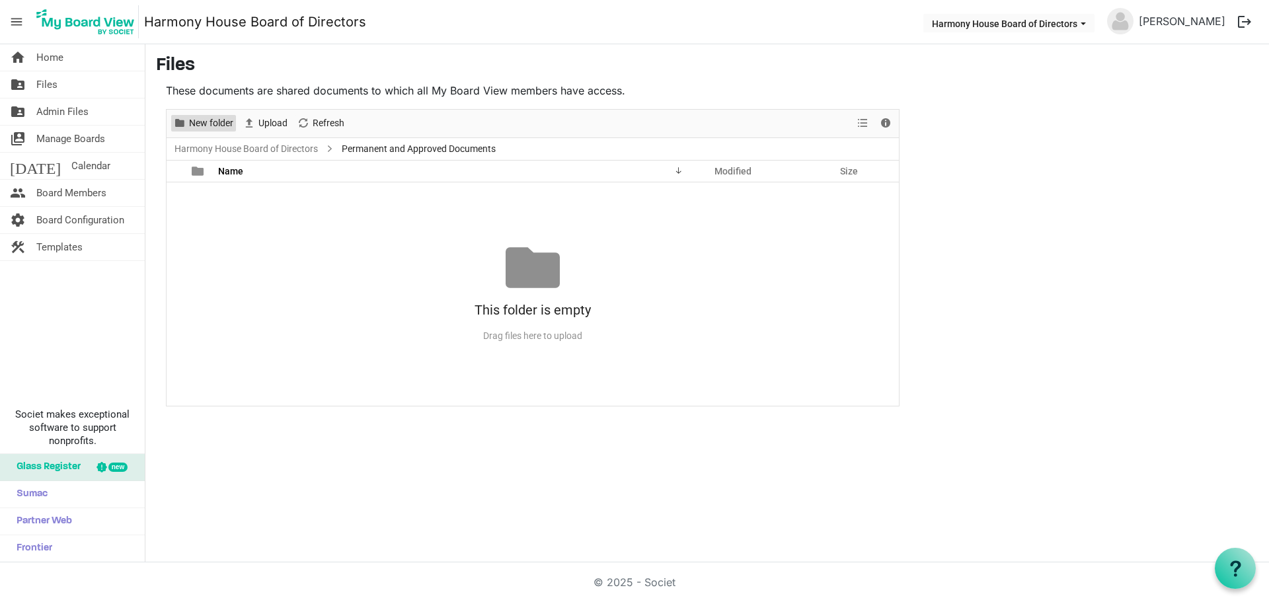
click at [203, 118] on span "New folder" at bounding box center [211, 123] width 47 height 17
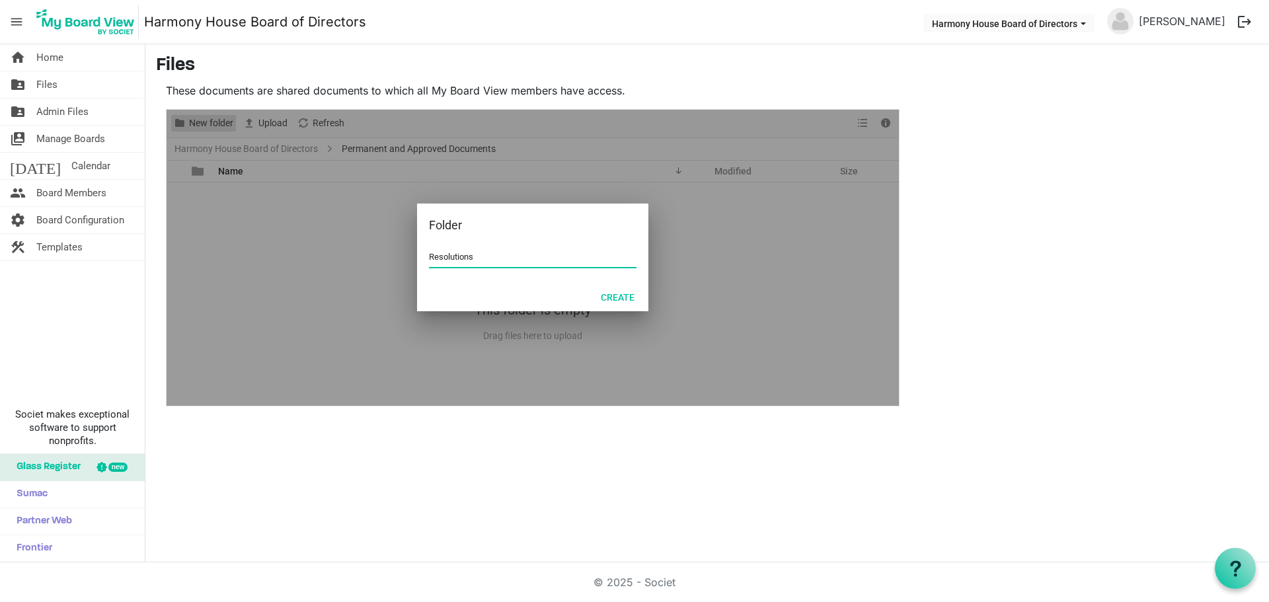
type input "Resolutions"
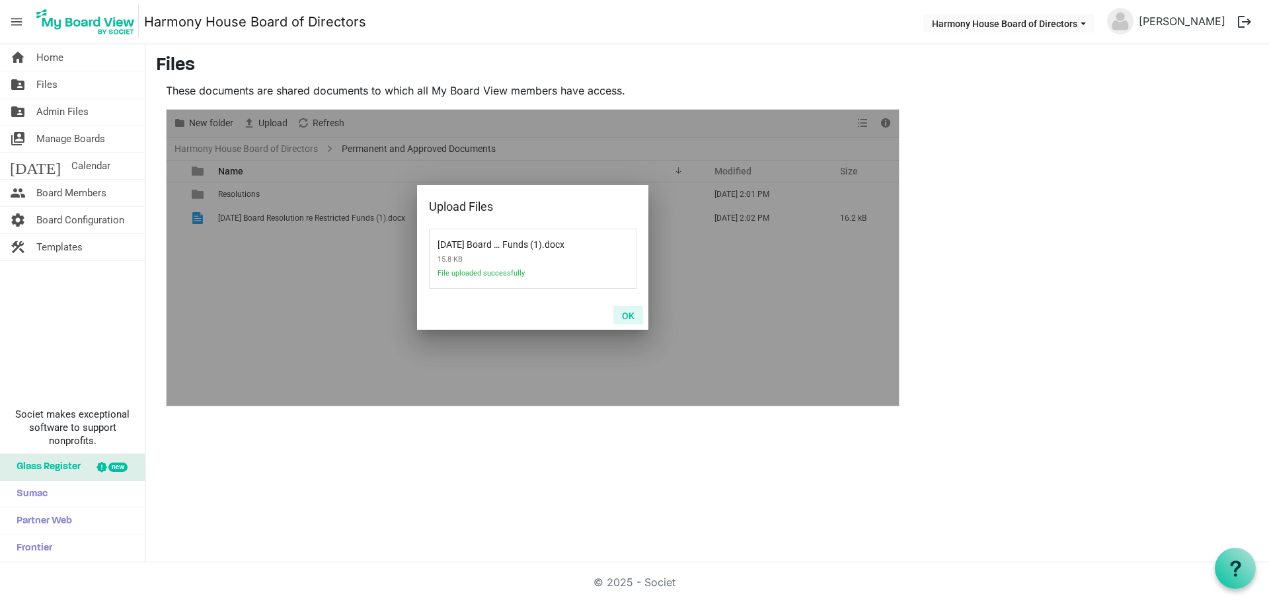
click at [633, 318] on button "OK" at bounding box center [628, 315] width 30 height 19
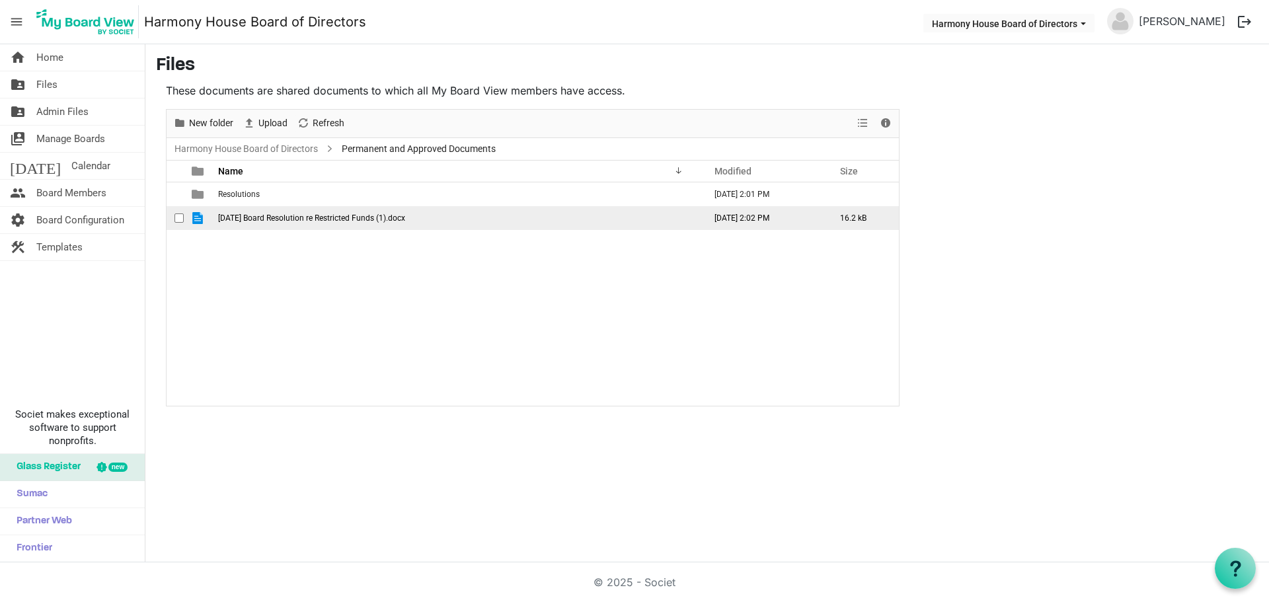
click at [332, 217] on span "2025-08-07 Board Resolution re Restricted Funds (1).docx" at bounding box center [311, 217] width 187 height 9
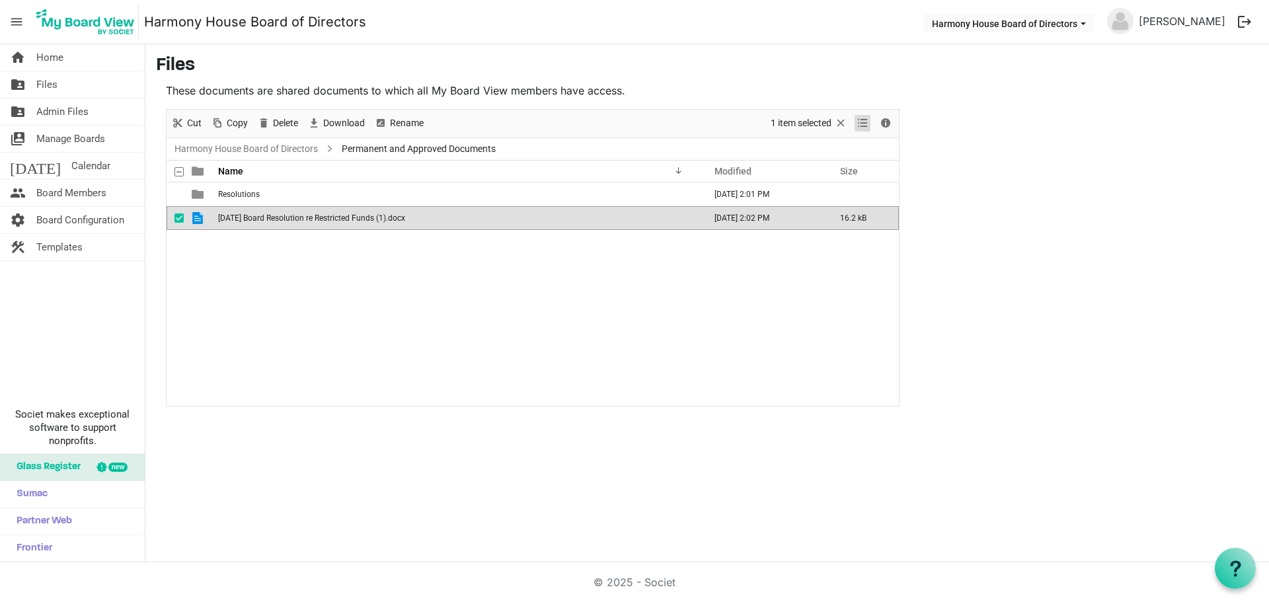
click at [864, 119] on span "View dropdownbutton" at bounding box center [862, 123] width 16 height 17
click at [403, 114] on div "Rename" at bounding box center [398, 124] width 59 height 28
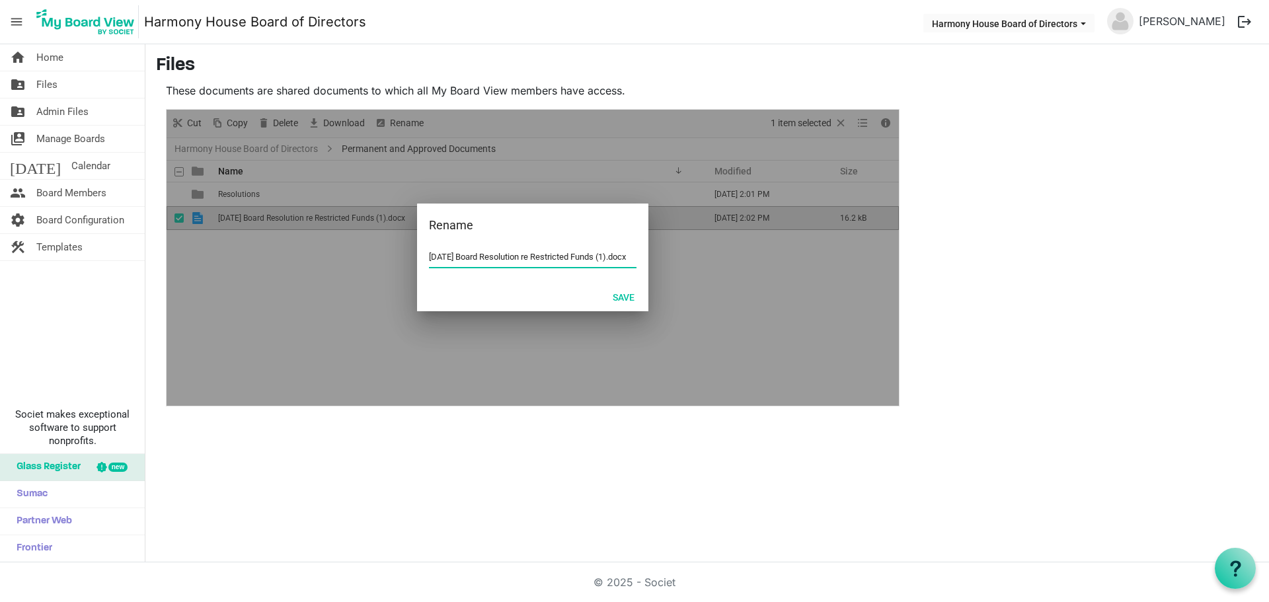
click at [622, 254] on input "2025-08-07 Board Resolution re Restricted Funds (1).docx" at bounding box center [532, 257] width 207 height 20
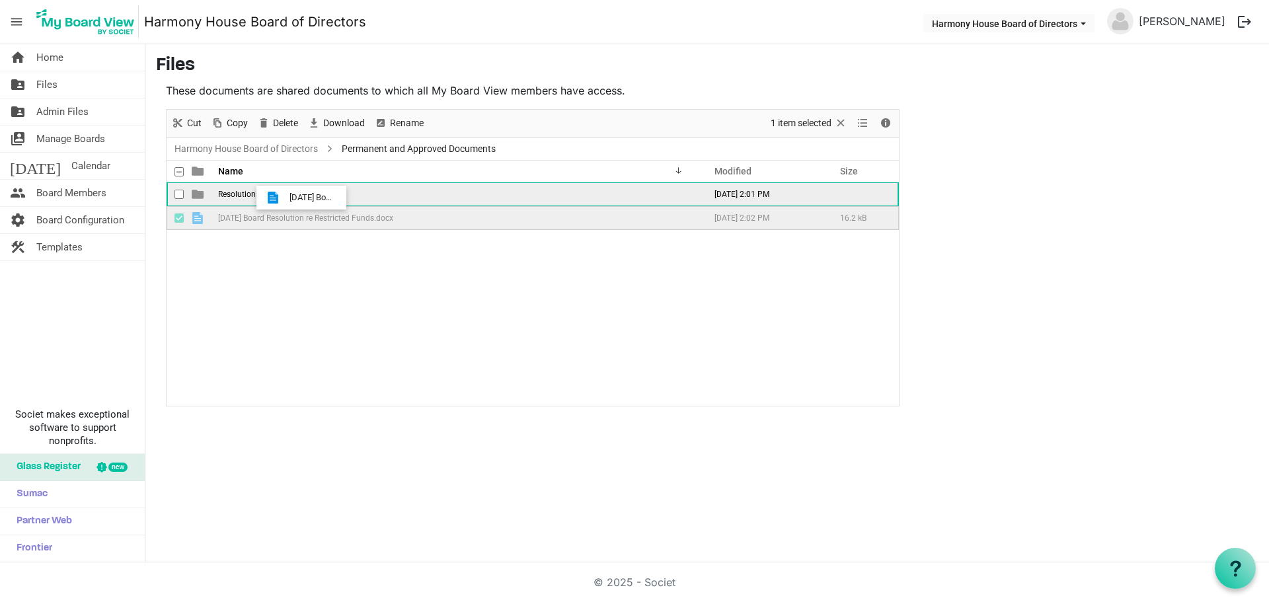
drag, startPoint x: 285, startPoint y: 215, endPoint x: 285, endPoint y: 198, distance: 17.8
click at [285, 198] on tbody "Resolutions August 28, 2025 2:01 PM 2025-08-07 Board Resolution re Restricted F…" at bounding box center [533, 206] width 732 height 48
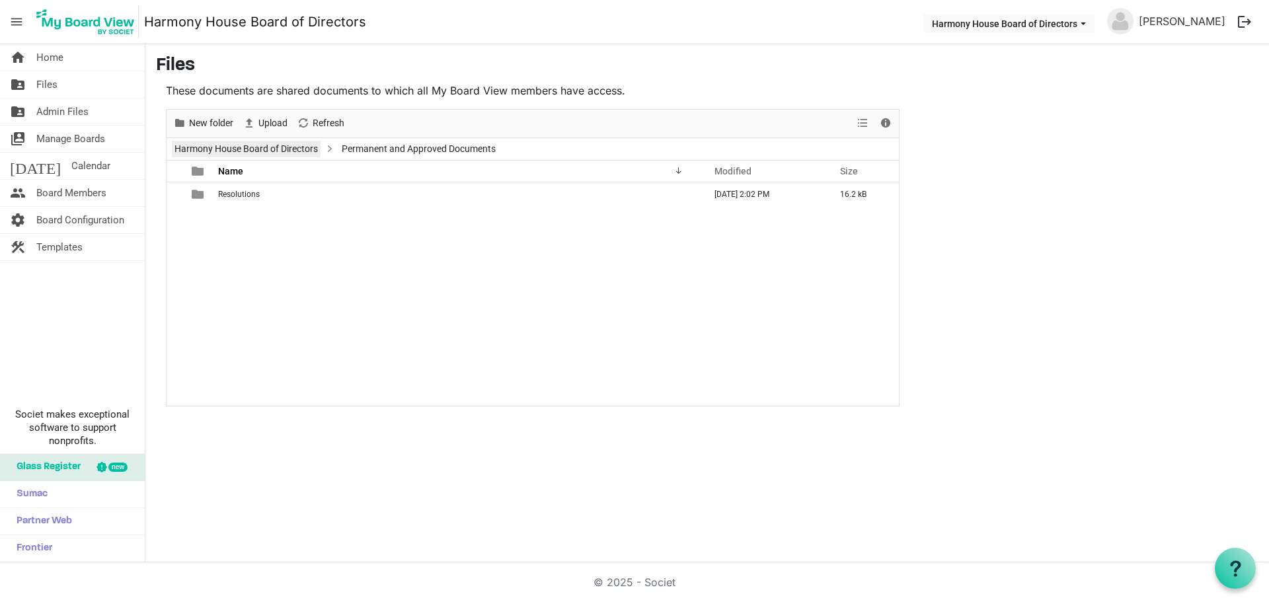
click at [256, 149] on link "Harmony House Board of Directors" at bounding box center [246, 149] width 149 height 17
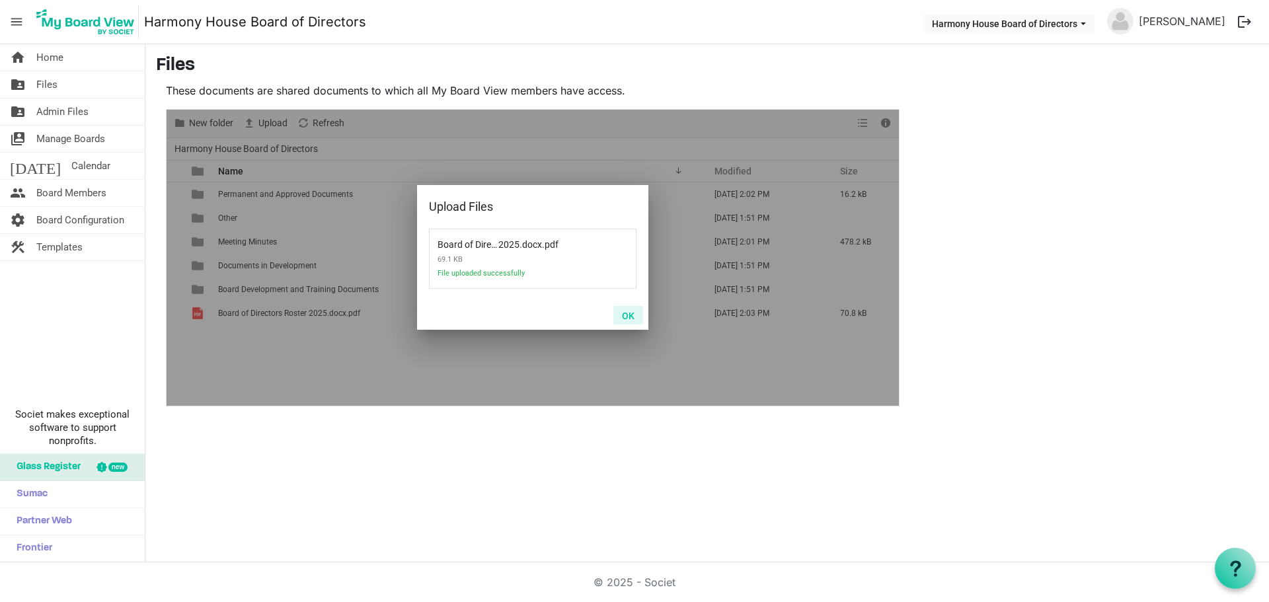
click at [626, 312] on button "OK" at bounding box center [628, 315] width 30 height 19
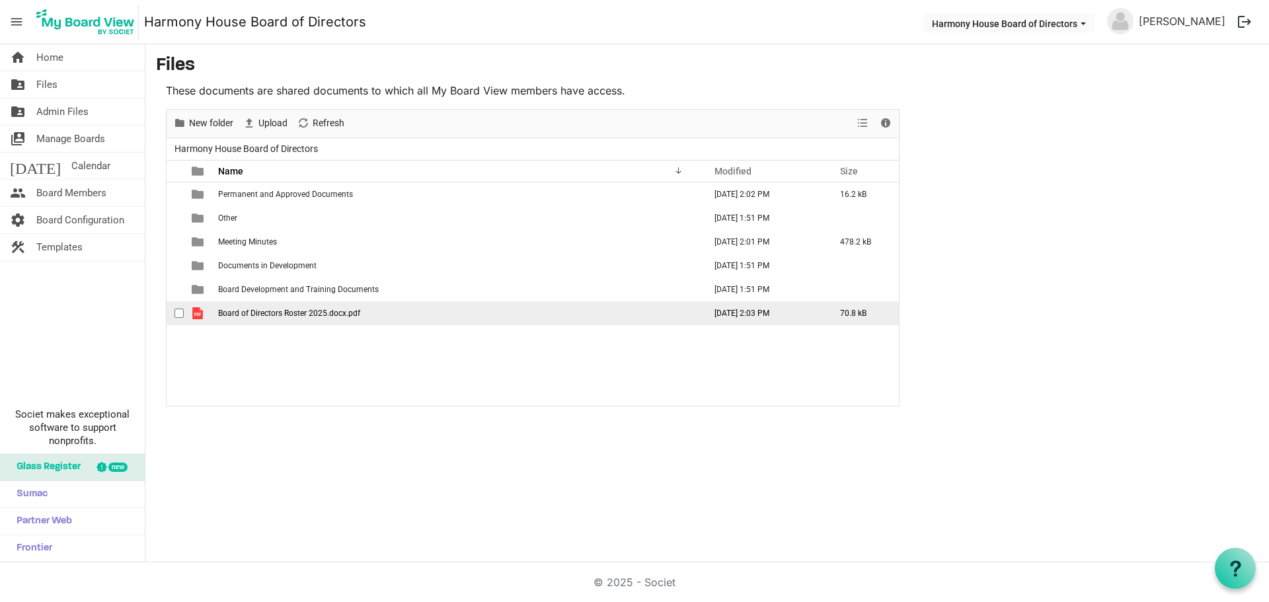
click at [386, 311] on td "Board of Directors Roster 2025.docx.pdf" at bounding box center [457, 313] width 486 height 24
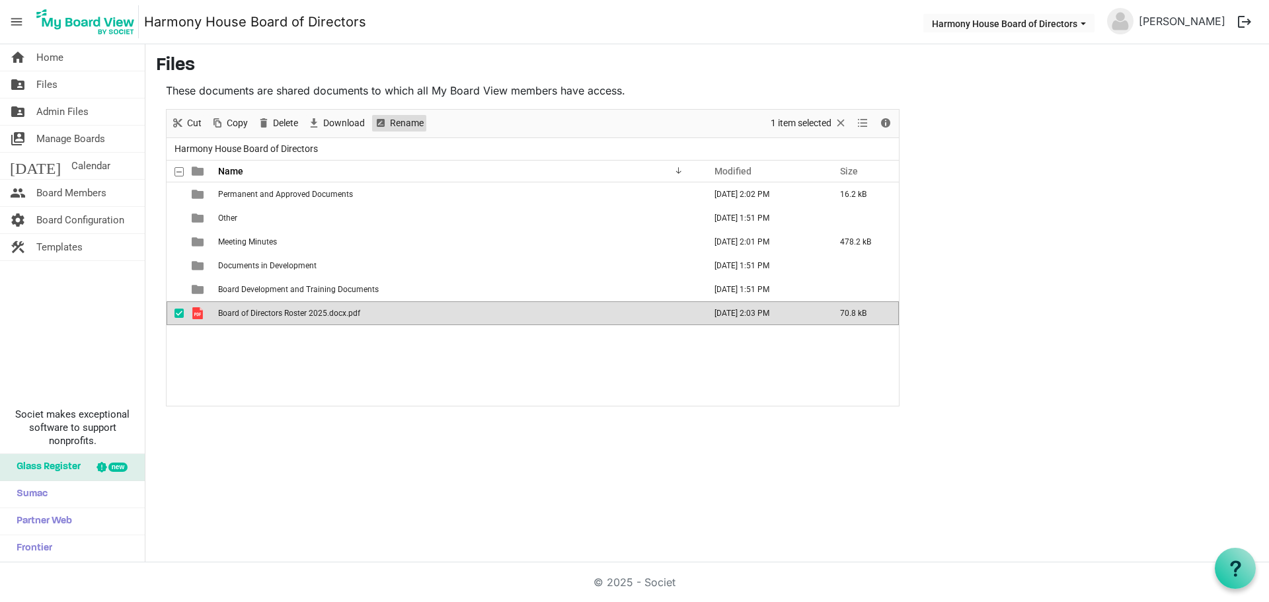
click at [400, 123] on span "Rename" at bounding box center [407, 123] width 36 height 17
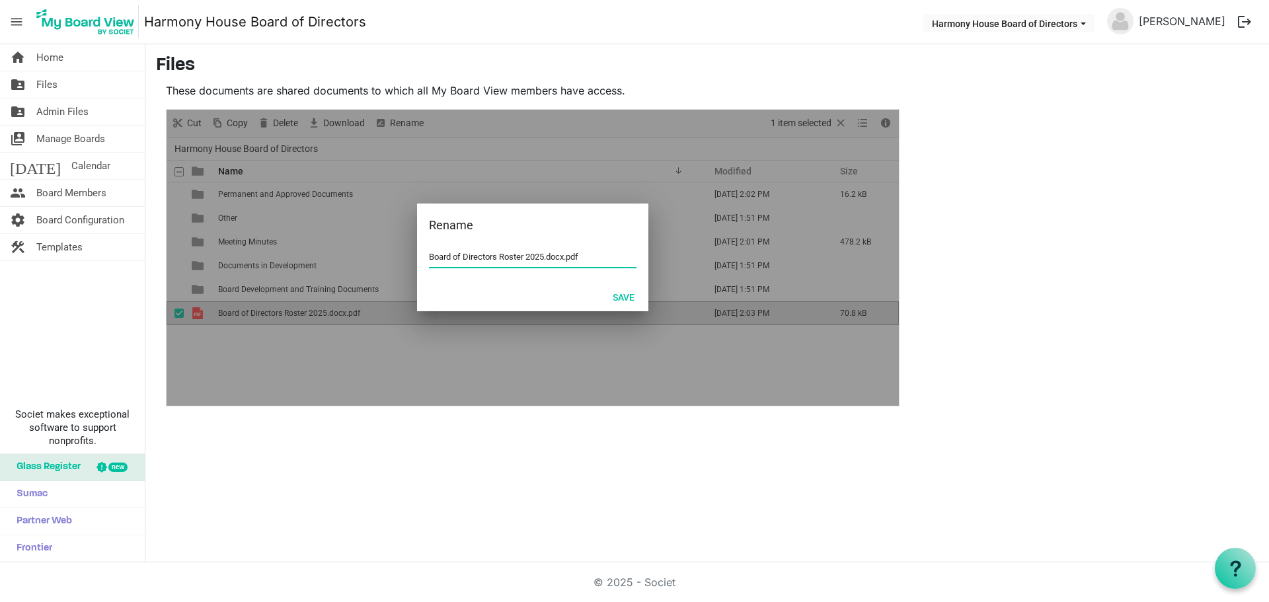
click at [548, 258] on input "Board of Directors Roster 2025.docx.pdf" at bounding box center [532, 257] width 207 height 20
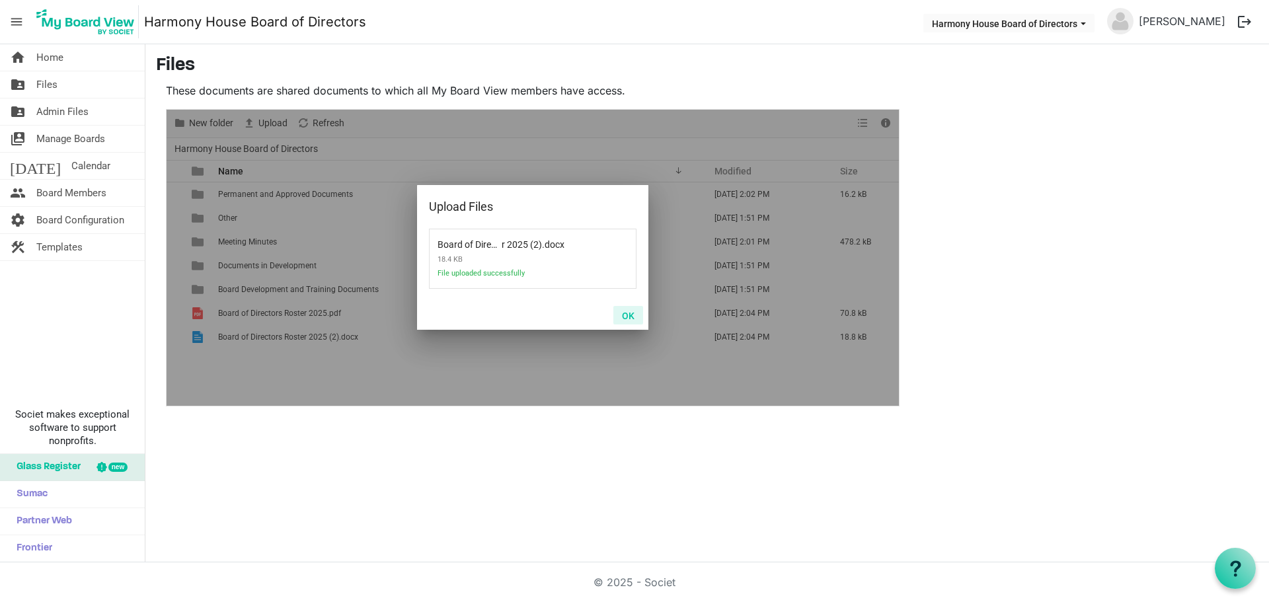
click at [626, 316] on button "OK" at bounding box center [628, 315] width 30 height 19
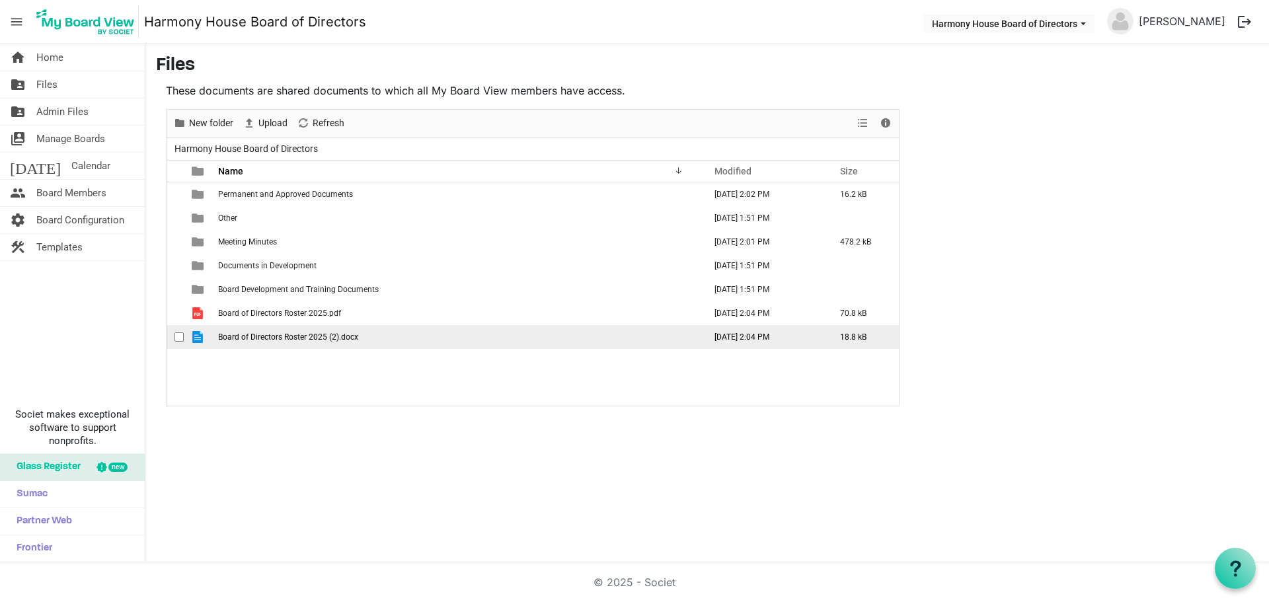
click at [332, 333] on span "Board of Directors Roster 2025 (2).docx" at bounding box center [288, 336] width 140 height 9
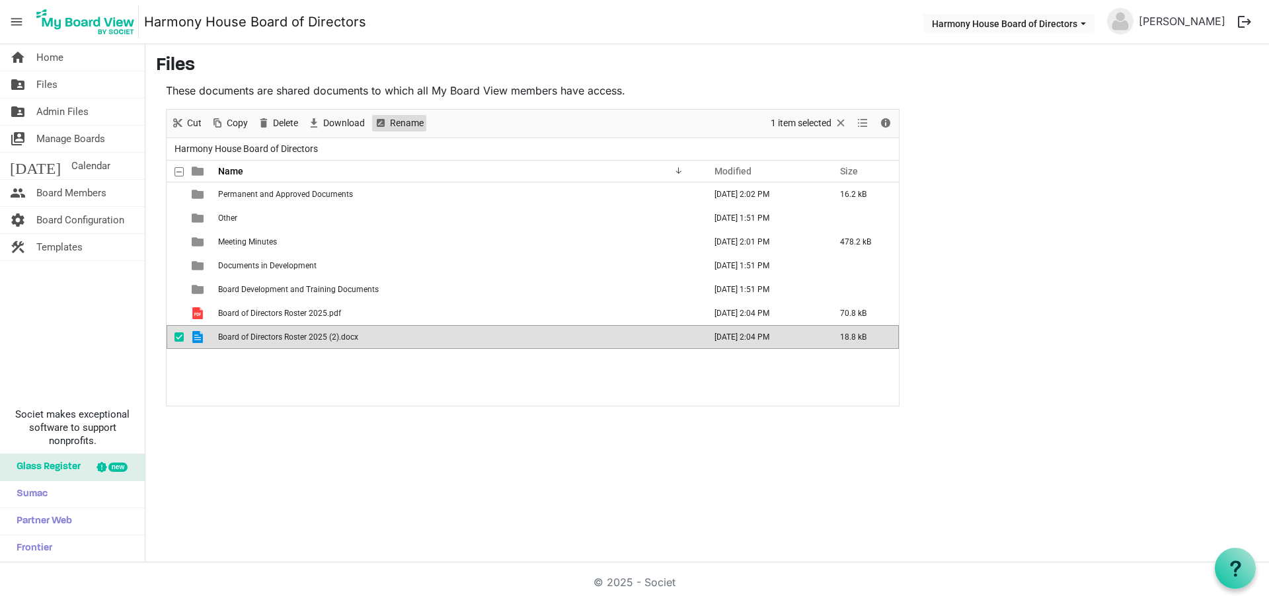
click at [412, 120] on span "Rename" at bounding box center [407, 123] width 36 height 17
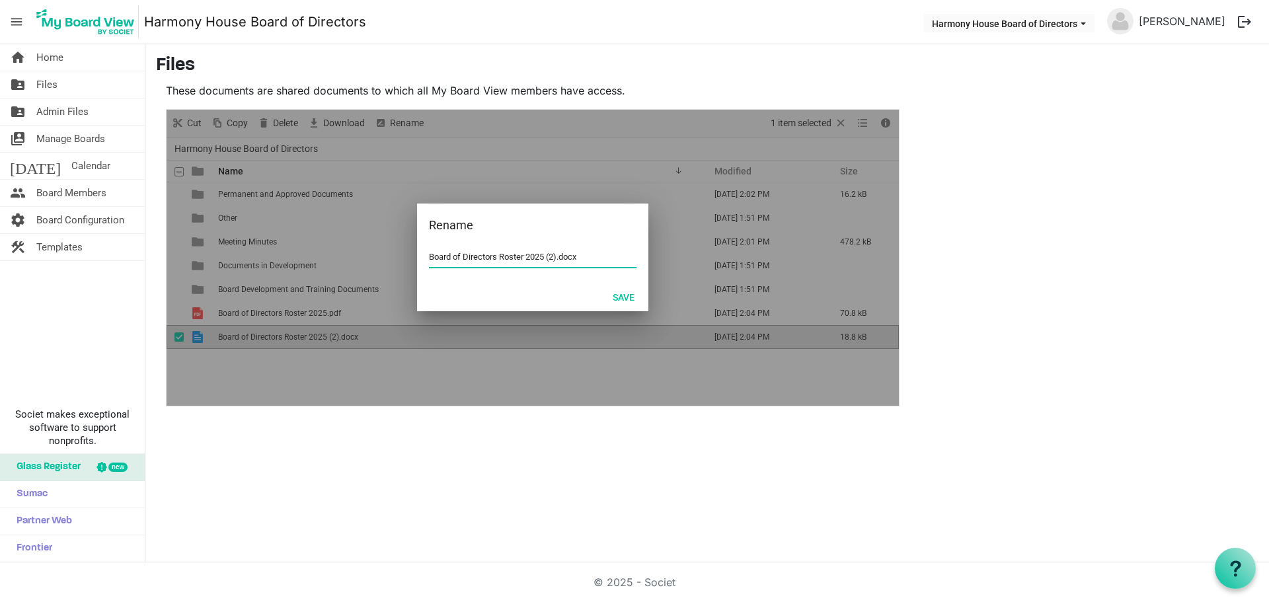
click at [547, 255] on input "Board of Directors Roster 2025 (2).docx" at bounding box center [532, 257] width 207 height 20
type input "Board of Directors Roster 2025.docx"
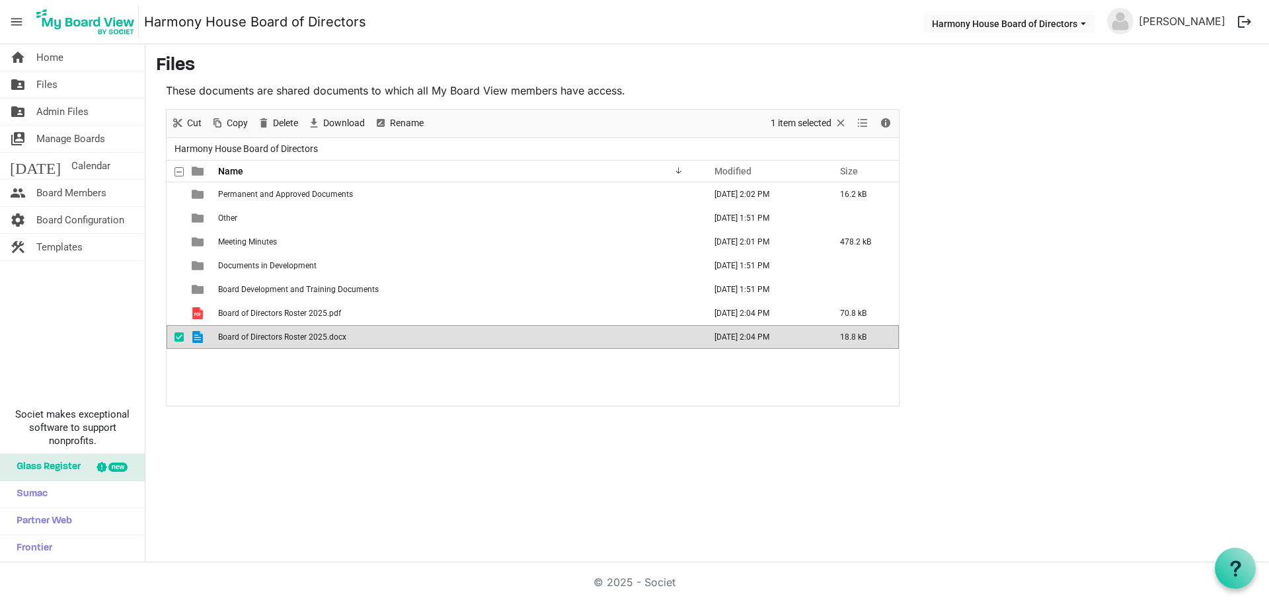
click at [416, 372] on div "Permanent and Approved Documents August 28, 2025 2:02 PM 16.2 kB Other August 2…" at bounding box center [533, 293] width 732 height 223
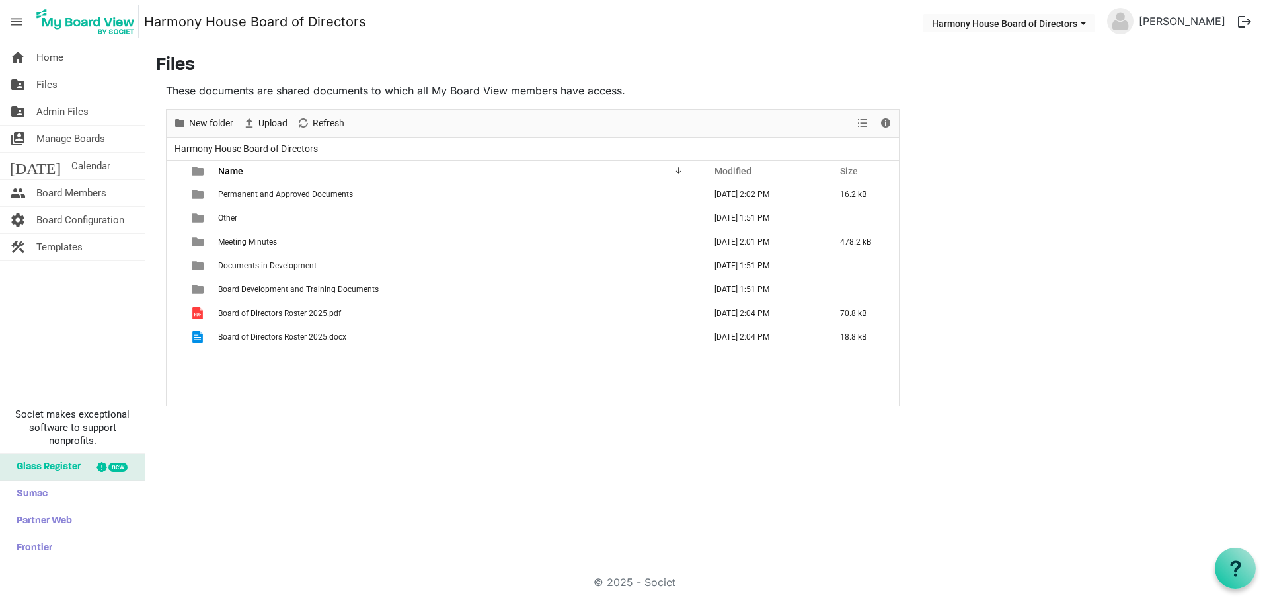
click at [1107, 330] on main "Files These documents are shared documents to which all My Board View members h…" at bounding box center [706, 230] width 1123 height 373
click at [1016, 392] on main "Files These documents are shared documents to which all My Board View members h…" at bounding box center [706, 230] width 1123 height 373
click at [1089, 24] on span "Harmony House Board of Directors dropdownbutton" at bounding box center [1083, 23] width 12 height 5
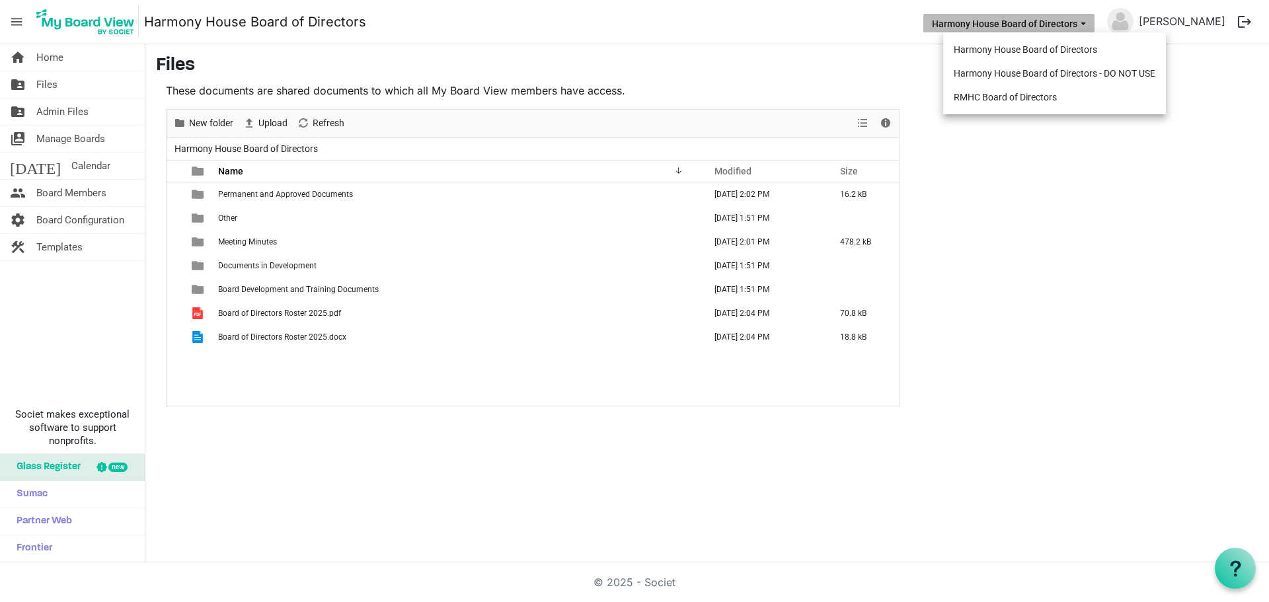
drag, startPoint x: 1085, startPoint y: 71, endPoint x: 1163, endPoint y: 242, distance: 187.5
click at [1163, 242] on main "Files These documents are shared documents to which all My Board View members h…" at bounding box center [706, 230] width 1123 height 373
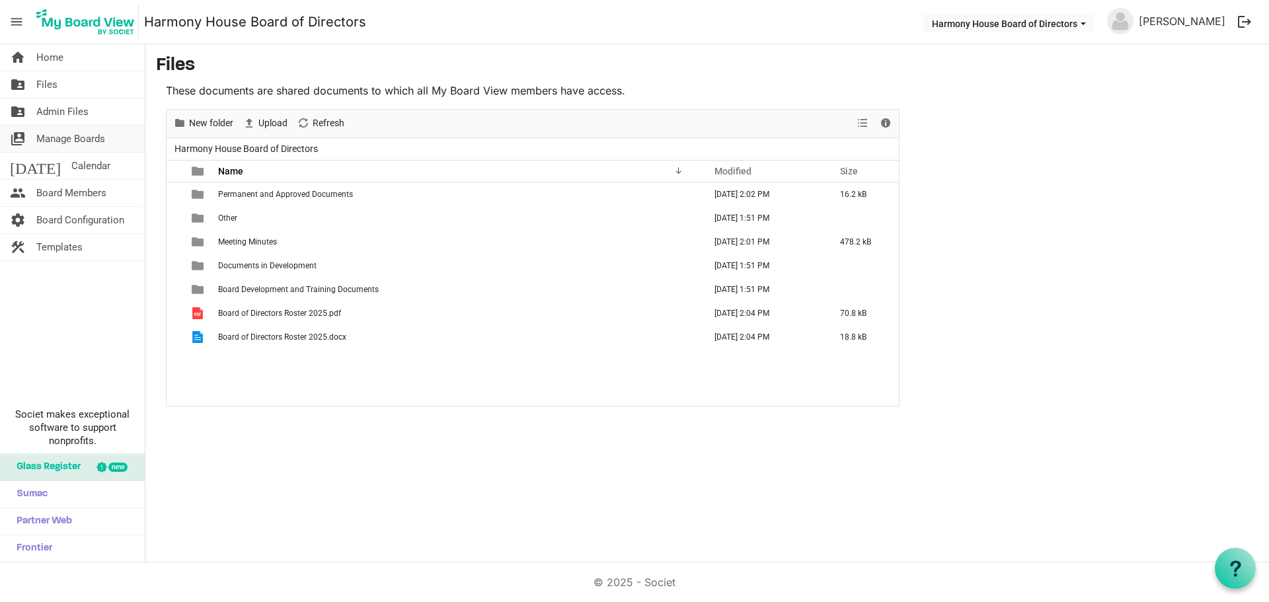
click at [54, 133] on span "Manage Boards" at bounding box center [70, 139] width 69 height 26
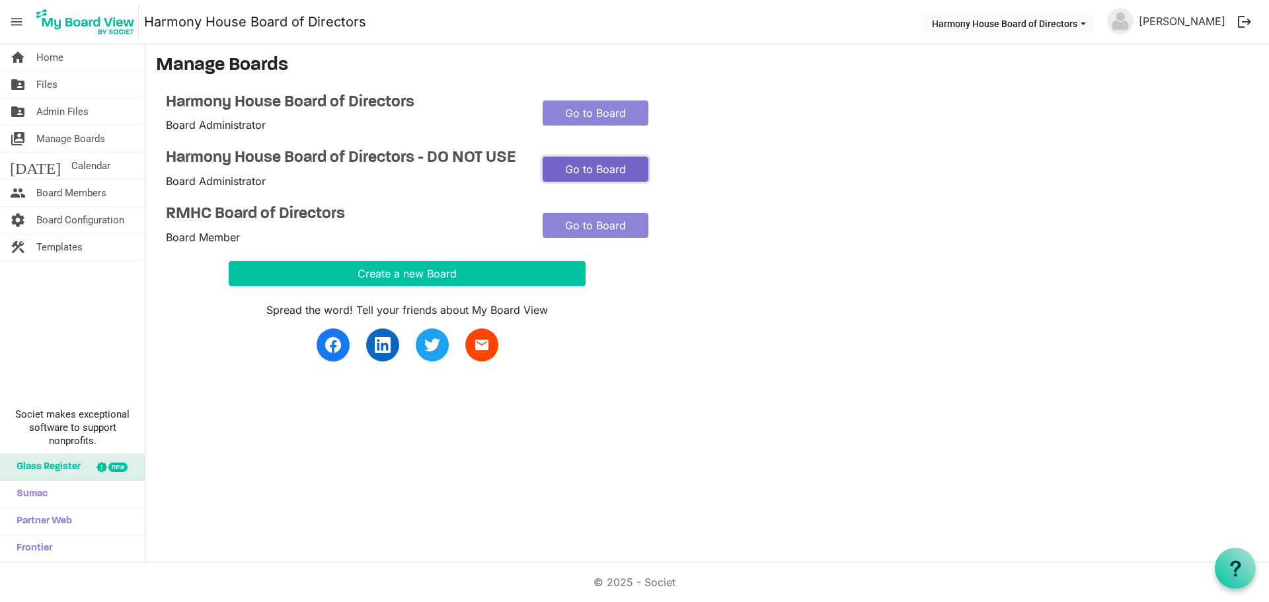
click at [582, 167] on link "Go to Board" at bounding box center [595, 169] width 106 height 25
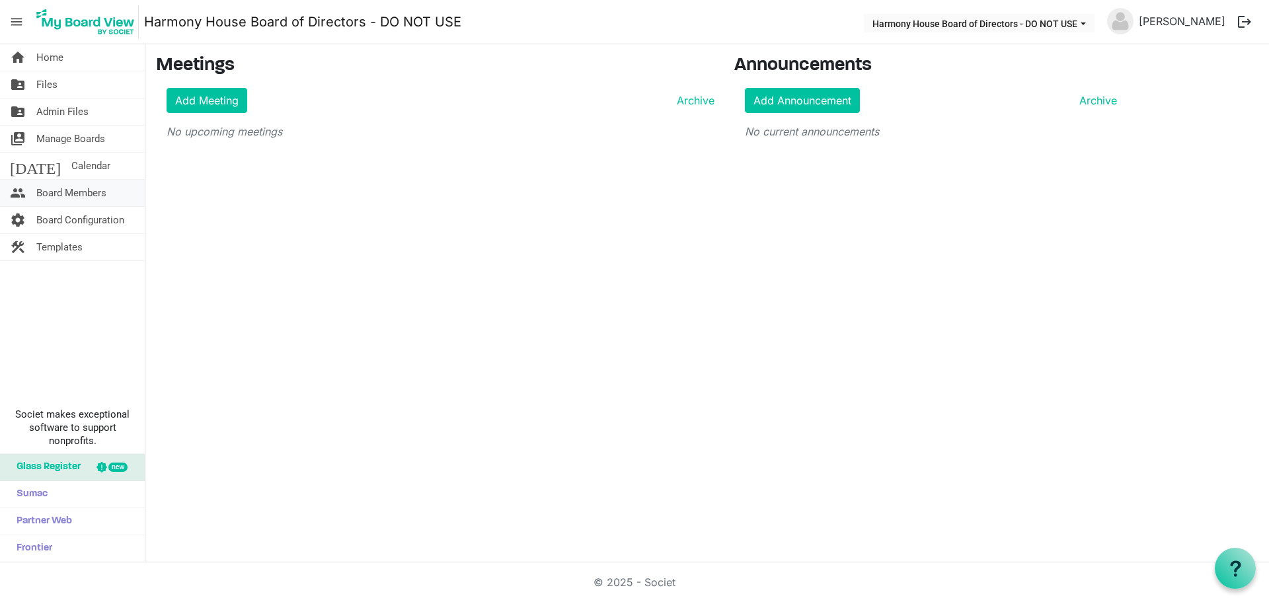
click at [63, 186] on span "Board Members" at bounding box center [71, 193] width 70 height 26
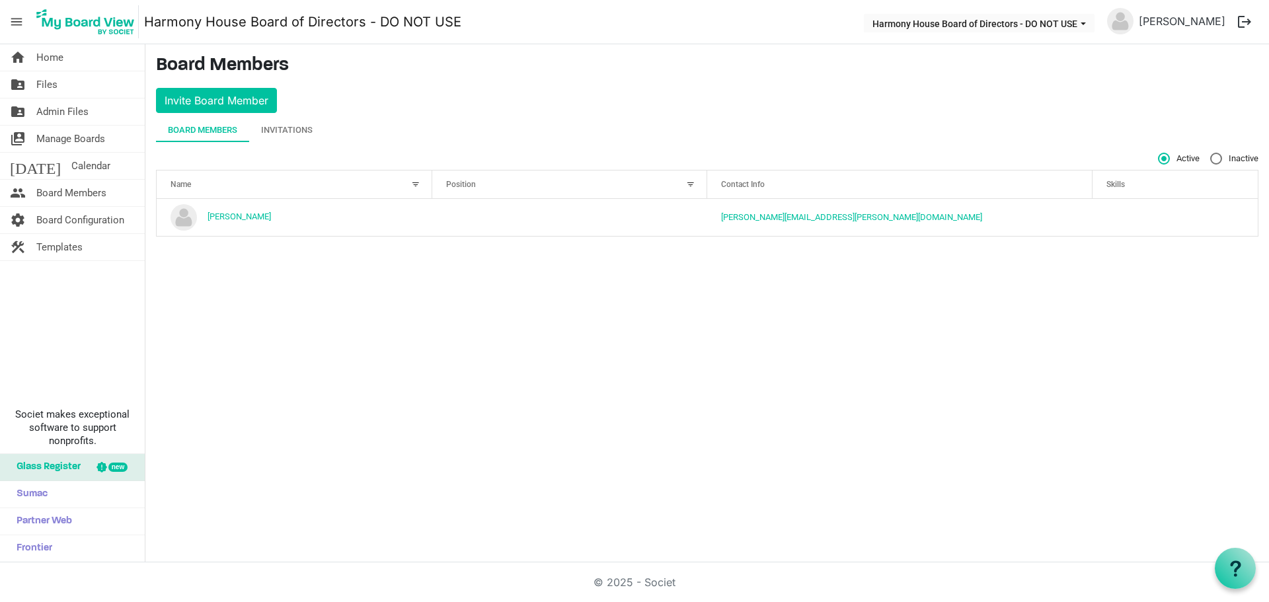
drag, startPoint x: 234, startPoint y: 216, endPoint x: 671, endPoint y: 424, distance: 484.1
click at [671, 424] on div "home Home folder_shared Files folder_shared Admin Files switch_account Manage B…" at bounding box center [634, 303] width 1269 height 518
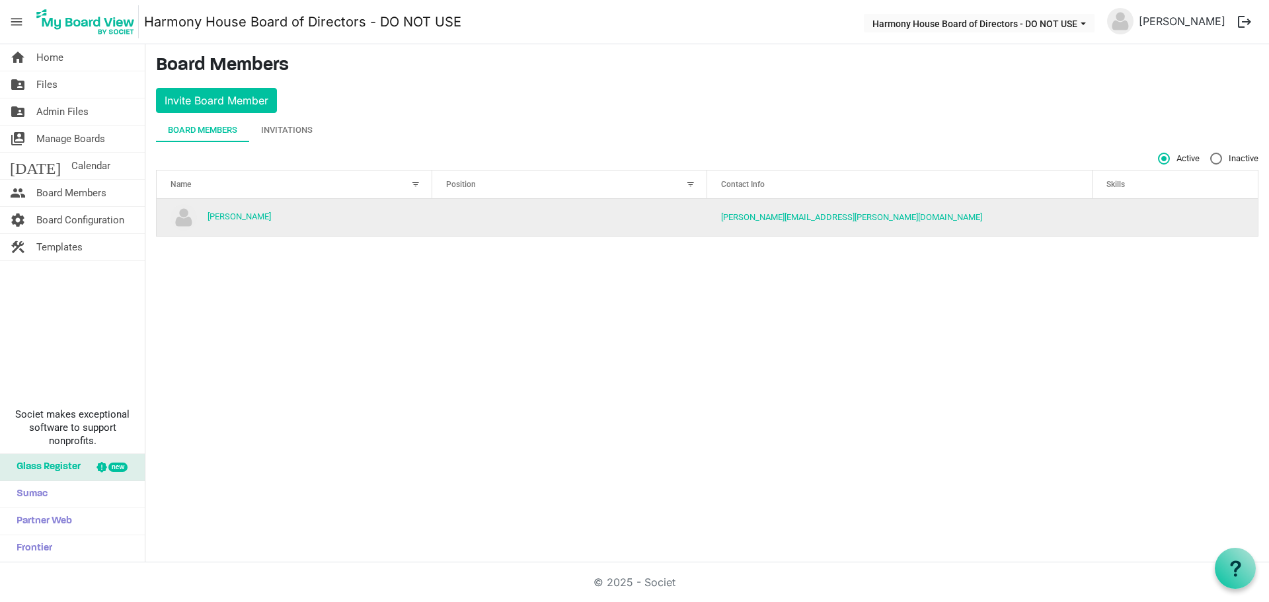
click at [387, 219] on td "[PERSON_NAME]" at bounding box center [295, 217] width 276 height 37
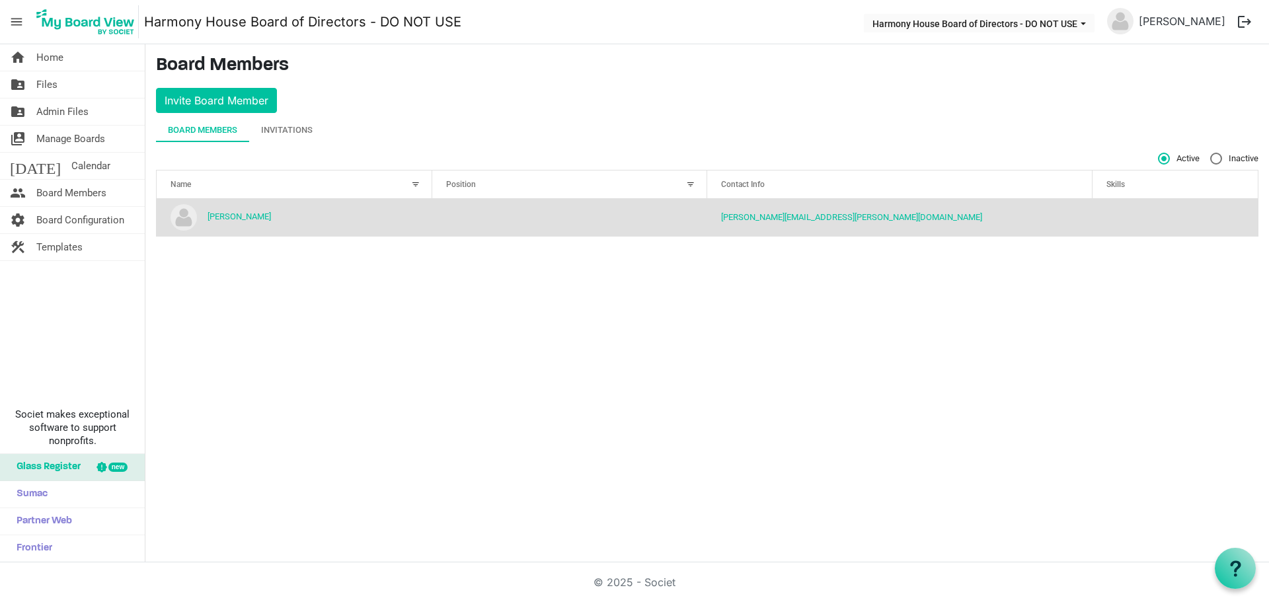
click at [416, 182] on div at bounding box center [415, 184] width 15 height 15
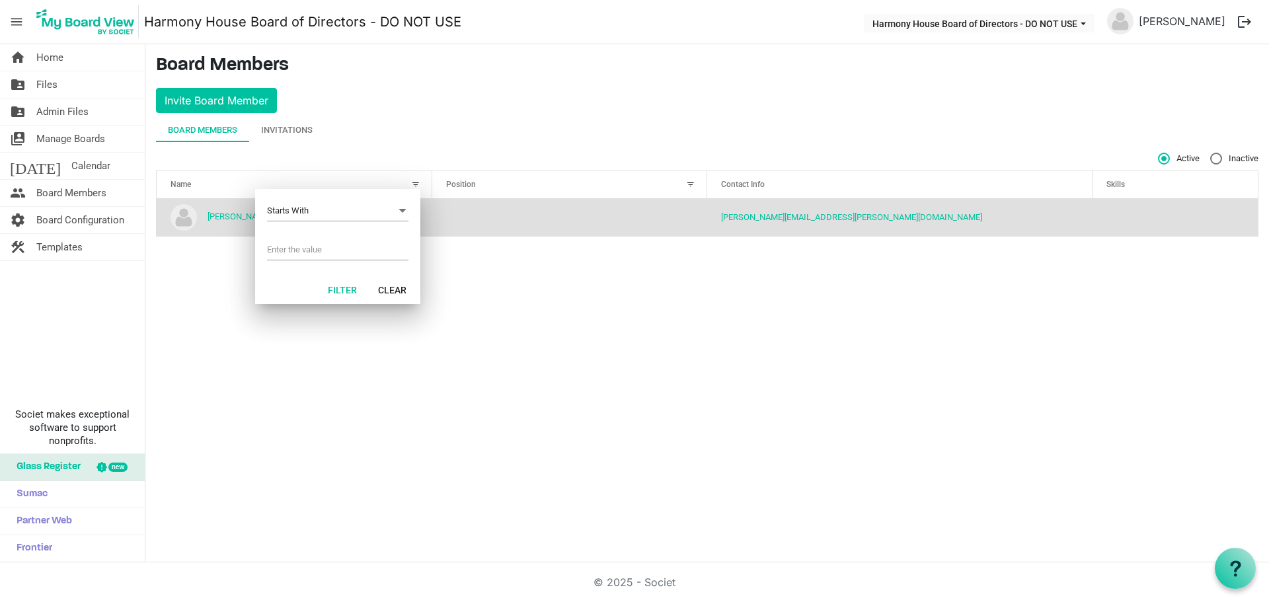
click at [416, 182] on div at bounding box center [415, 184] width 15 height 15
click at [759, 342] on div "home Home folder_shared Files folder_shared Admin Files switch_account Manage B…" at bounding box center [634, 303] width 1269 height 518
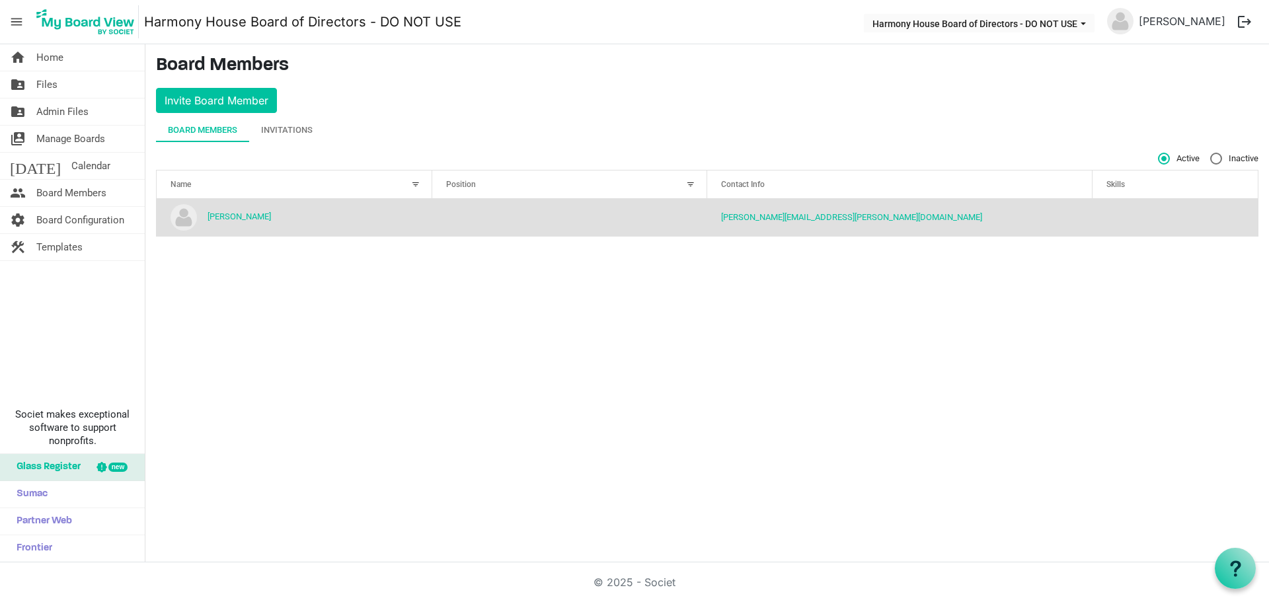
drag, startPoint x: 339, startPoint y: 218, endPoint x: 299, endPoint y: 221, distance: 40.4
click at [299, 221] on td "[PERSON_NAME]" at bounding box center [295, 217] width 276 height 37
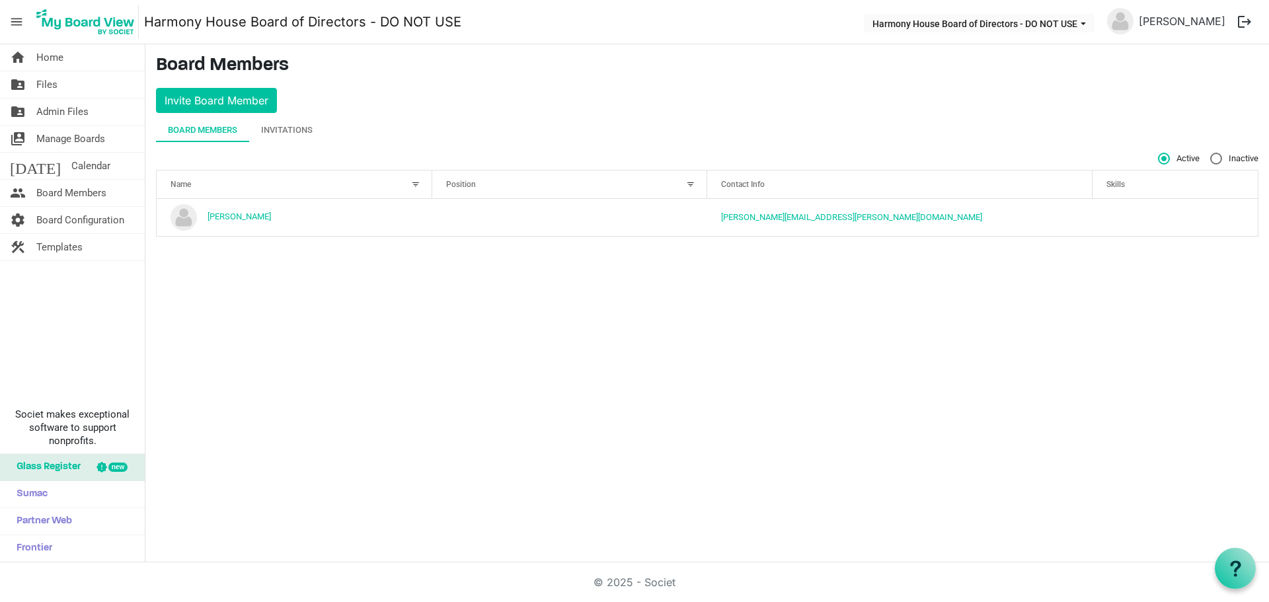
click at [1217, 156] on label "Inactive" at bounding box center [1234, 159] width 48 height 12
click at [1211, 153] on input "Inactive" at bounding box center [1210, 153] width 1 height 1
radio input "true"
click at [392, 217] on td "No records to display" at bounding box center [707, 211] width 1101 height 25
click at [1161, 161] on label "Active" at bounding box center [1179, 159] width 42 height 12
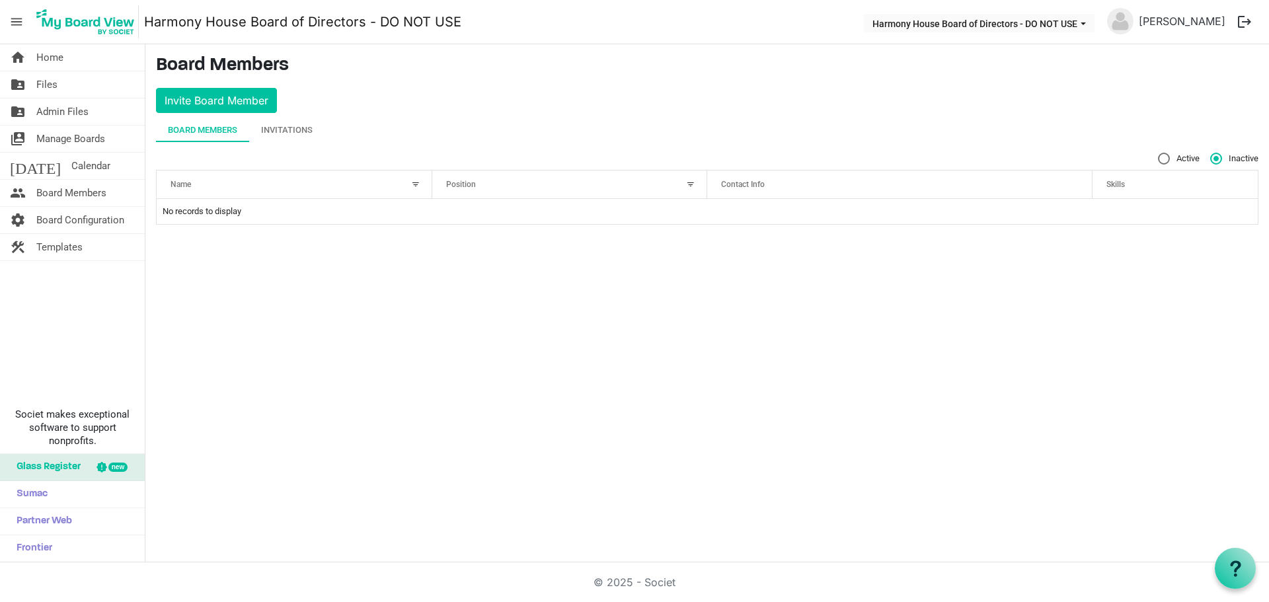
click at [1158, 153] on input "Active" at bounding box center [1158, 153] width 1 height 1
radio input "true"
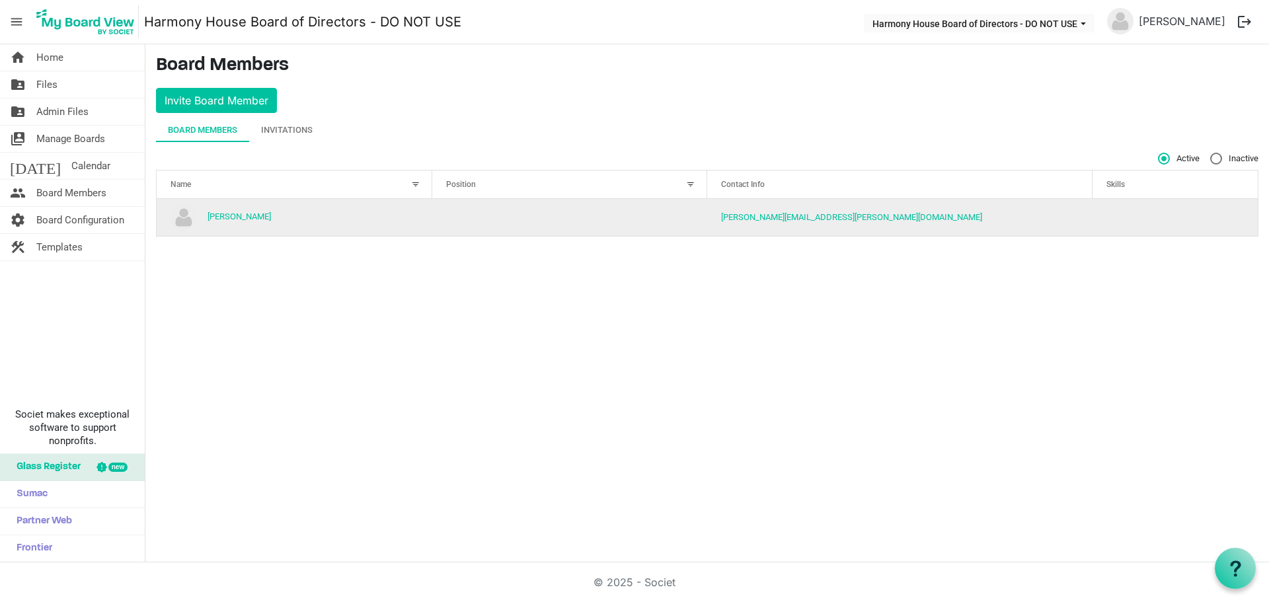
click at [398, 218] on td "[PERSON_NAME]" at bounding box center [295, 217] width 276 height 37
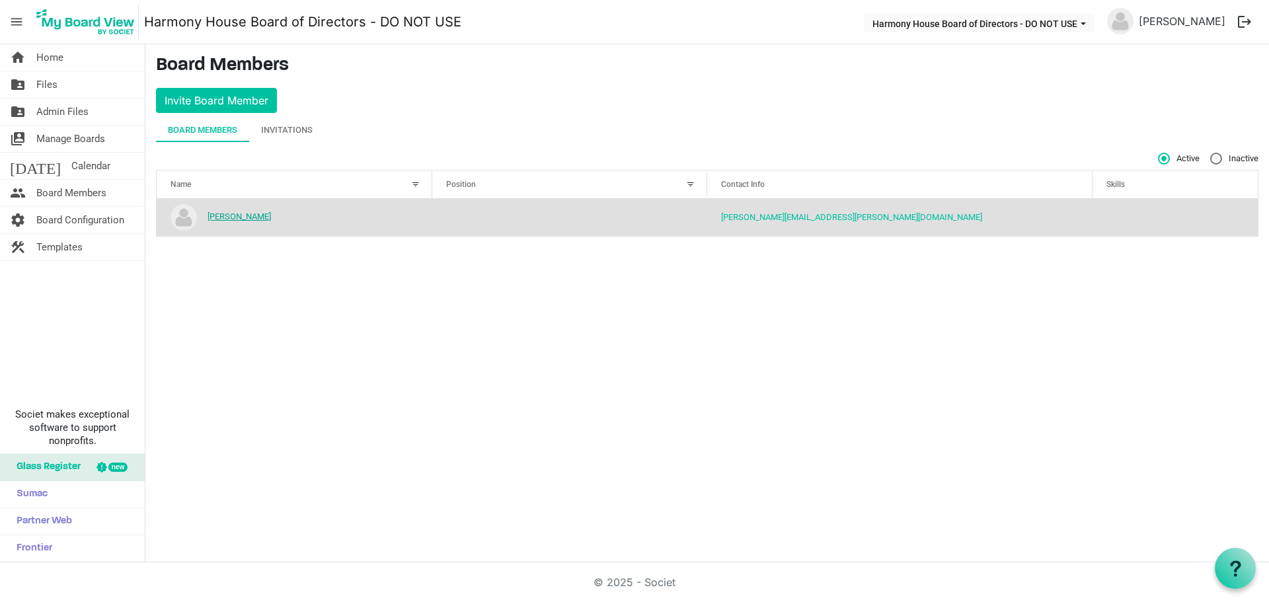
click at [248, 214] on link "[PERSON_NAME]" at bounding box center [238, 216] width 63 height 10
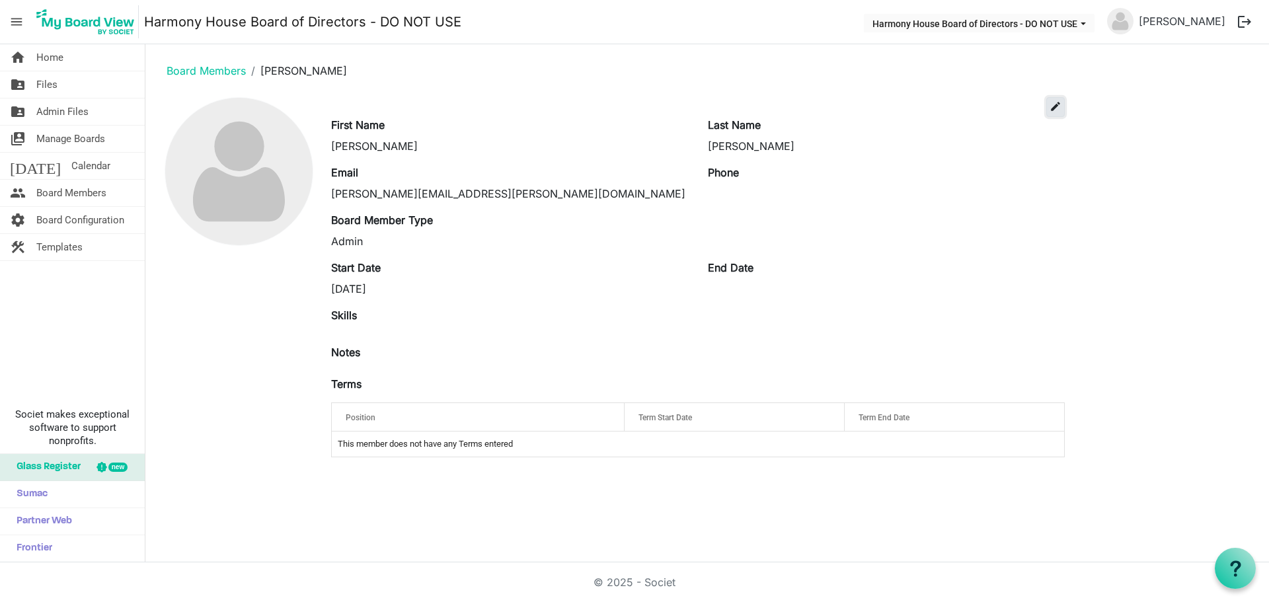
click at [1054, 104] on span "edit" at bounding box center [1055, 106] width 12 height 12
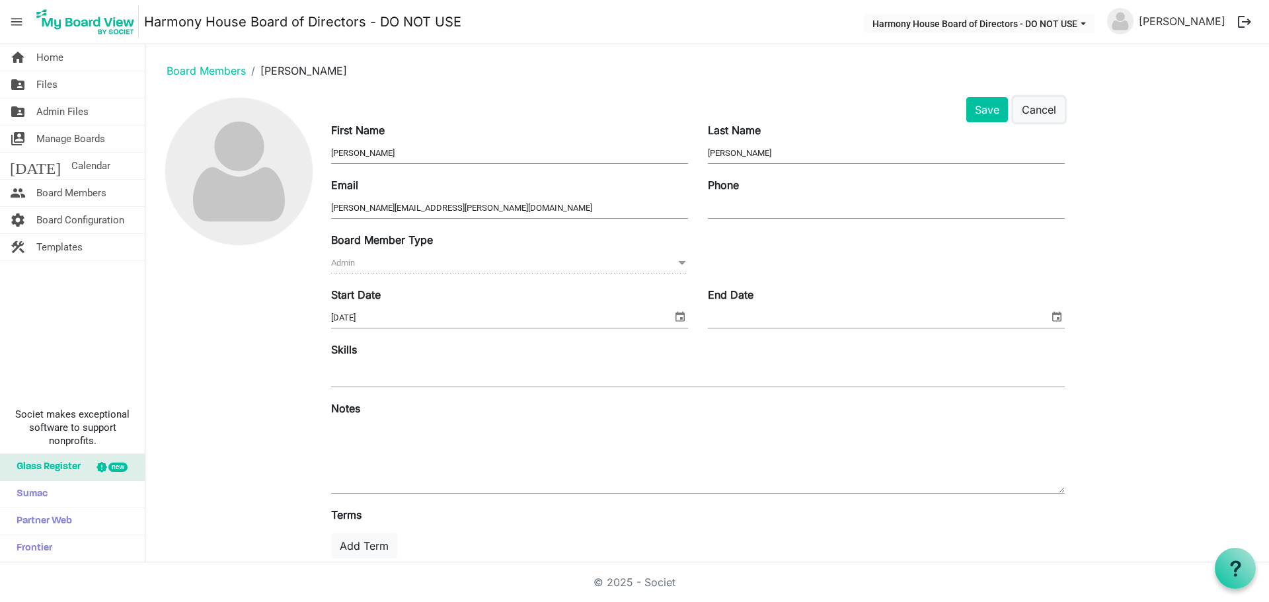
click at [1054, 104] on button "Cancel" at bounding box center [1039, 109] width 52 height 25
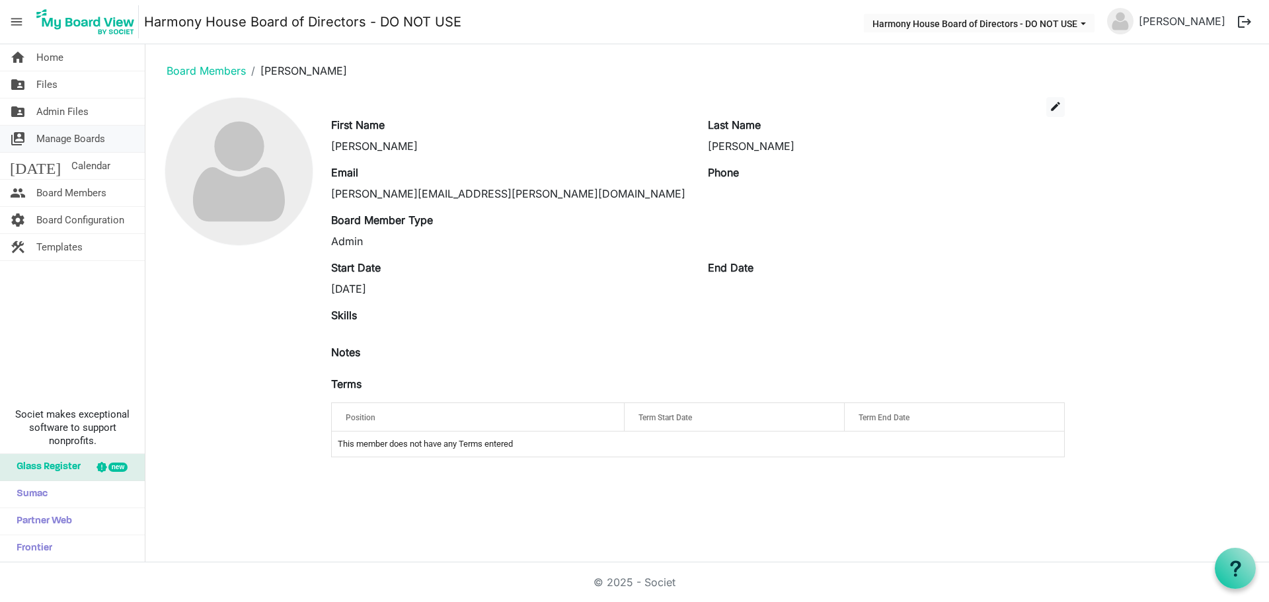
click at [79, 142] on span "Manage Boards" at bounding box center [70, 139] width 69 height 26
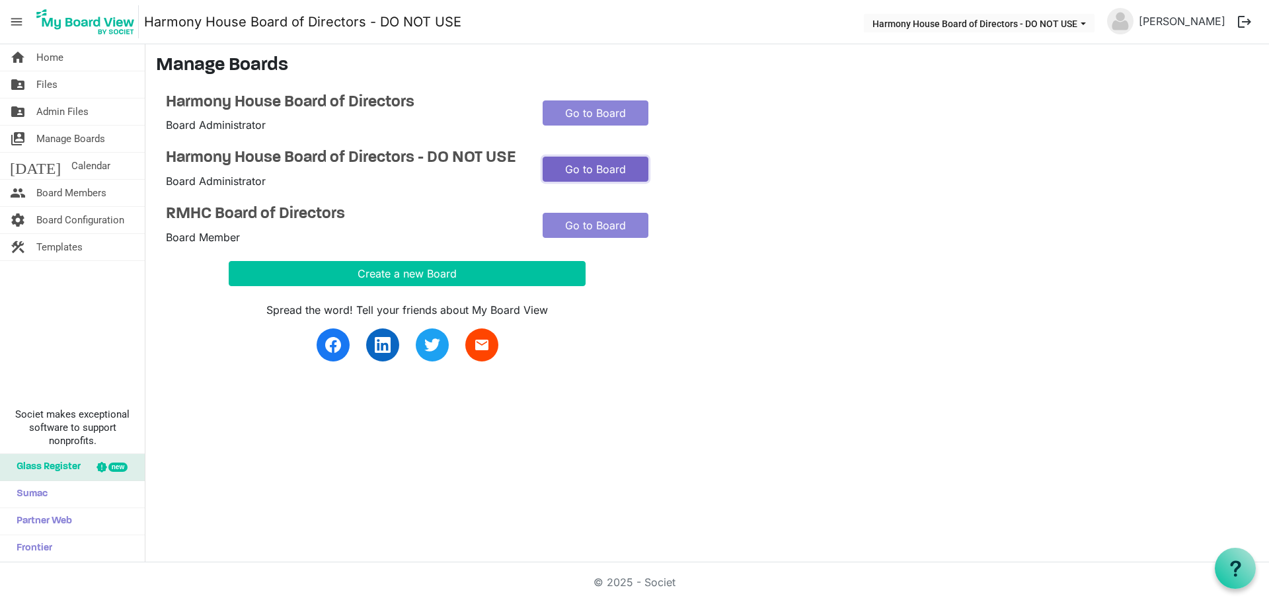
click at [585, 170] on link "Go to Board" at bounding box center [595, 169] width 106 height 25
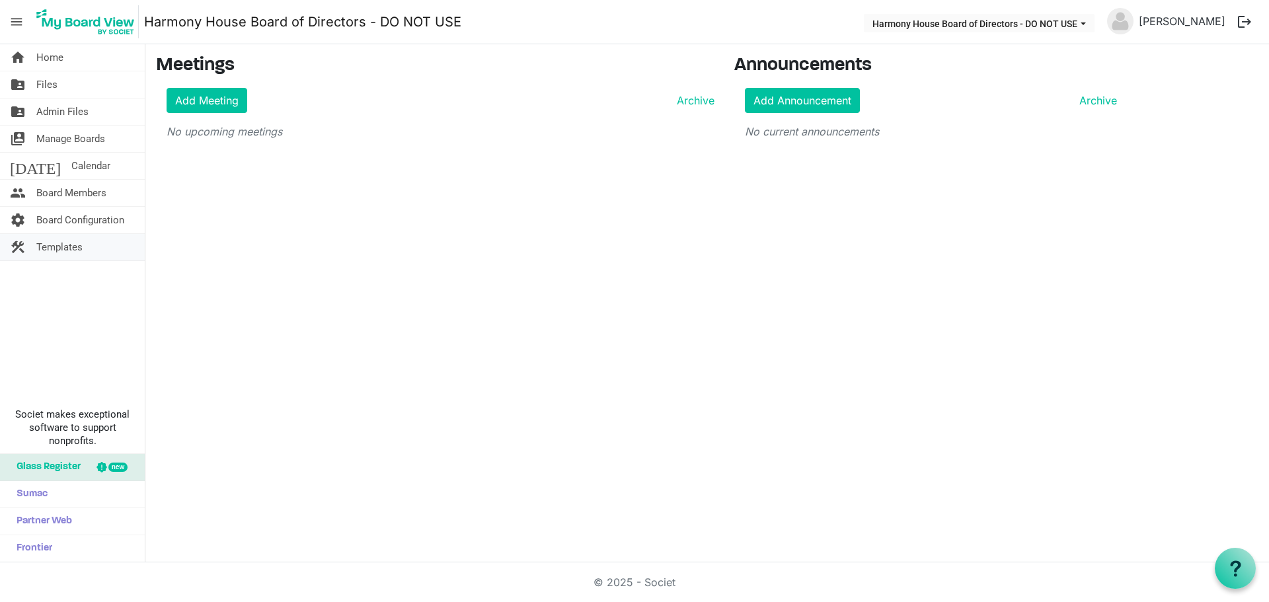
click at [56, 244] on span "Templates" at bounding box center [59, 247] width 46 height 26
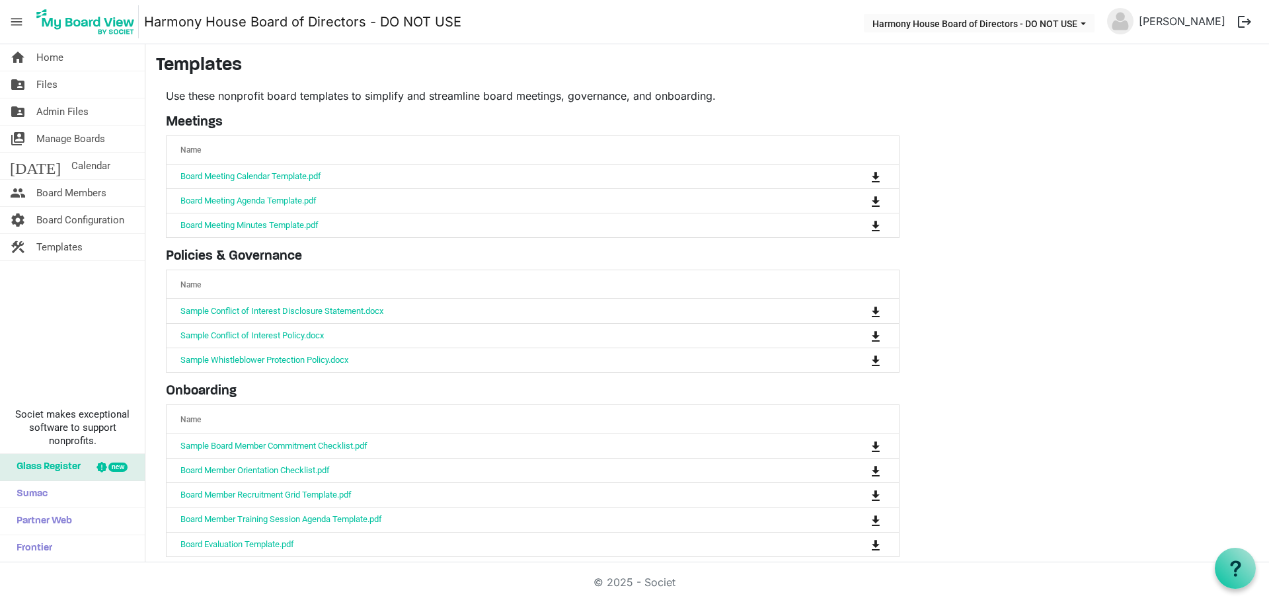
click at [56, 244] on span "Templates" at bounding box center [59, 247] width 46 height 26
click at [60, 194] on span "Board Members" at bounding box center [71, 193] width 70 height 26
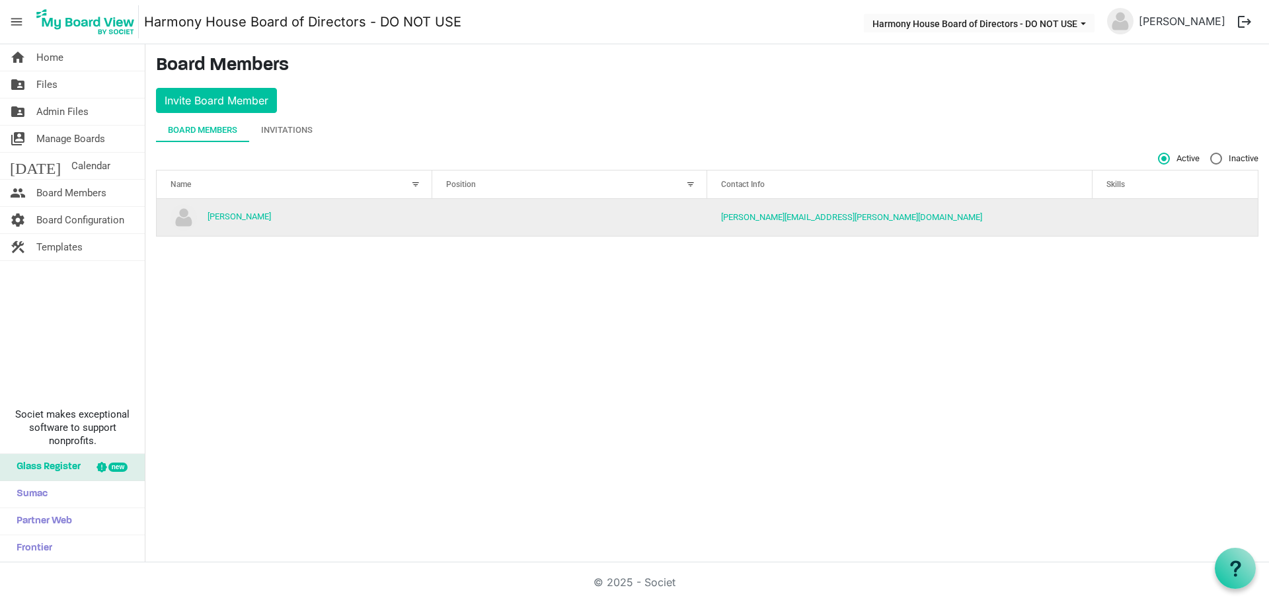
click at [296, 220] on td "[PERSON_NAME]" at bounding box center [295, 217] width 276 height 37
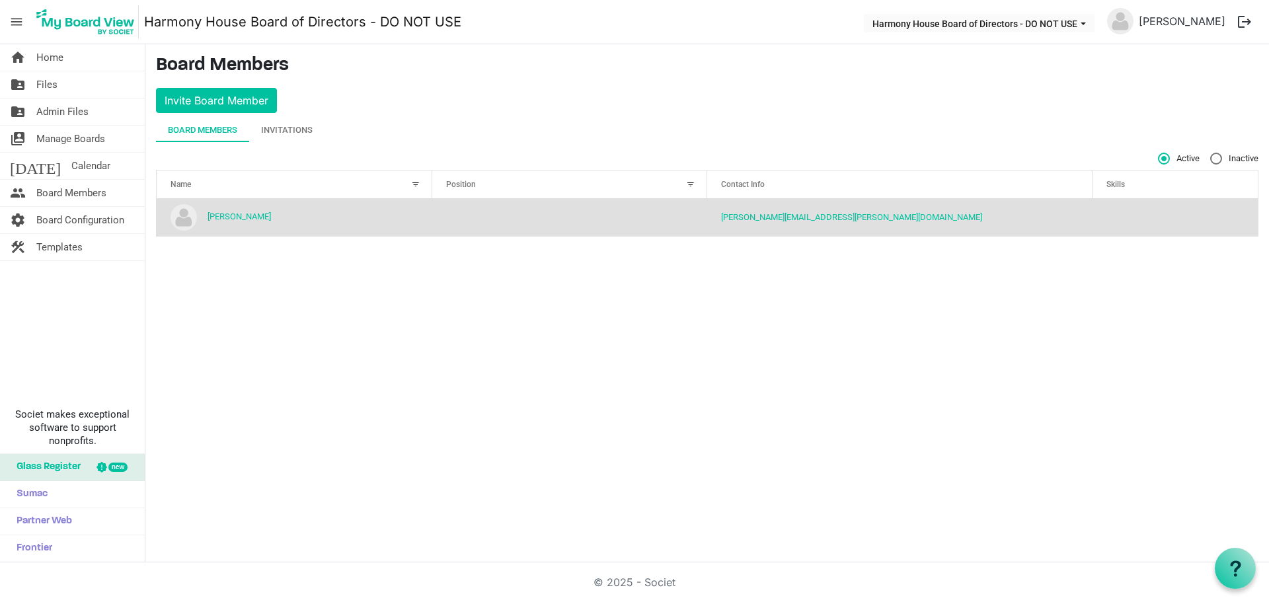
click at [296, 220] on td "[PERSON_NAME]" at bounding box center [295, 217] width 276 height 37
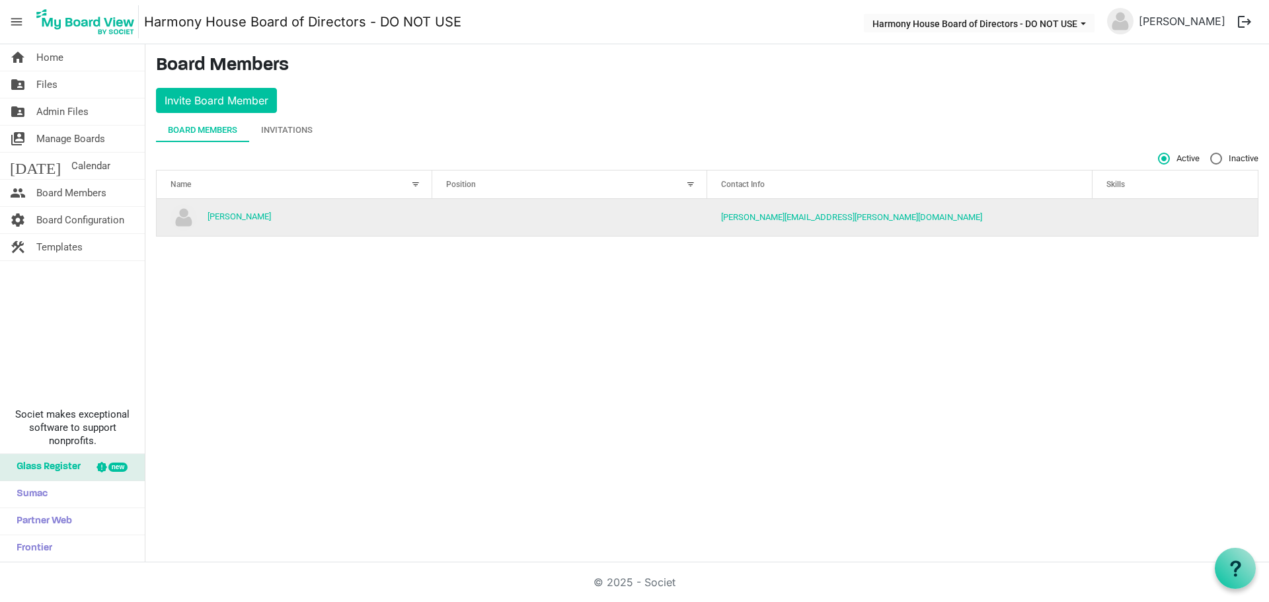
click at [296, 220] on td "[PERSON_NAME]" at bounding box center [295, 217] width 276 height 37
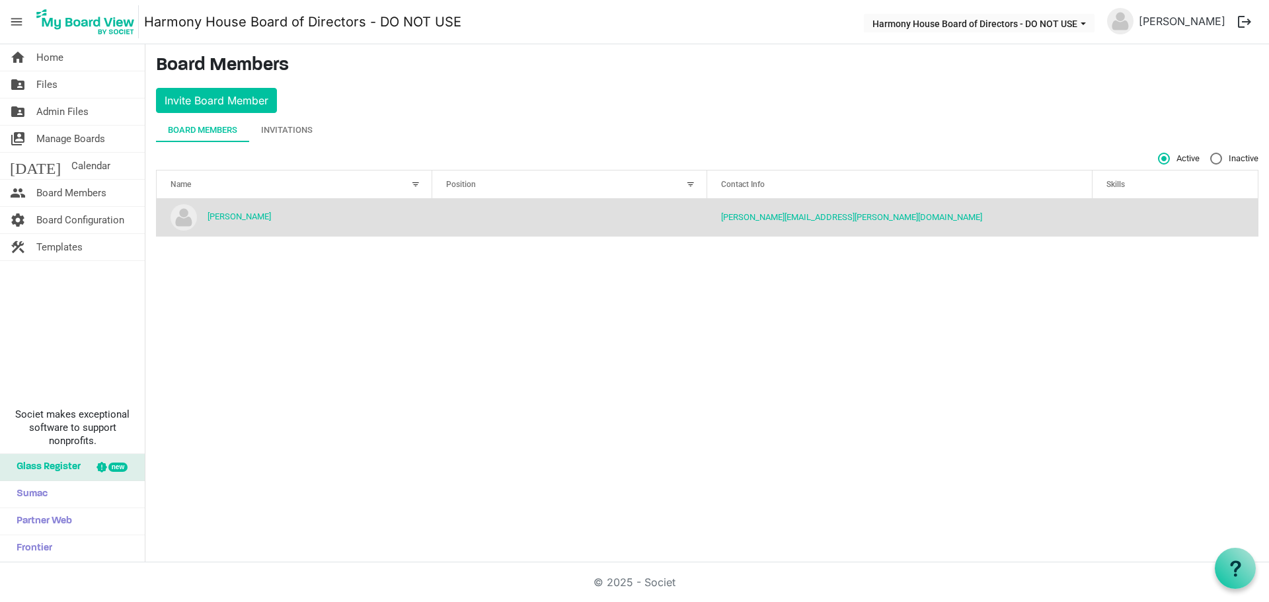
drag, startPoint x: 296, startPoint y: 220, endPoint x: 239, endPoint y: 355, distance: 147.2
click at [239, 355] on div "home Home folder_shared Files folder_shared Admin Files switch_account Manage B…" at bounding box center [634, 303] width 1269 height 518
click at [236, 217] on link "[PERSON_NAME]" at bounding box center [238, 216] width 63 height 10
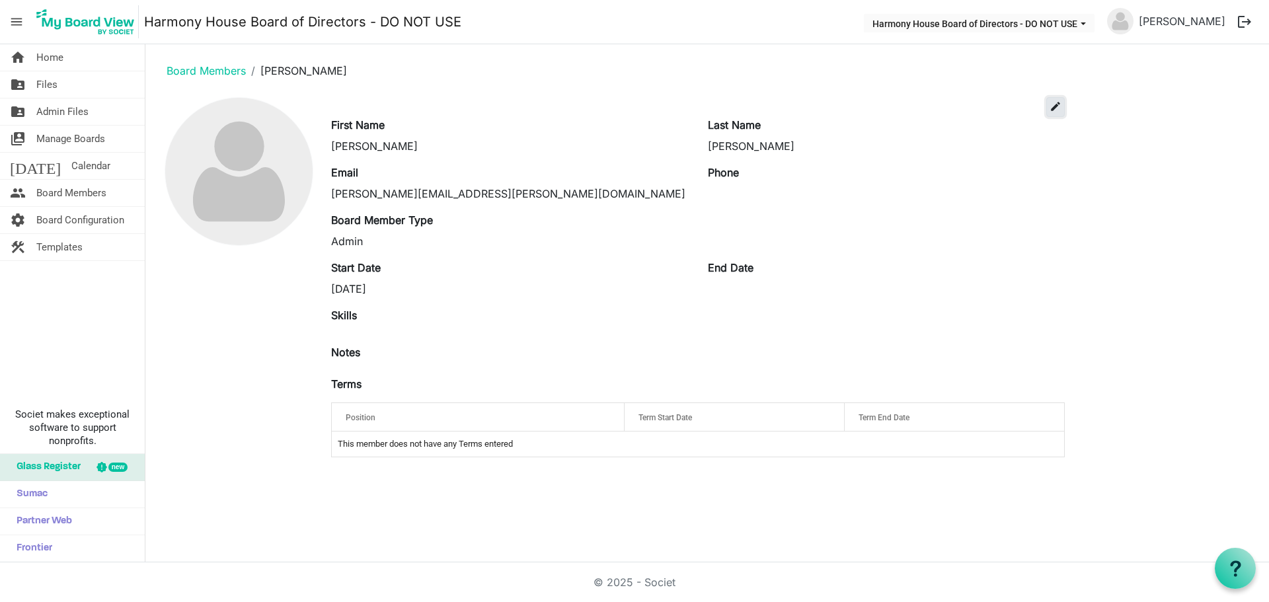
click at [1058, 108] on span "edit" at bounding box center [1055, 106] width 12 height 12
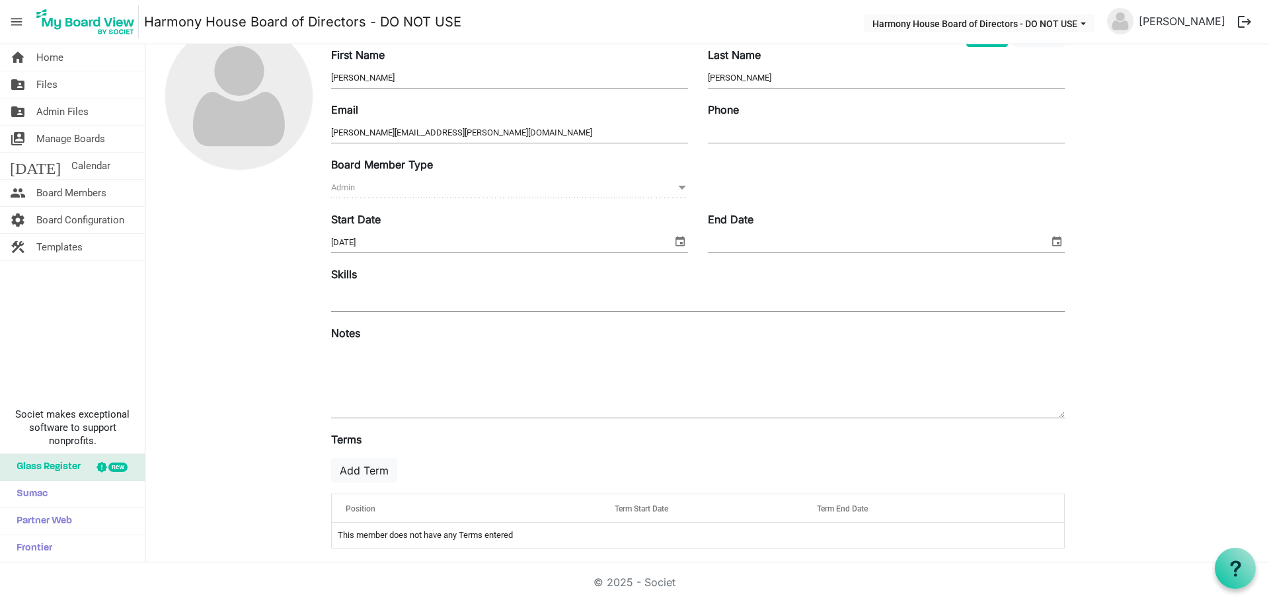
scroll to position [83, 0]
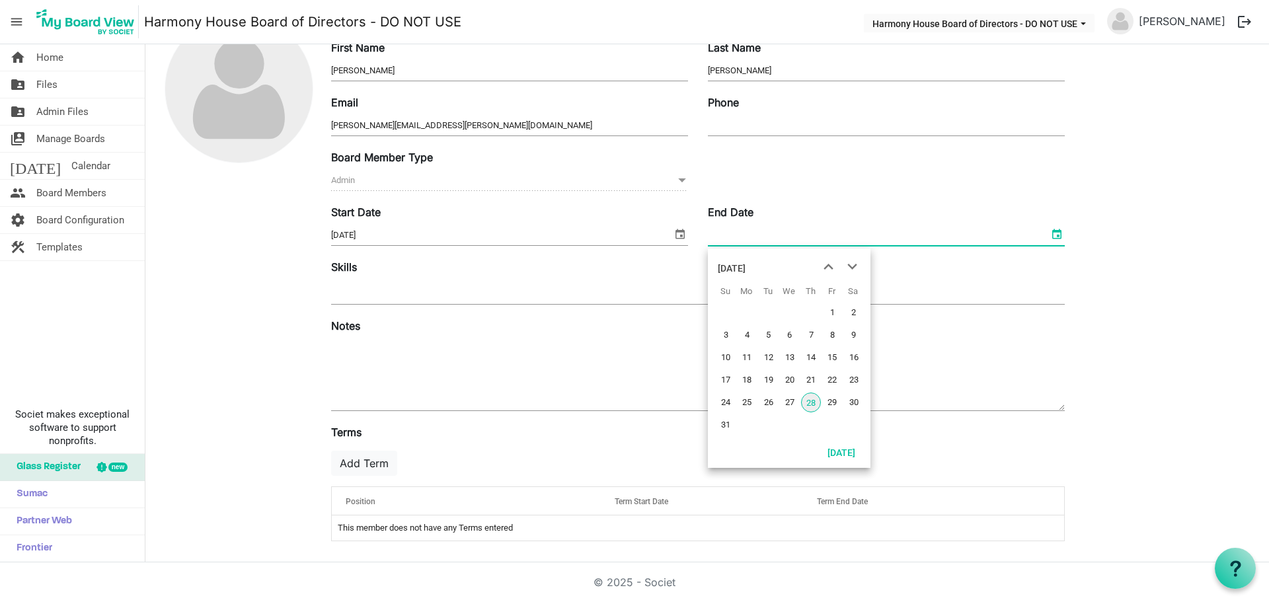
click at [1053, 235] on span "select" at bounding box center [1057, 233] width 16 height 17
click at [811, 400] on span "28" at bounding box center [811, 402] width 20 height 20
type input "8/28/2025"
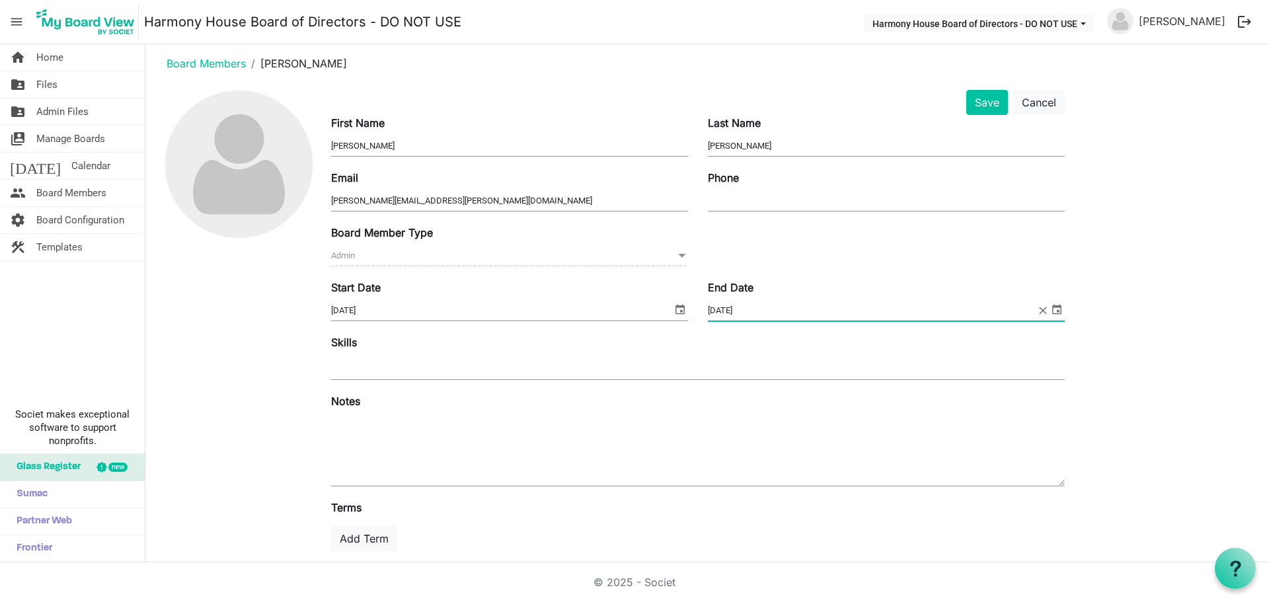
scroll to position [0, 0]
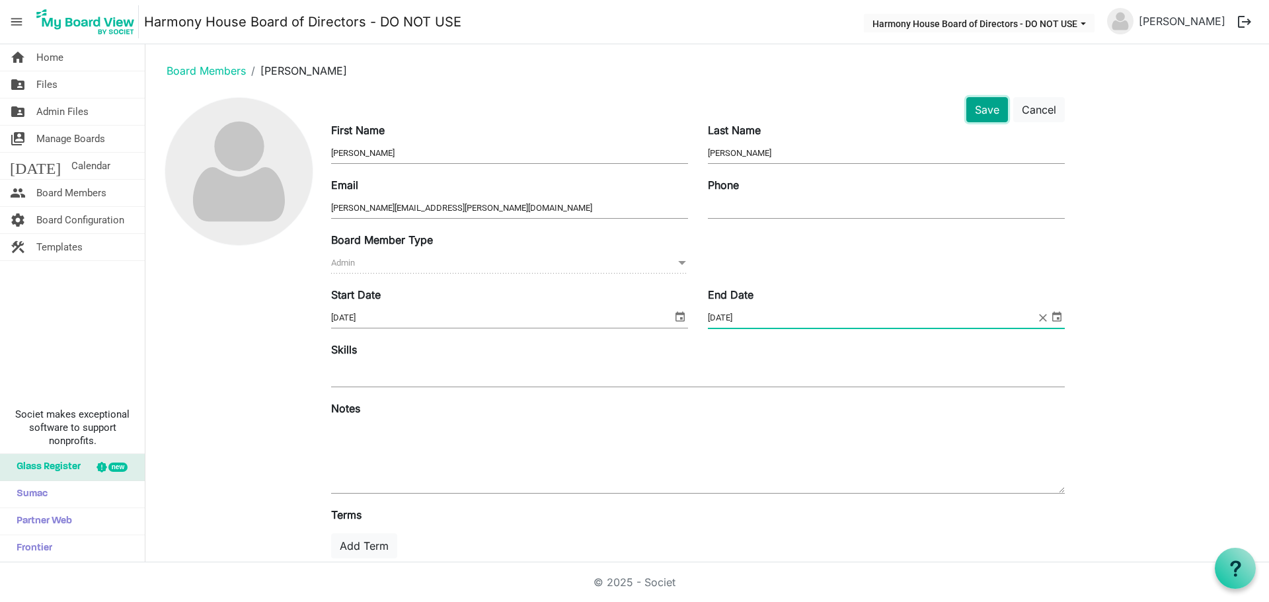
click at [989, 111] on button "Save" at bounding box center [987, 109] width 42 height 25
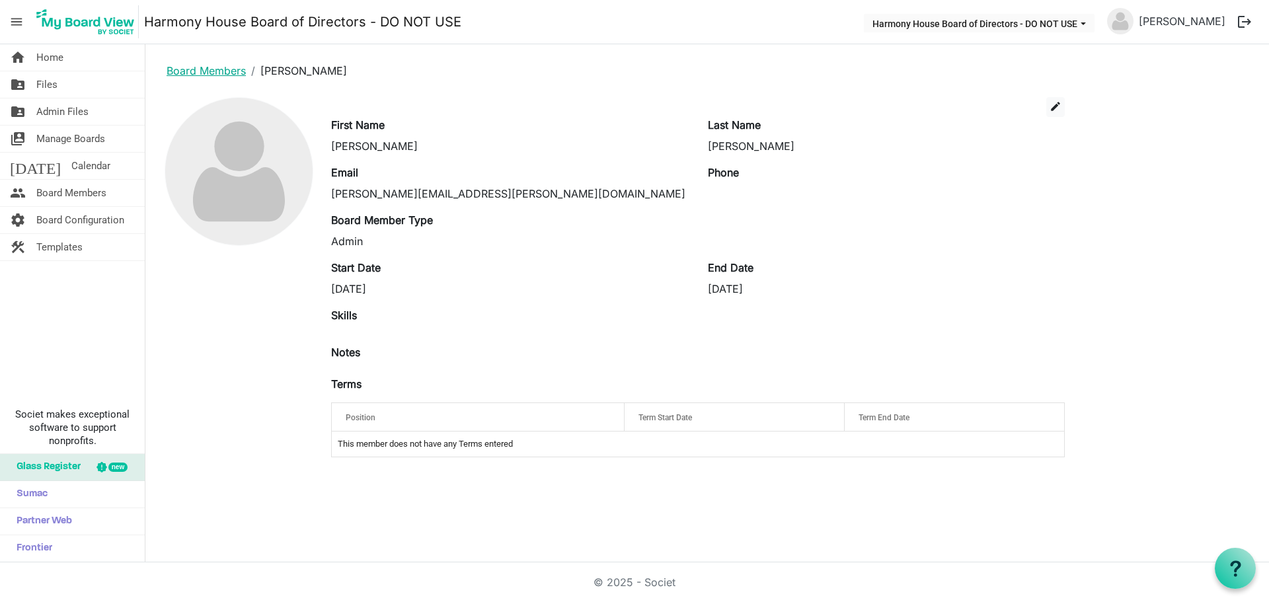
click at [223, 70] on link "Board Members" at bounding box center [206, 70] width 79 height 13
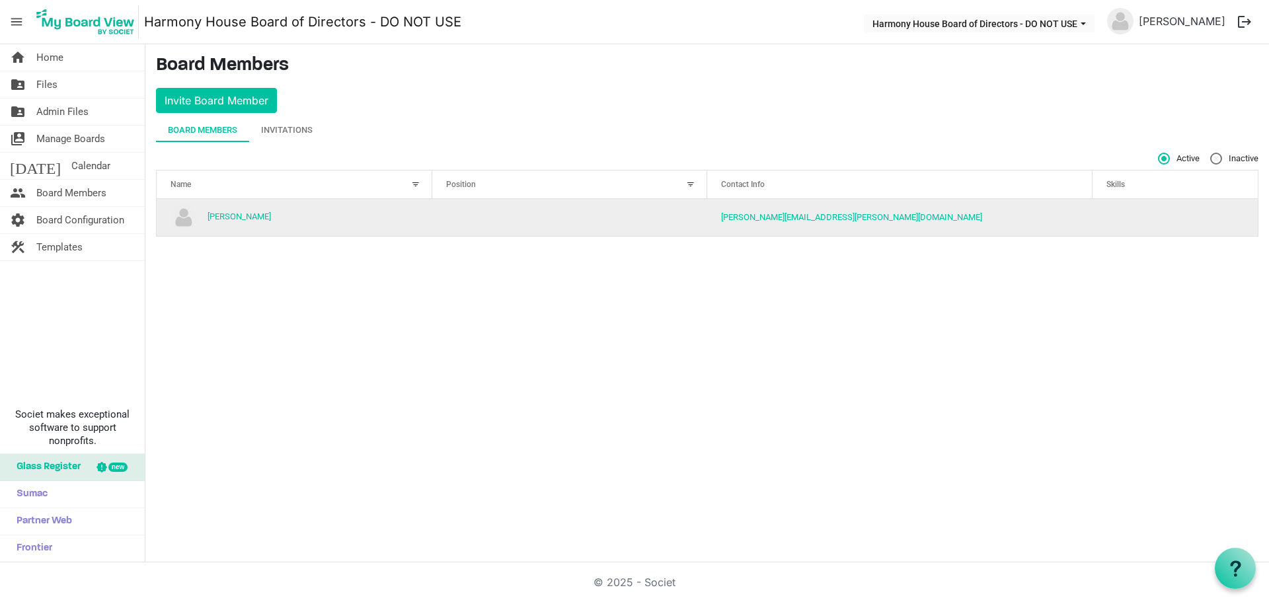
click at [387, 218] on td "[PERSON_NAME]" at bounding box center [295, 217] width 276 height 37
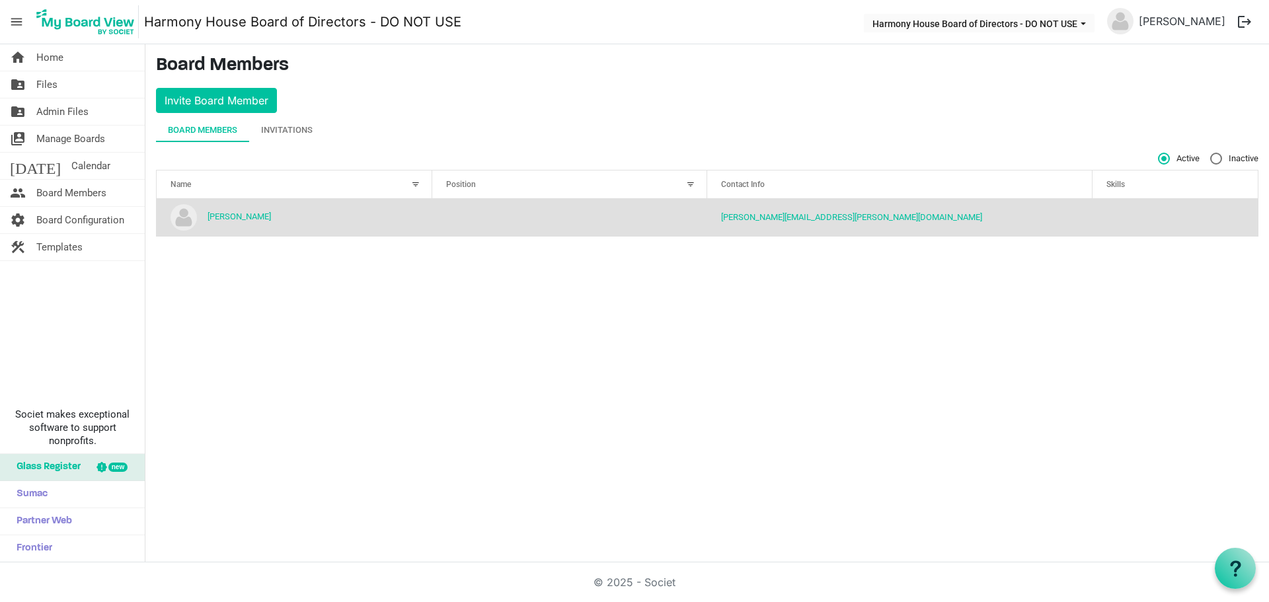
click at [416, 180] on div at bounding box center [415, 184] width 15 height 15
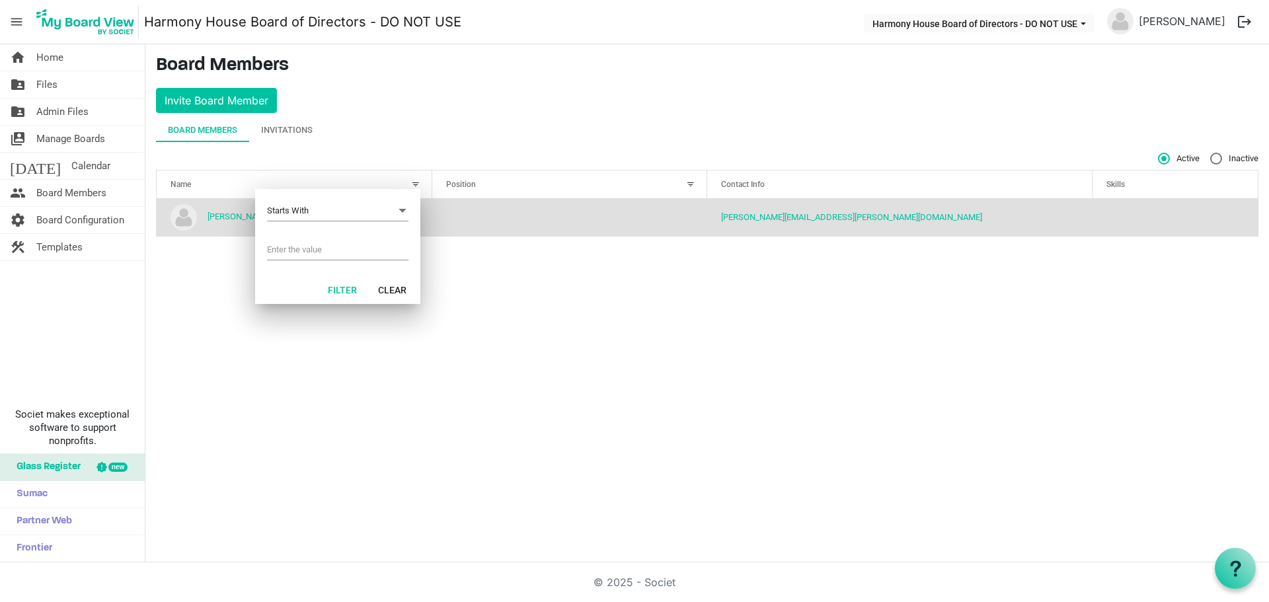
click at [416, 180] on div at bounding box center [415, 184] width 15 height 15
click at [482, 227] on td "column header Position" at bounding box center [570, 217] width 276 height 37
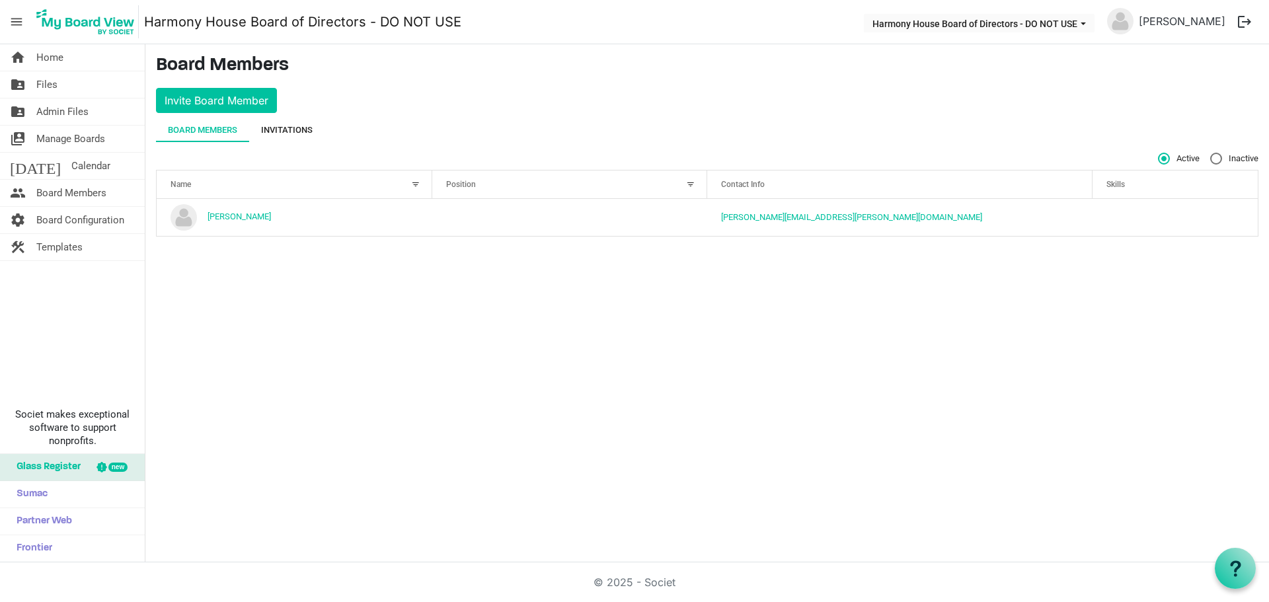
click at [305, 131] on div "Invitations" at bounding box center [287, 130] width 52 height 13
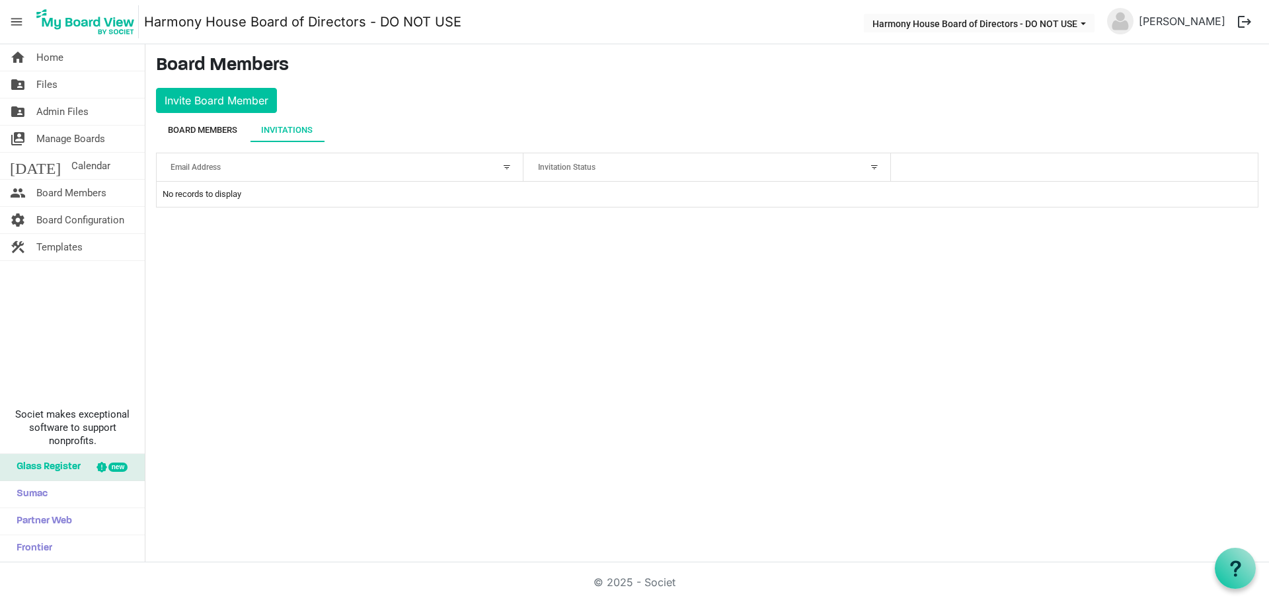
click at [221, 125] on div "Board Members" at bounding box center [202, 130] width 69 height 13
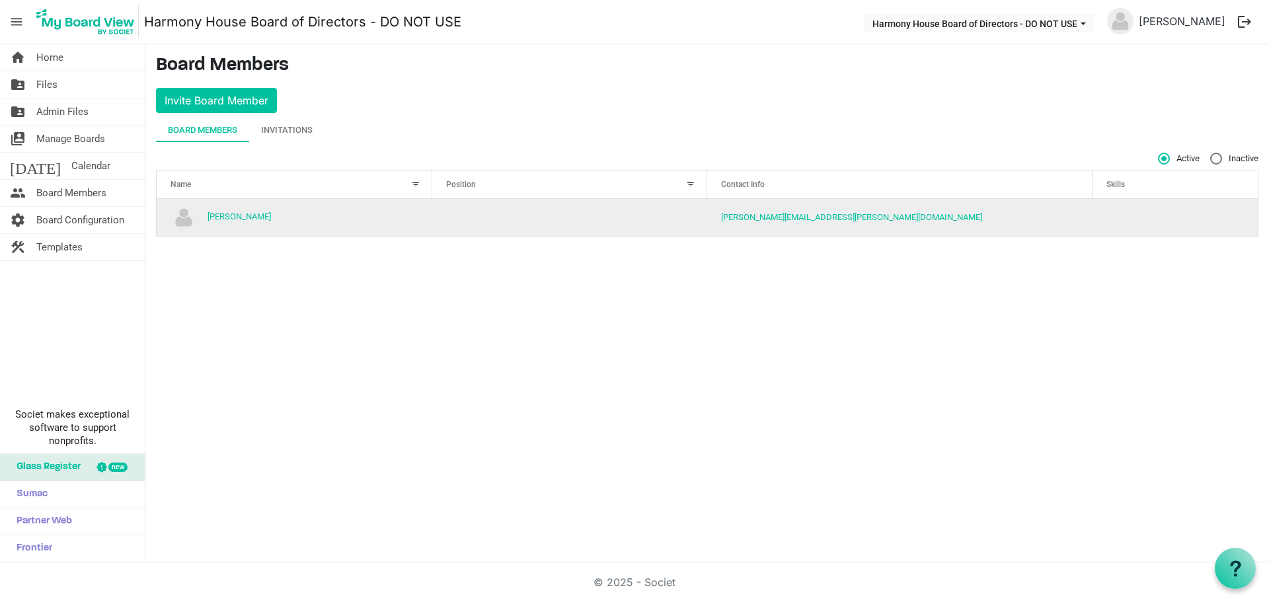
click at [496, 211] on td "column header Position" at bounding box center [570, 217] width 276 height 37
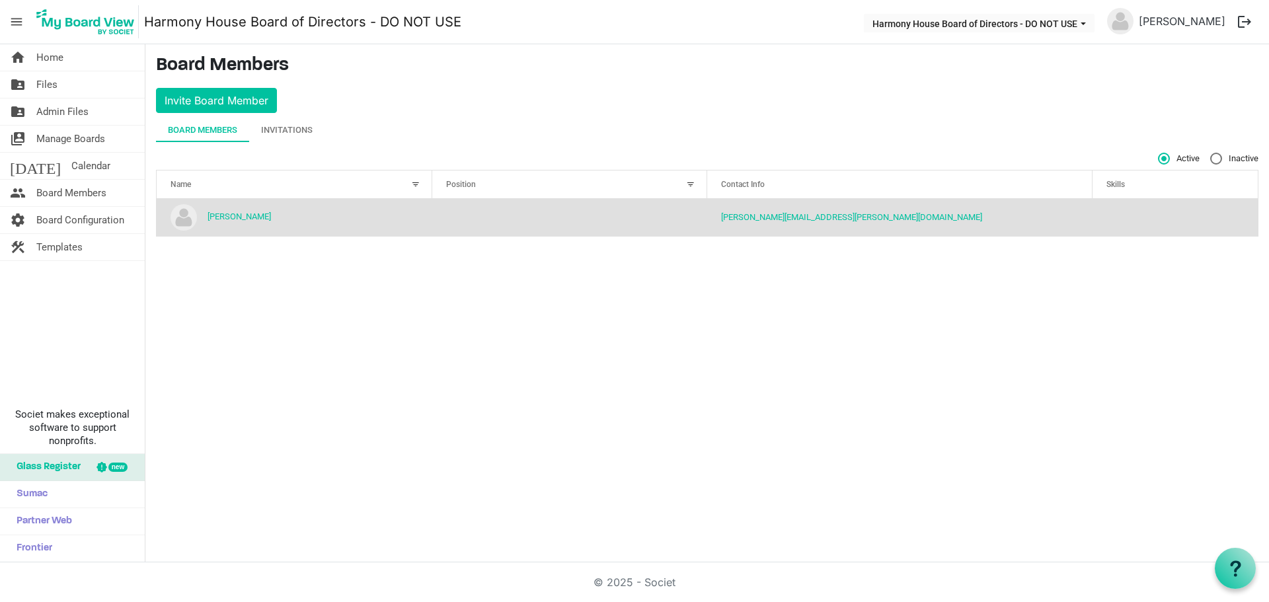
drag, startPoint x: 496, startPoint y: 211, endPoint x: 403, endPoint y: 320, distance: 142.9
click at [403, 320] on div "home Home folder_shared Files folder_shared Admin Files switch_account Manage B…" at bounding box center [634, 303] width 1269 height 518
click at [221, 214] on link "[PERSON_NAME]" at bounding box center [238, 216] width 63 height 10
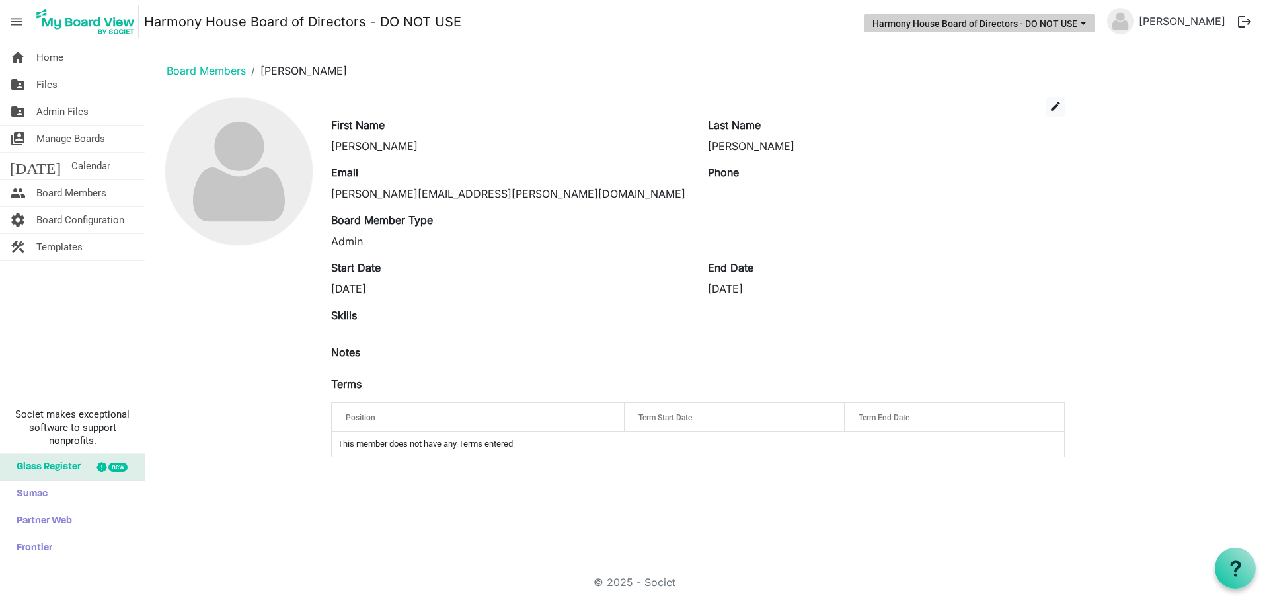
click at [1041, 21] on button "Harmony House Board of Directors - DO NOT USE" at bounding box center [979, 23] width 231 height 19
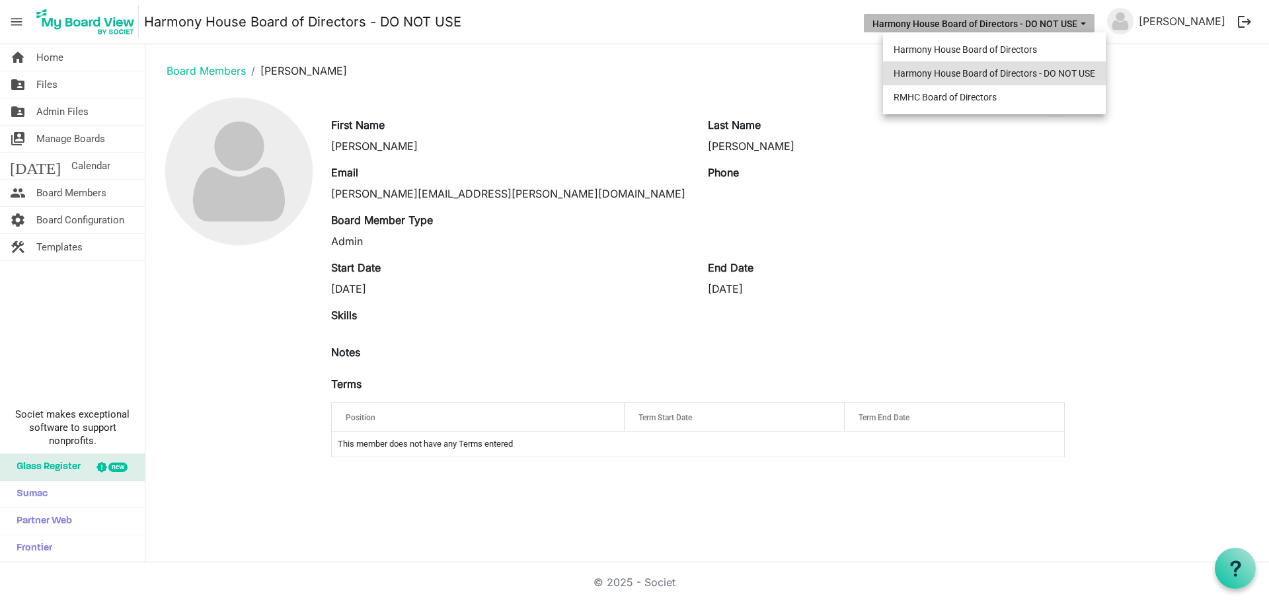
click at [1004, 73] on li "Harmony House Board of Directors - DO NOT USE" at bounding box center [994, 73] width 223 height 24
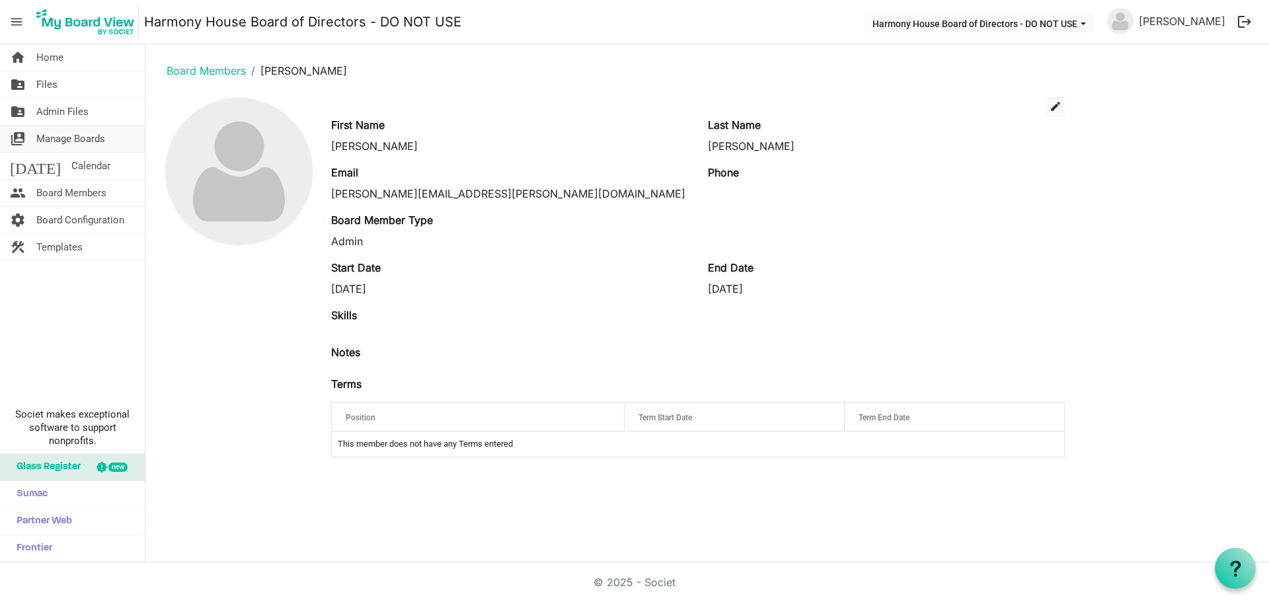
click at [98, 133] on span "Manage Boards" at bounding box center [70, 139] width 69 height 26
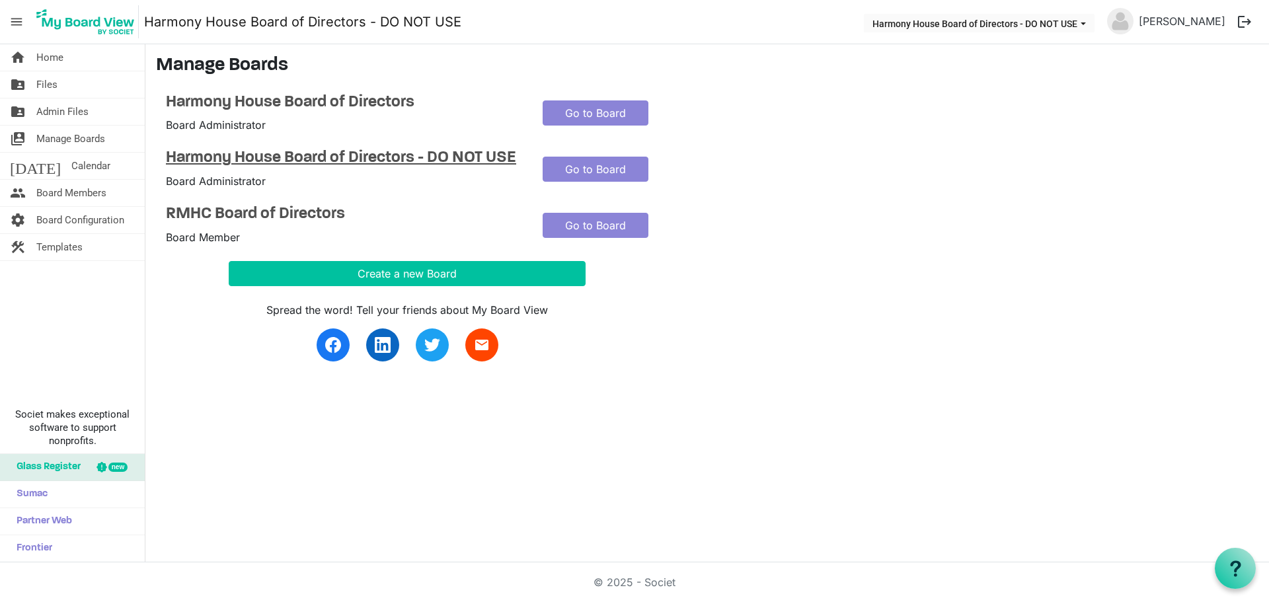
click at [262, 154] on h4 "Harmony House Board of Directors - DO NOT USE" at bounding box center [344, 158] width 357 height 19
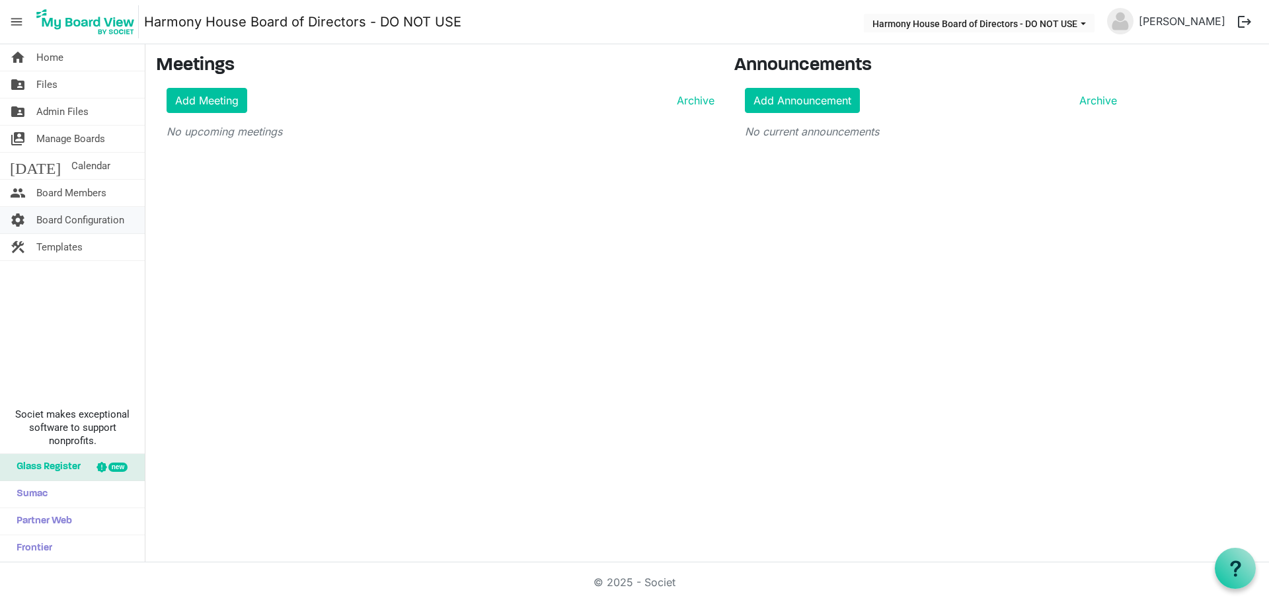
click at [106, 216] on span "Board Configuration" at bounding box center [80, 220] width 88 height 26
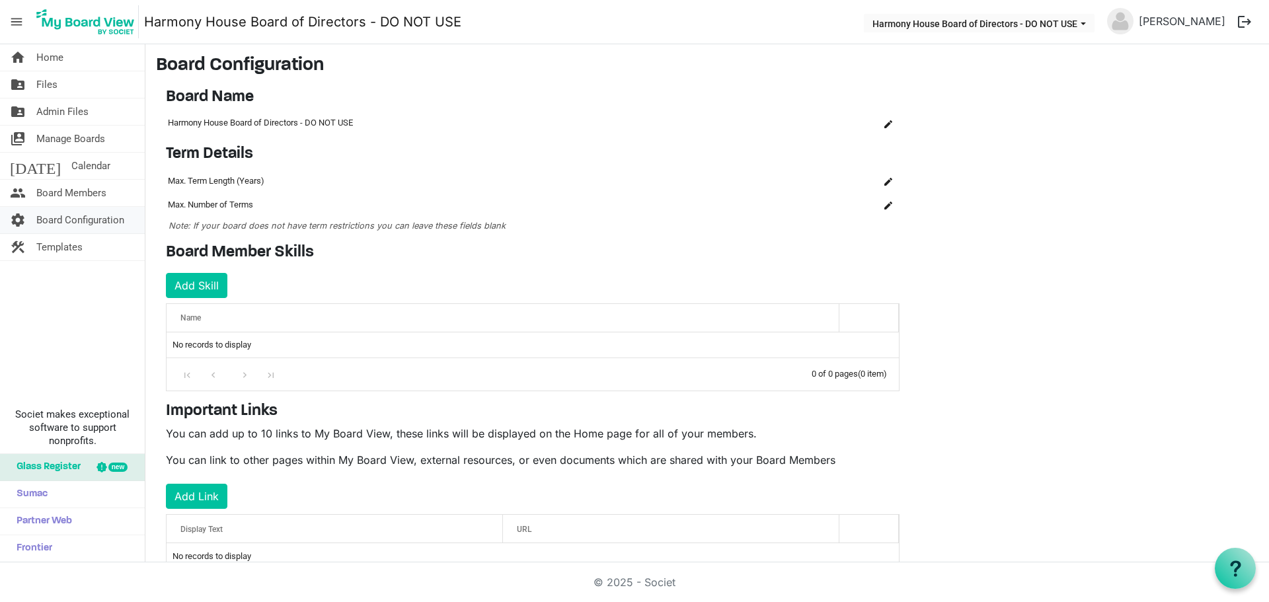
click at [60, 216] on span "Board Configuration" at bounding box center [80, 220] width 88 height 26
click at [61, 246] on span "Templates" at bounding box center [59, 247] width 46 height 26
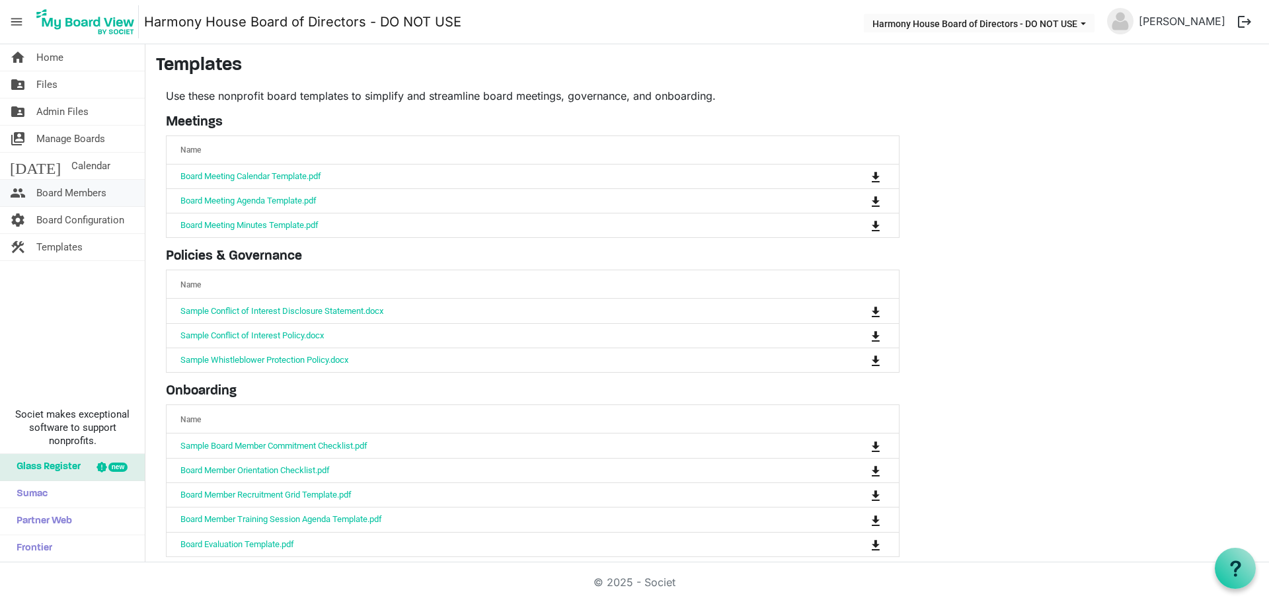
click at [63, 188] on span "Board Members" at bounding box center [71, 193] width 70 height 26
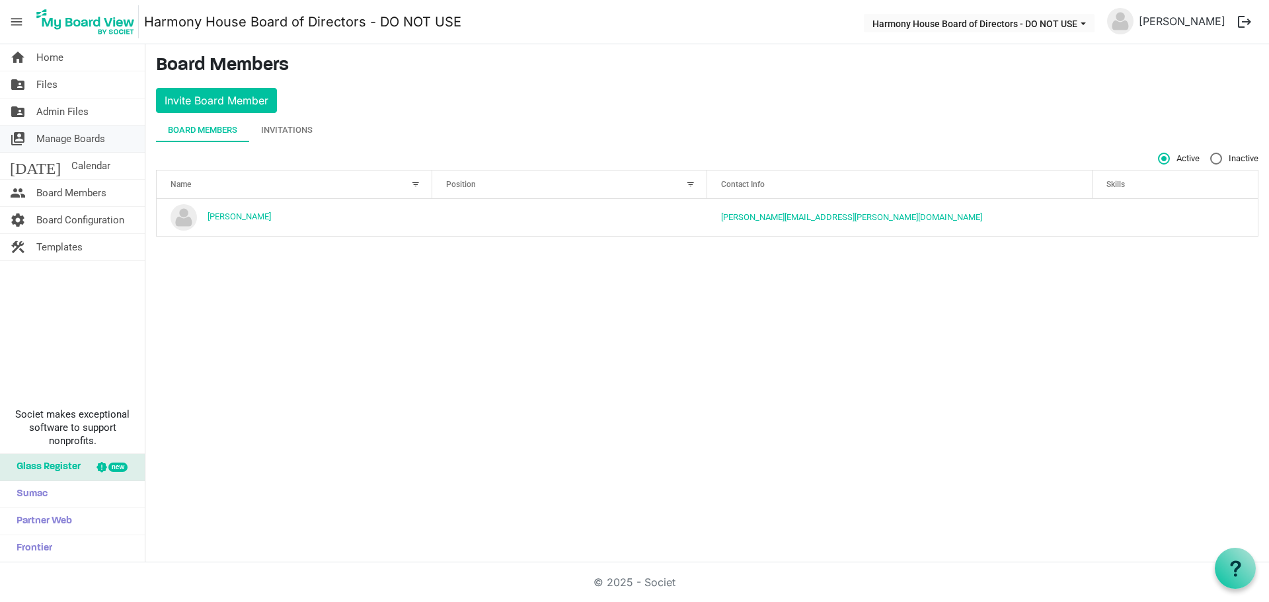
click at [62, 138] on span "Manage Boards" at bounding box center [70, 139] width 69 height 26
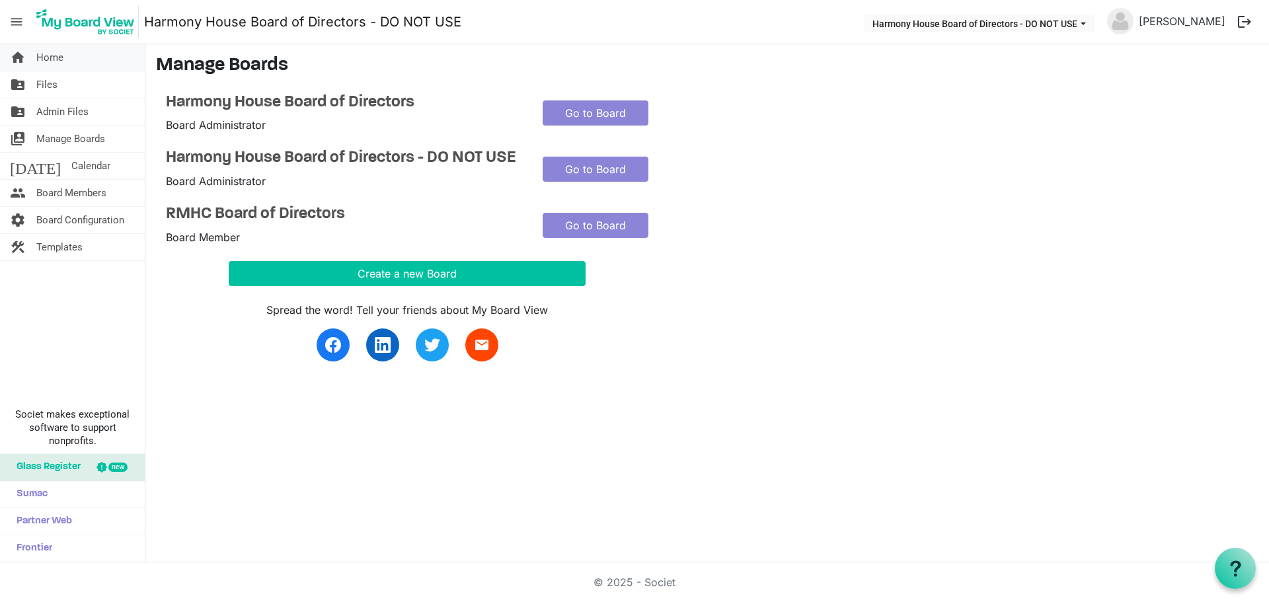
click at [47, 61] on span "Home" at bounding box center [49, 57] width 27 height 26
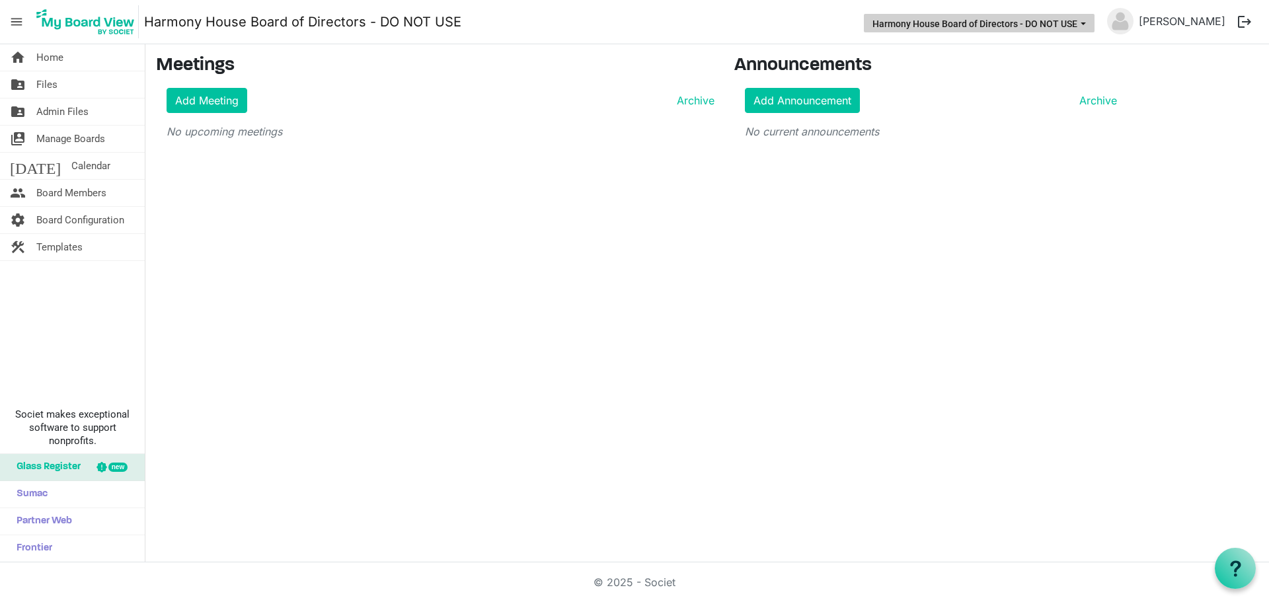
click at [1065, 19] on button "Harmony House Board of Directors - DO NOT USE" at bounding box center [979, 23] width 231 height 19
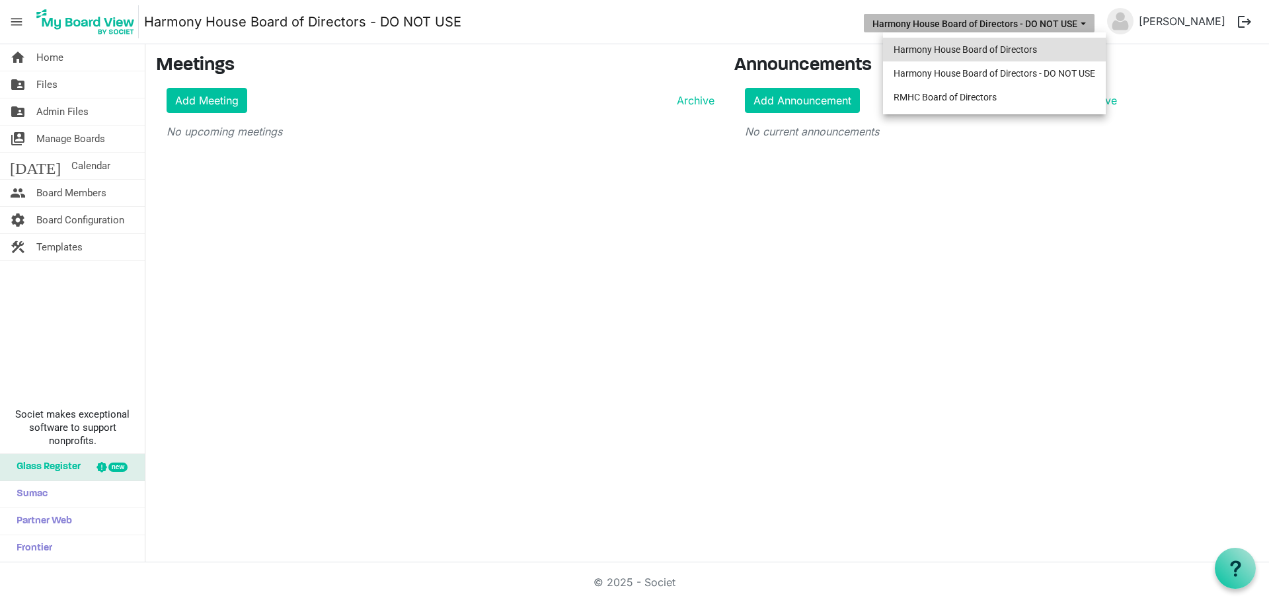
click at [1025, 43] on li "Harmony House Board of Directors" at bounding box center [994, 50] width 223 height 24
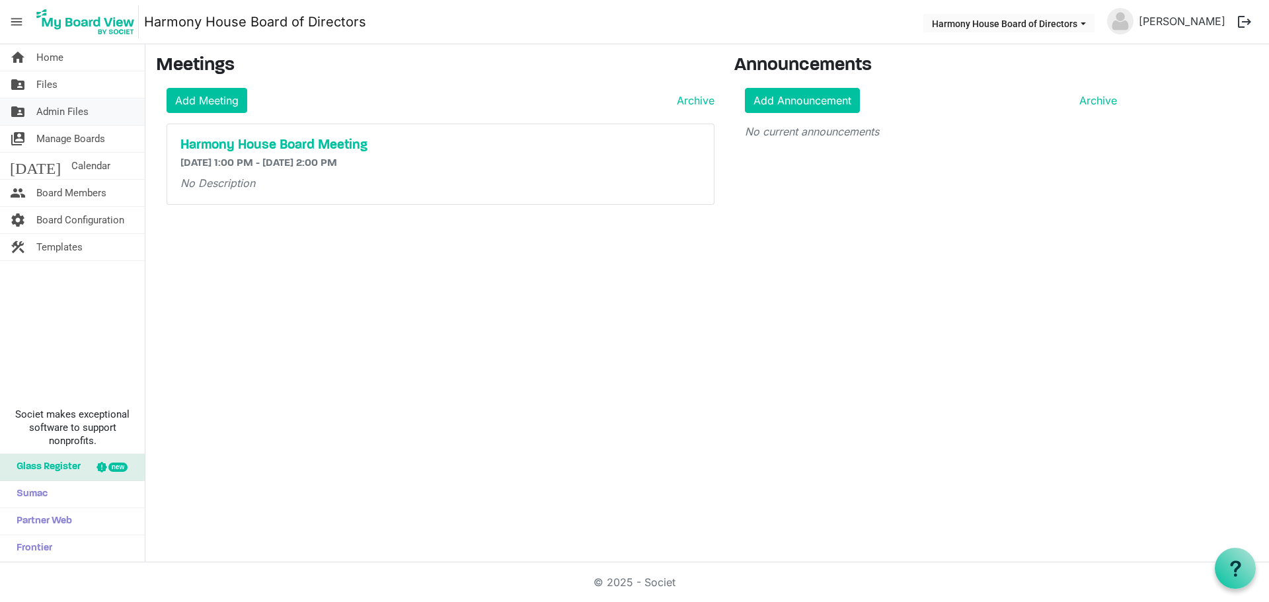
click at [80, 110] on span "Admin Files" at bounding box center [62, 111] width 52 height 26
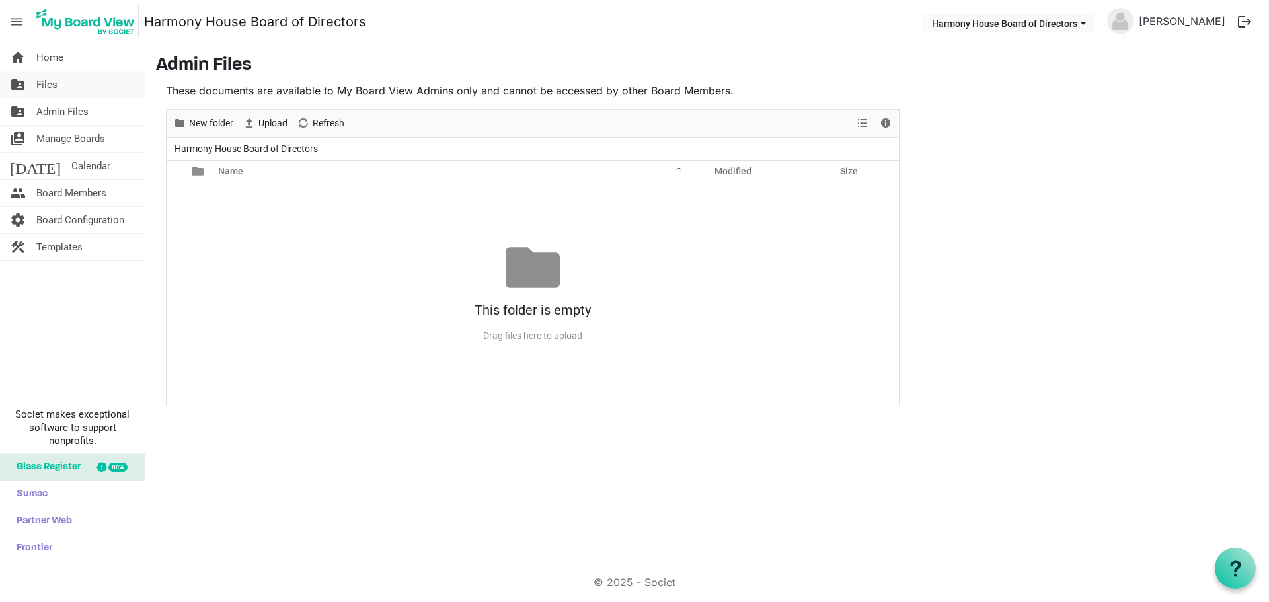
click at [40, 84] on span "Files" at bounding box center [46, 84] width 21 height 26
